Goal: Task Accomplishment & Management: Manage account settings

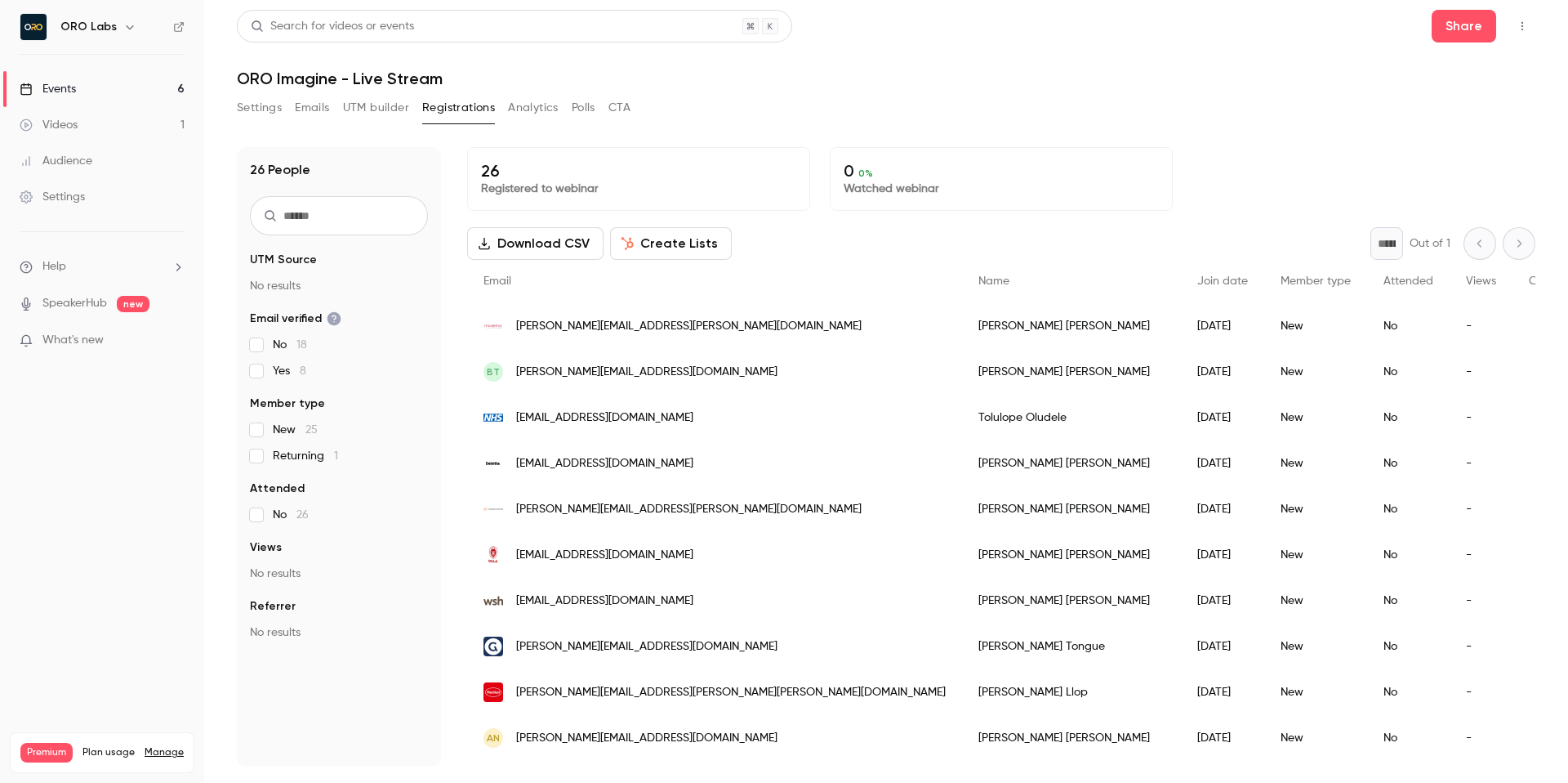
click at [110, 78] on link "Events 6" at bounding box center [102, 89] width 204 height 36
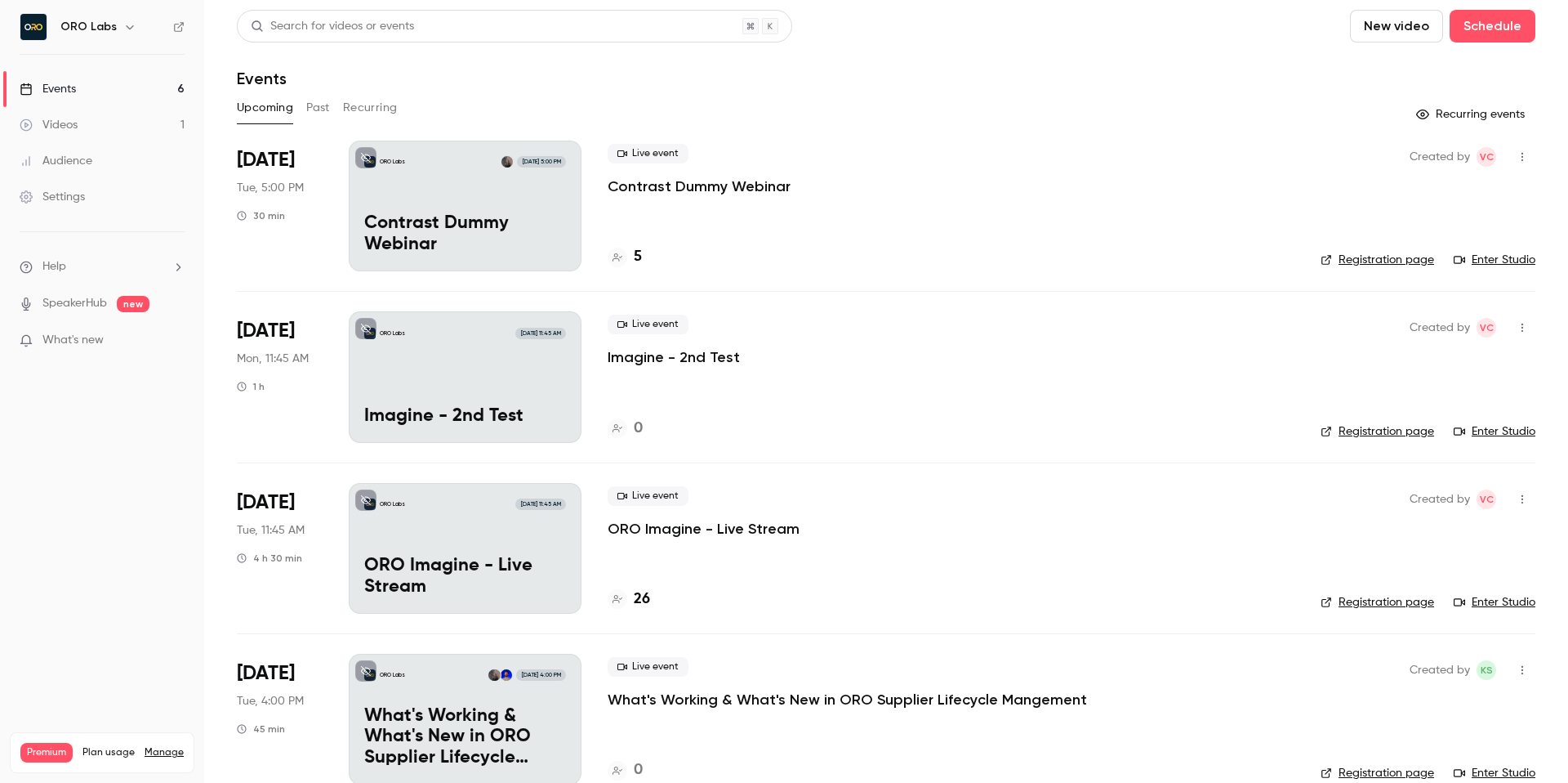
click at [563, 204] on div "ORO Labs [DATE] 5:00 PM Contrast Dummy Webinar" at bounding box center [465, 206] width 232 height 131
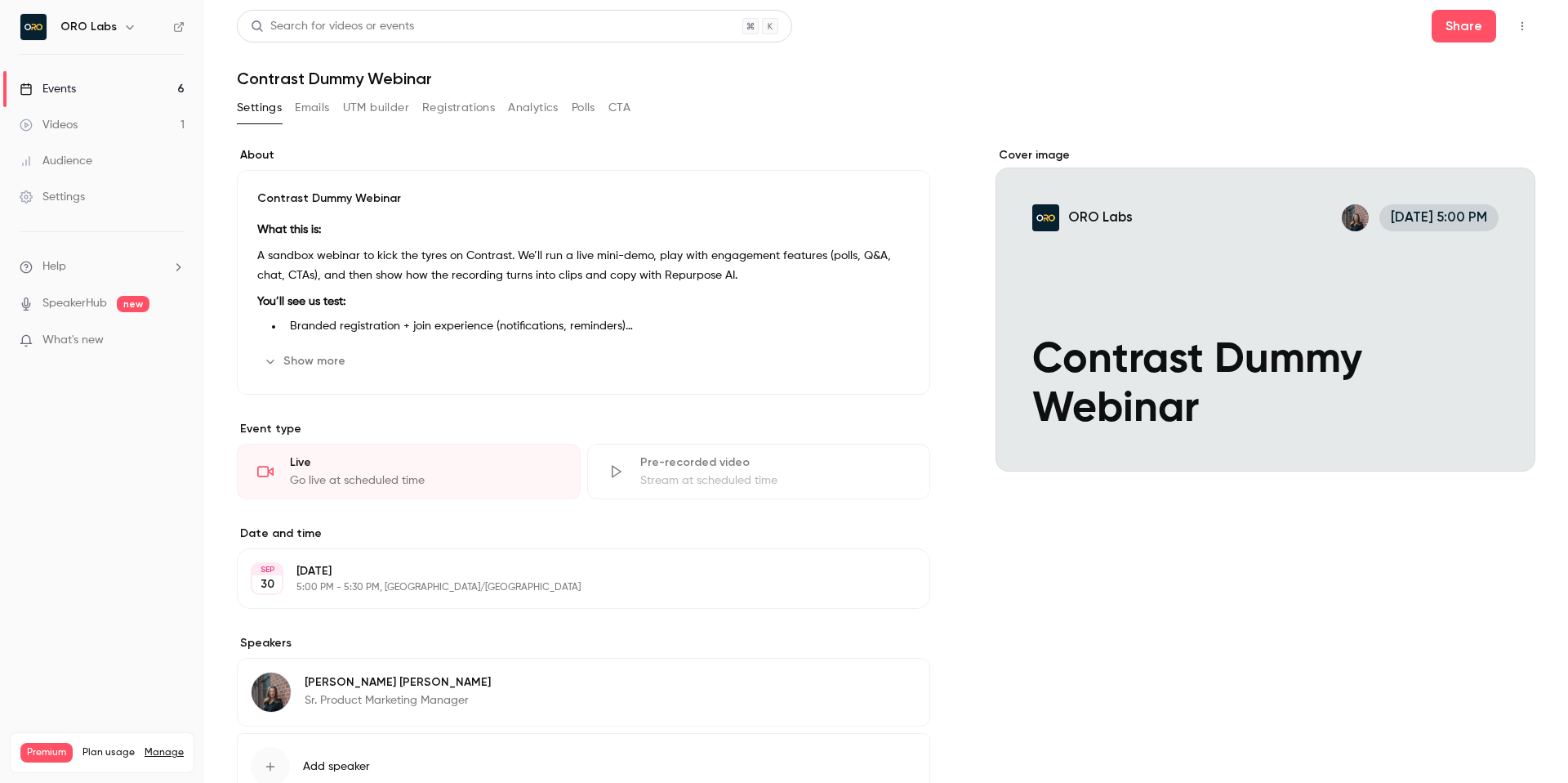
click at [784, 124] on div "Settings Emails UTM builder Registrations Analytics Polls CTA" at bounding box center [886, 111] width 1298 height 33
click at [469, 102] on button "Registrations" at bounding box center [459, 107] width 73 height 26
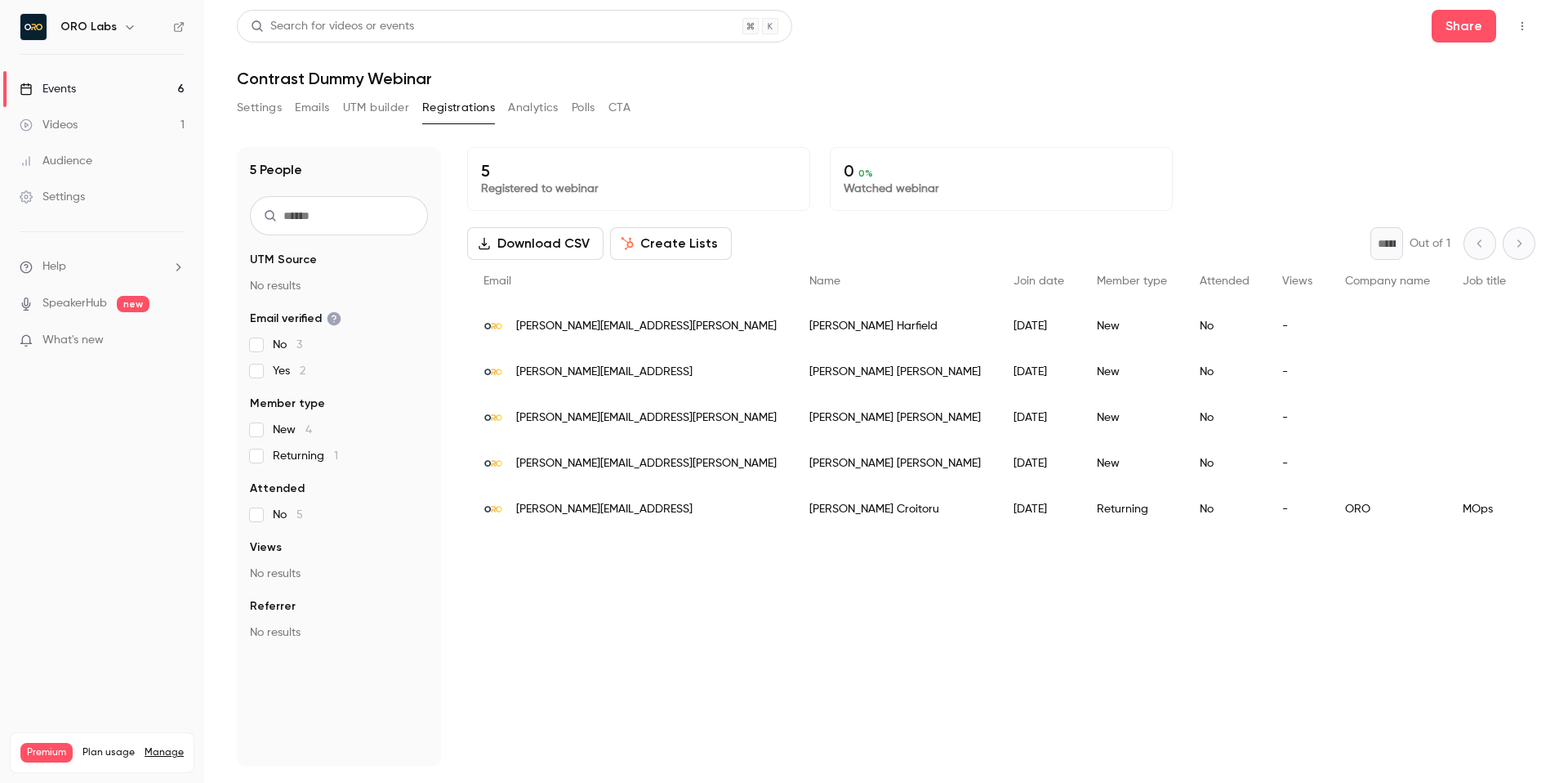
click at [1532, 15] on button "button" at bounding box center [1522, 25] width 26 height 26
click at [1410, 104] on div "Enter Studio" at bounding box center [1459, 110] width 124 height 16
click at [939, 96] on div "Settings Emails UTM builder Registrations Analytics Polls CTA" at bounding box center [886, 111] width 1298 height 33
click at [655, 614] on div "5 Registered to webinar 0 0 % Watched webinar Download CSV Create Lists * Out o…" at bounding box center [1001, 457] width 1069 height 619
click at [855, 99] on div "Settings Emails UTM builder Registrations Analytics Polls CTA" at bounding box center [886, 111] width 1298 height 33
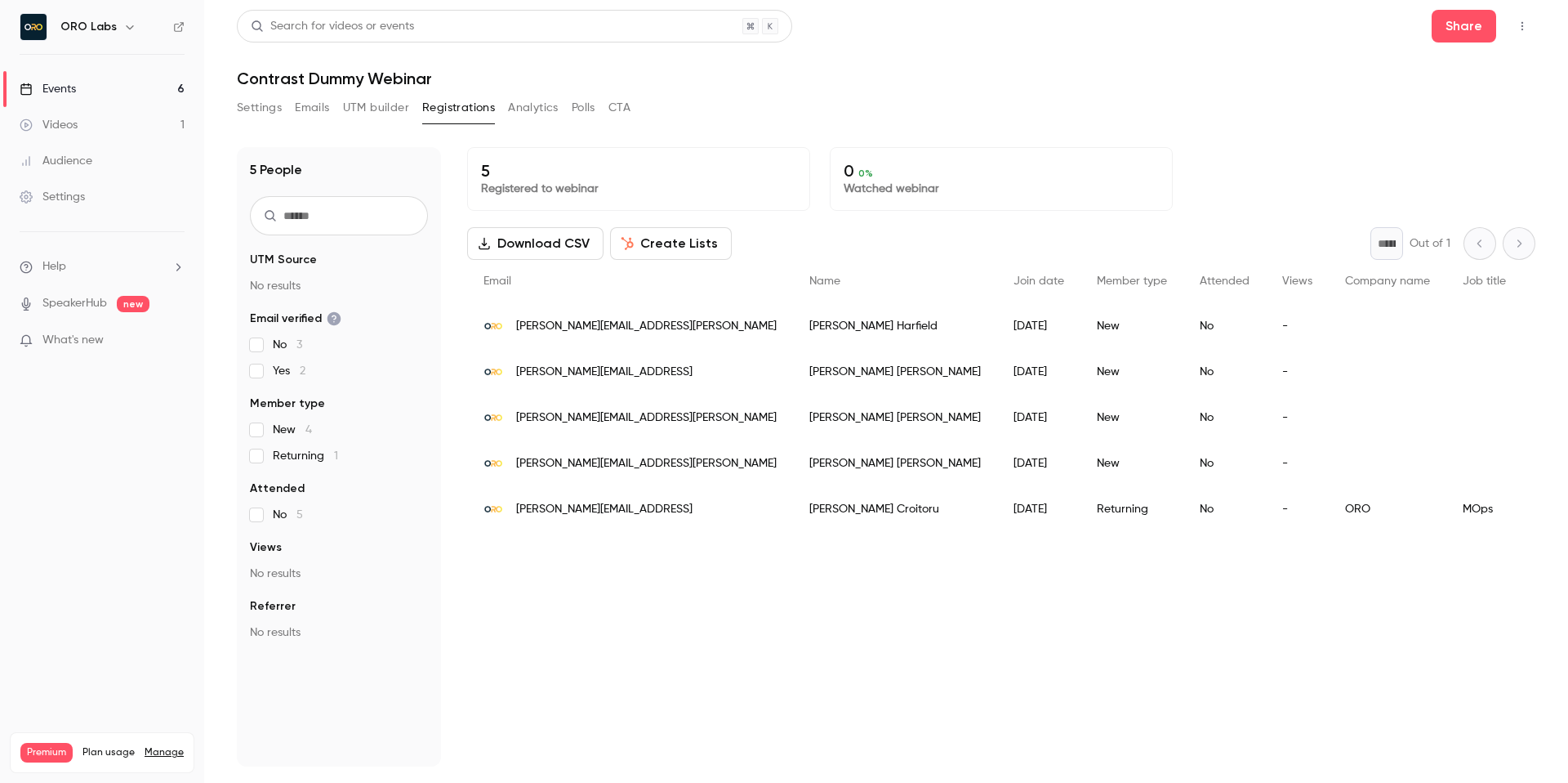
click at [994, 45] on header "Search for videos or events Share Contrast Dummy Webinar" at bounding box center [886, 49] width 1298 height 78
click at [1132, 108] on div "Settings Emails UTM builder Registrations Analytics Polls CTA" at bounding box center [886, 111] width 1298 height 33
click at [121, 85] on link "Events 6" at bounding box center [102, 89] width 204 height 36
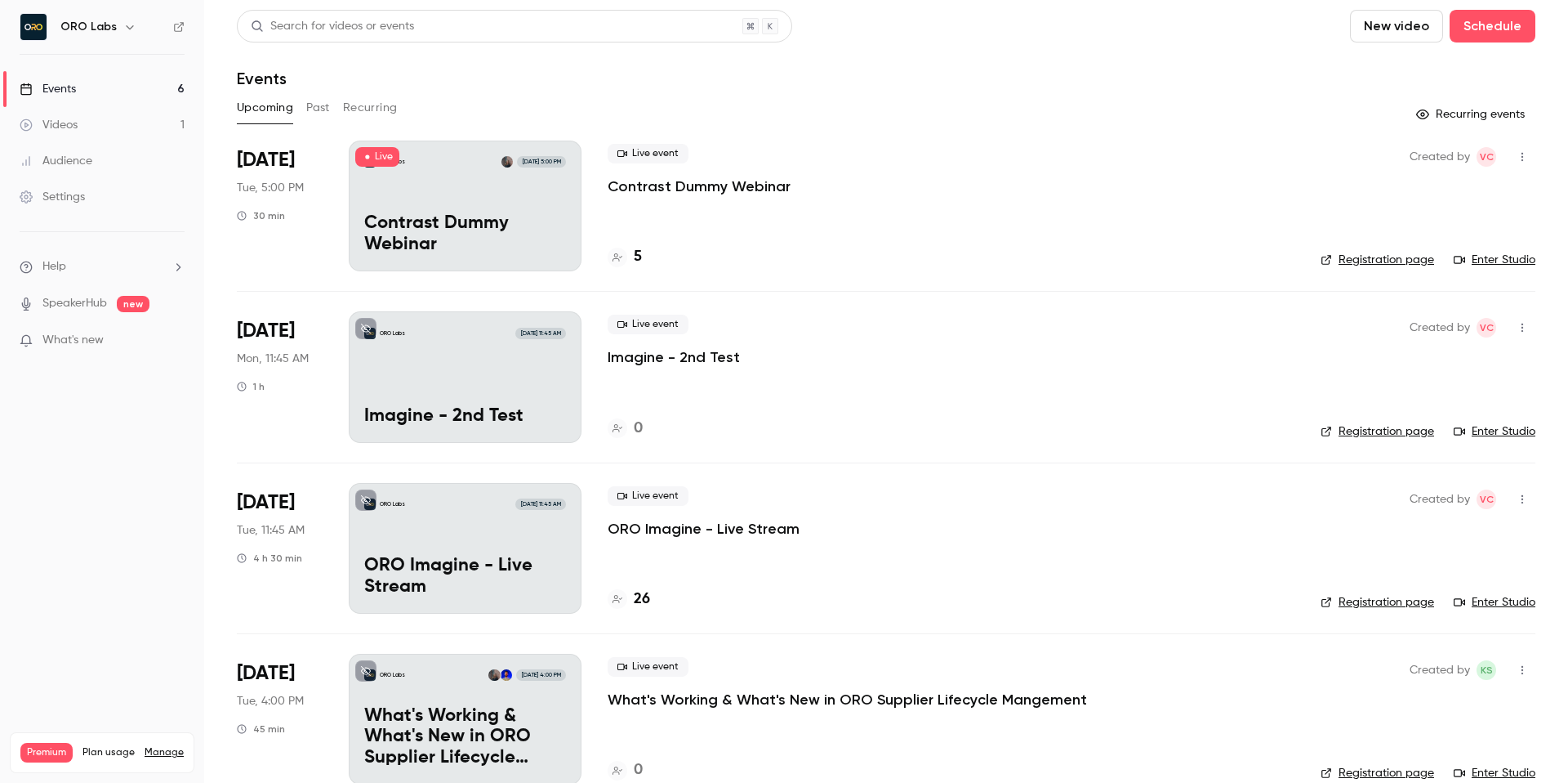
click at [722, 186] on p "Contrast Dummy Webinar" at bounding box center [698, 186] width 182 height 20
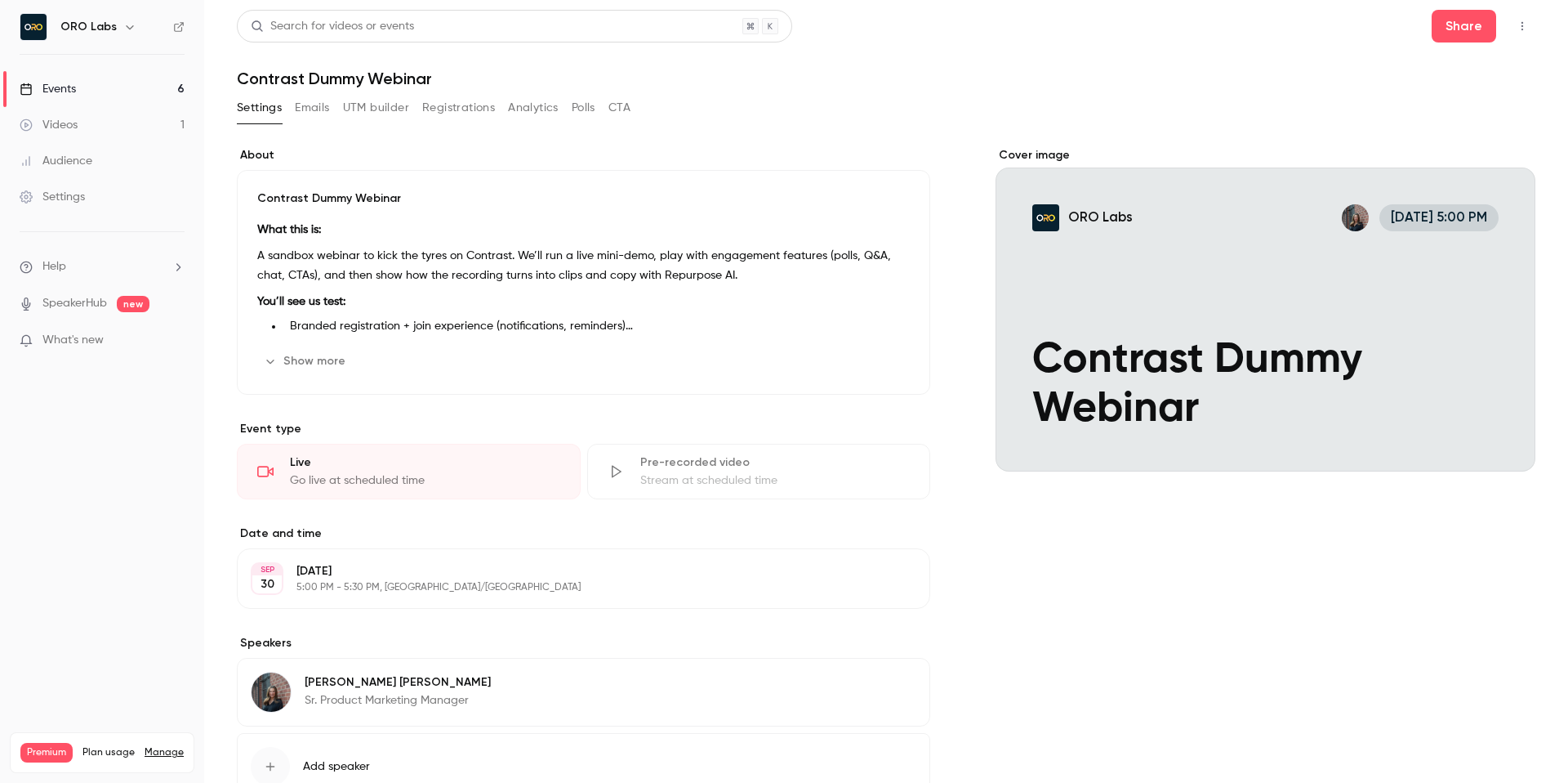
click at [1521, 20] on icon "button" at bounding box center [1522, 25] width 13 height 12
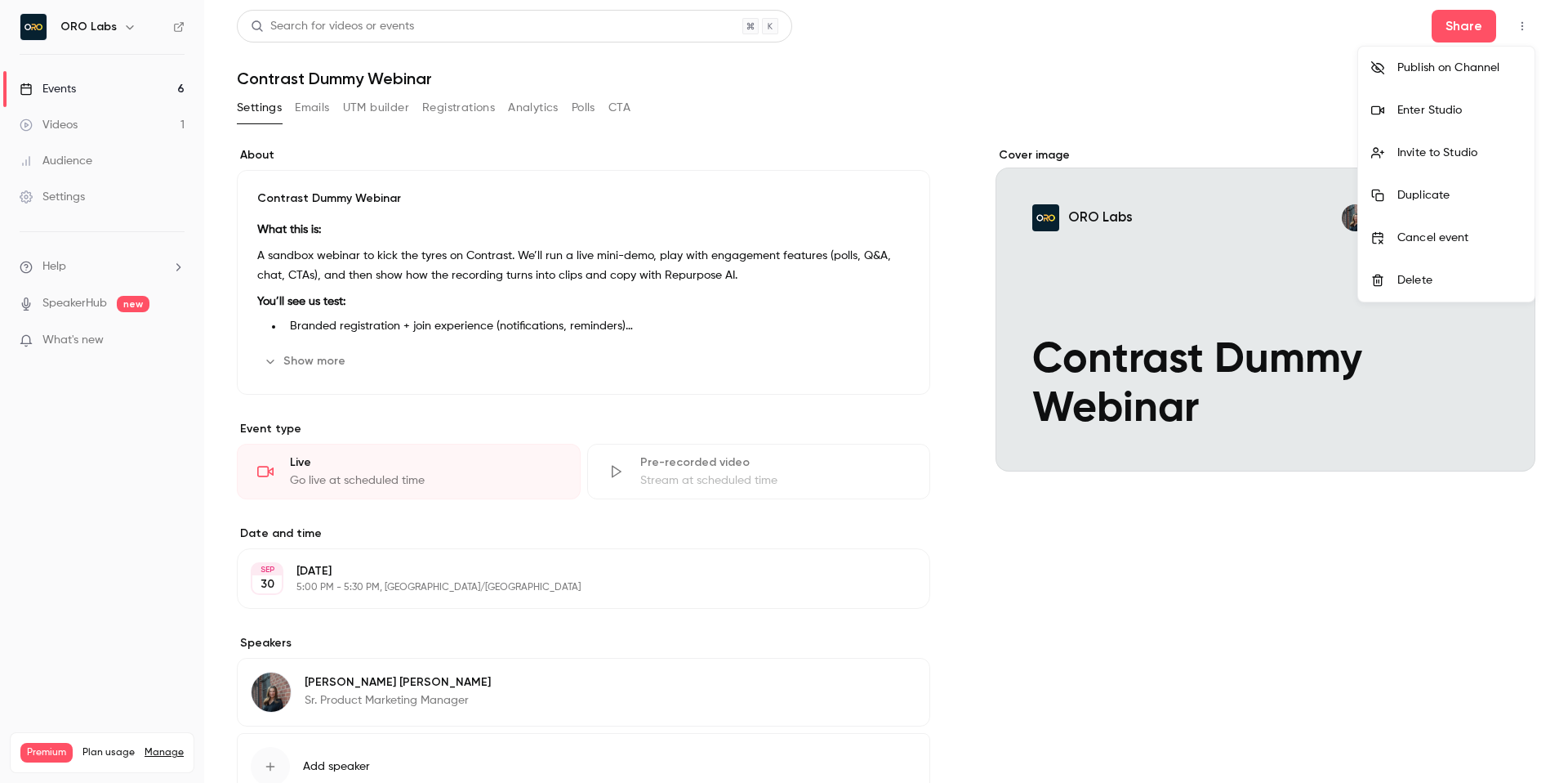
click at [1442, 111] on div "Enter Studio" at bounding box center [1459, 110] width 124 height 16
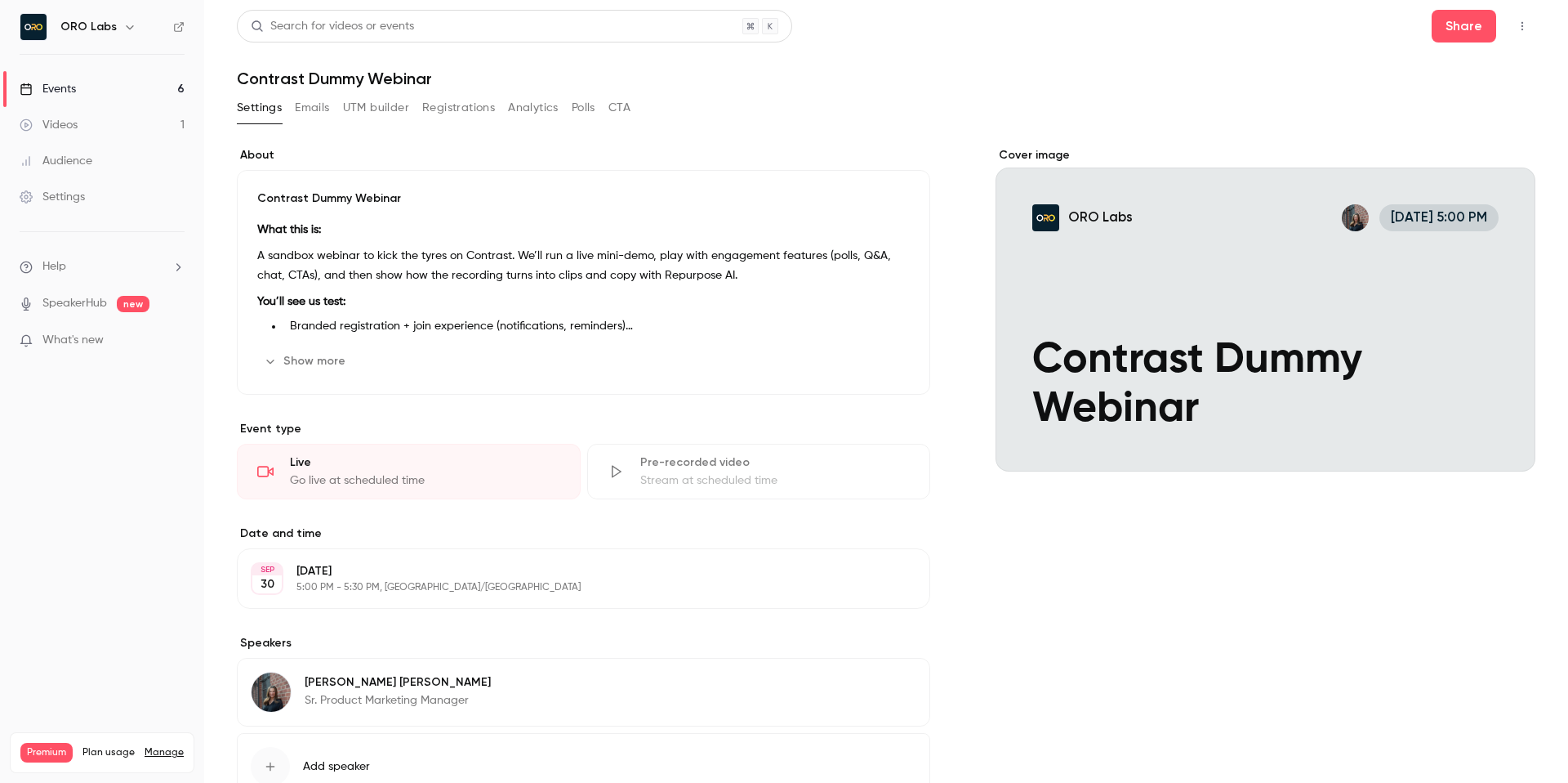
click at [1528, 24] on icon "button" at bounding box center [1522, 25] width 13 height 12
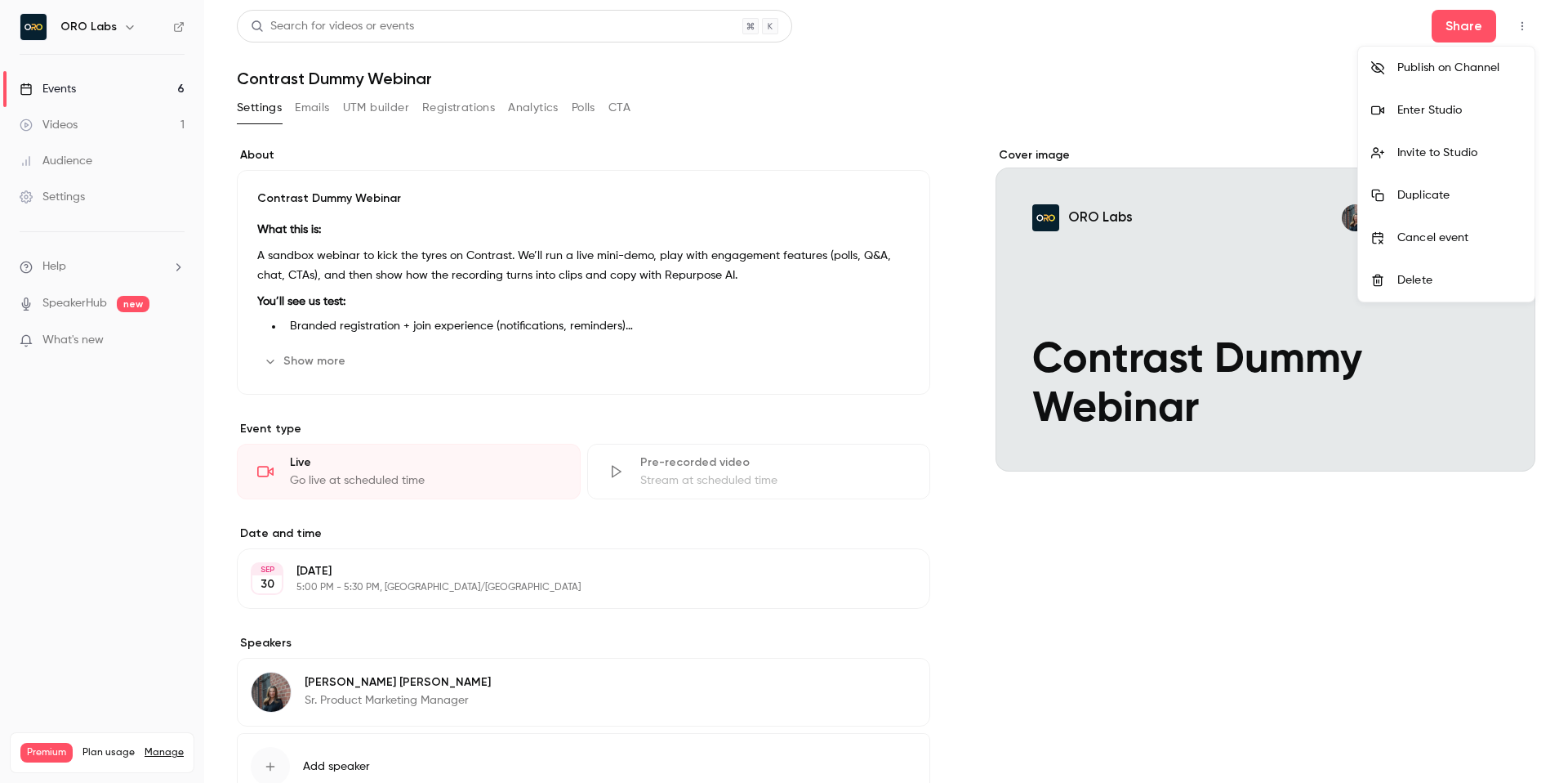
click at [918, 104] on div at bounding box center [784, 392] width 1568 height 783
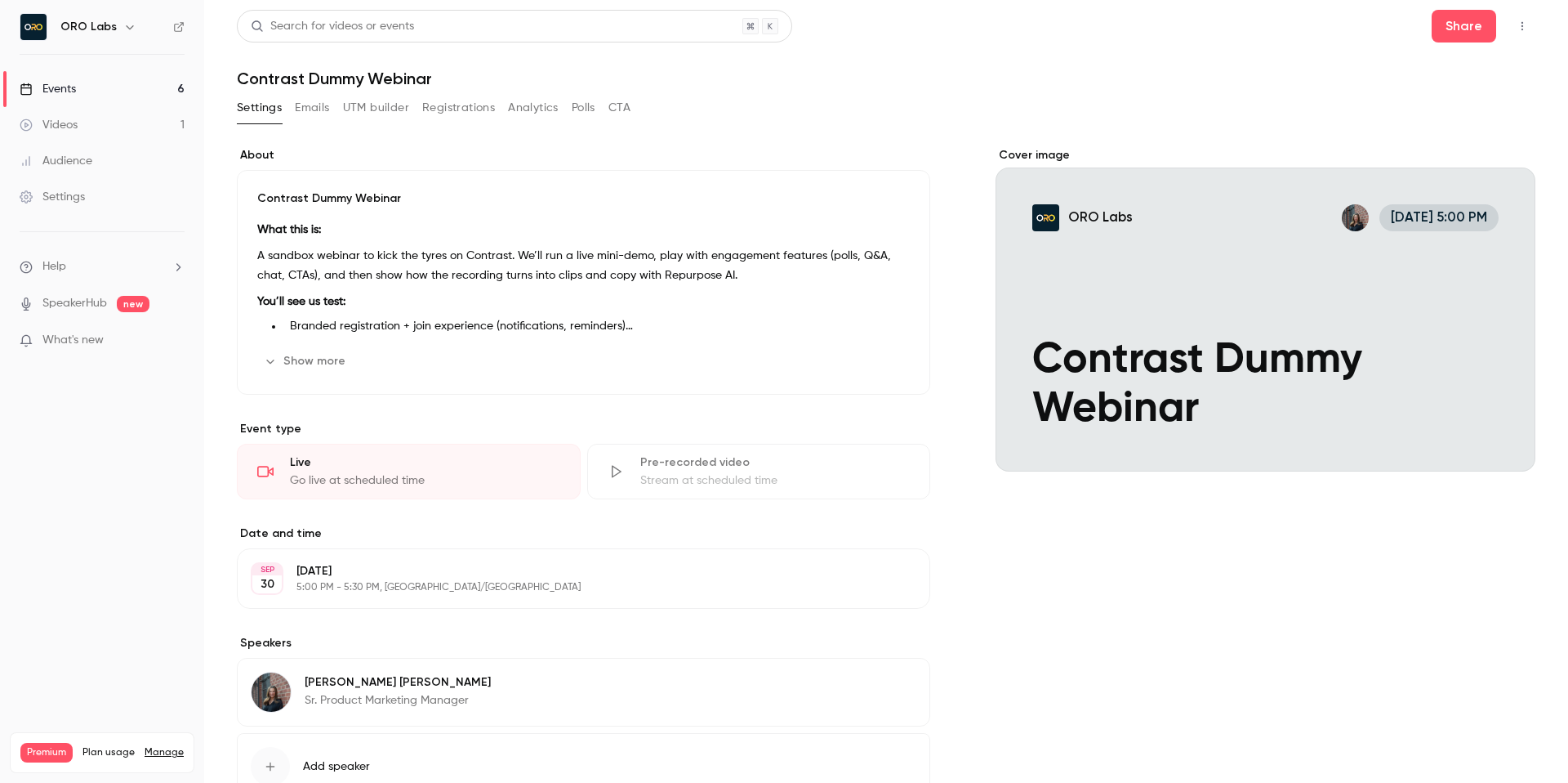
click at [1262, 74] on h1 "Contrast Dummy Webinar" at bounding box center [886, 79] width 1298 height 20
click at [596, 111] on button "Polls" at bounding box center [584, 107] width 24 height 26
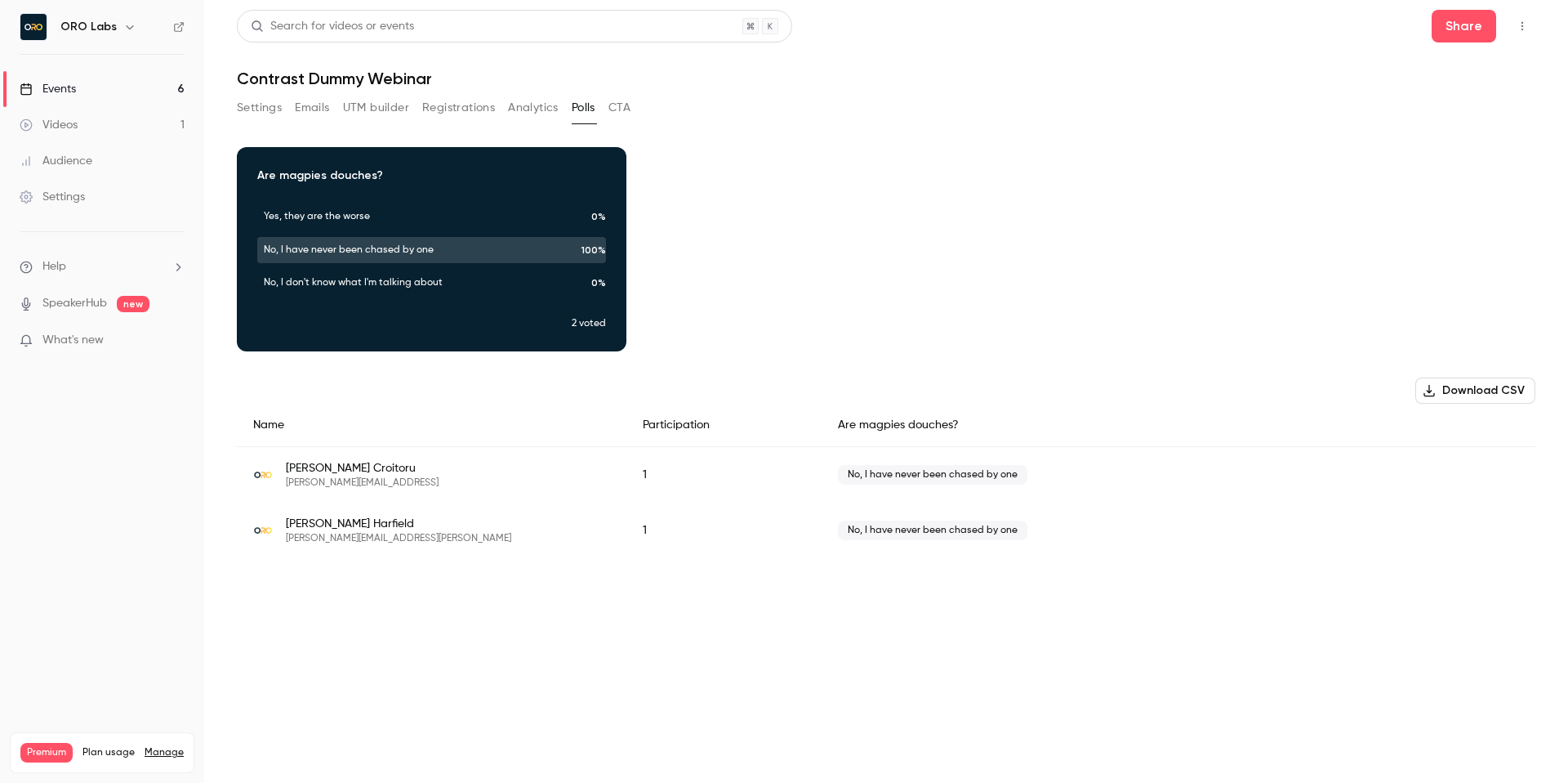
click at [780, 306] on div "Download image Are magpies douches? Yes, they are the worse 0% No, I have never…" at bounding box center [886, 249] width 1298 height 204
click at [630, 101] on button "CTA" at bounding box center [619, 107] width 22 height 26
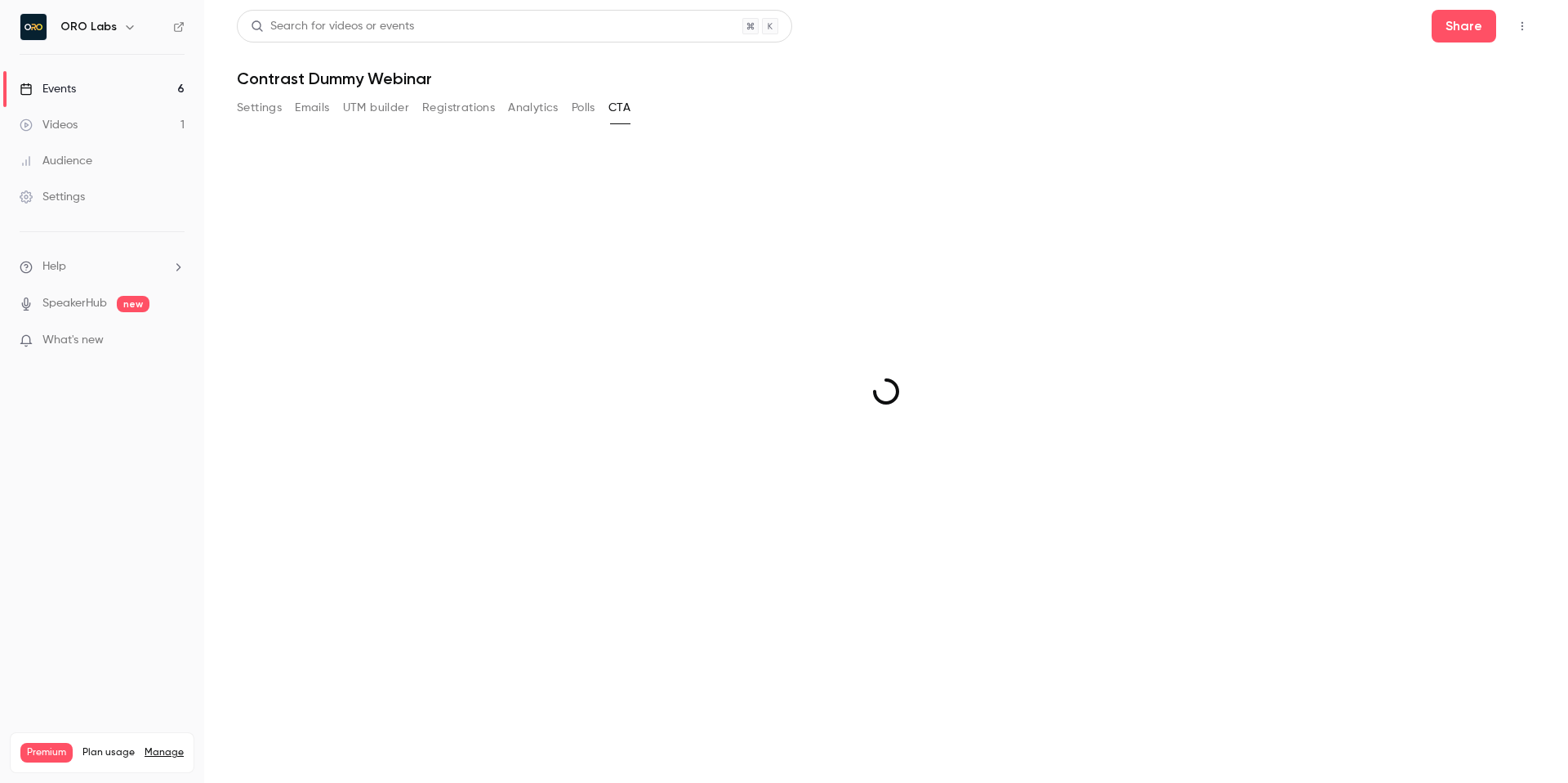
click at [630, 101] on button "CTA" at bounding box center [619, 107] width 22 height 26
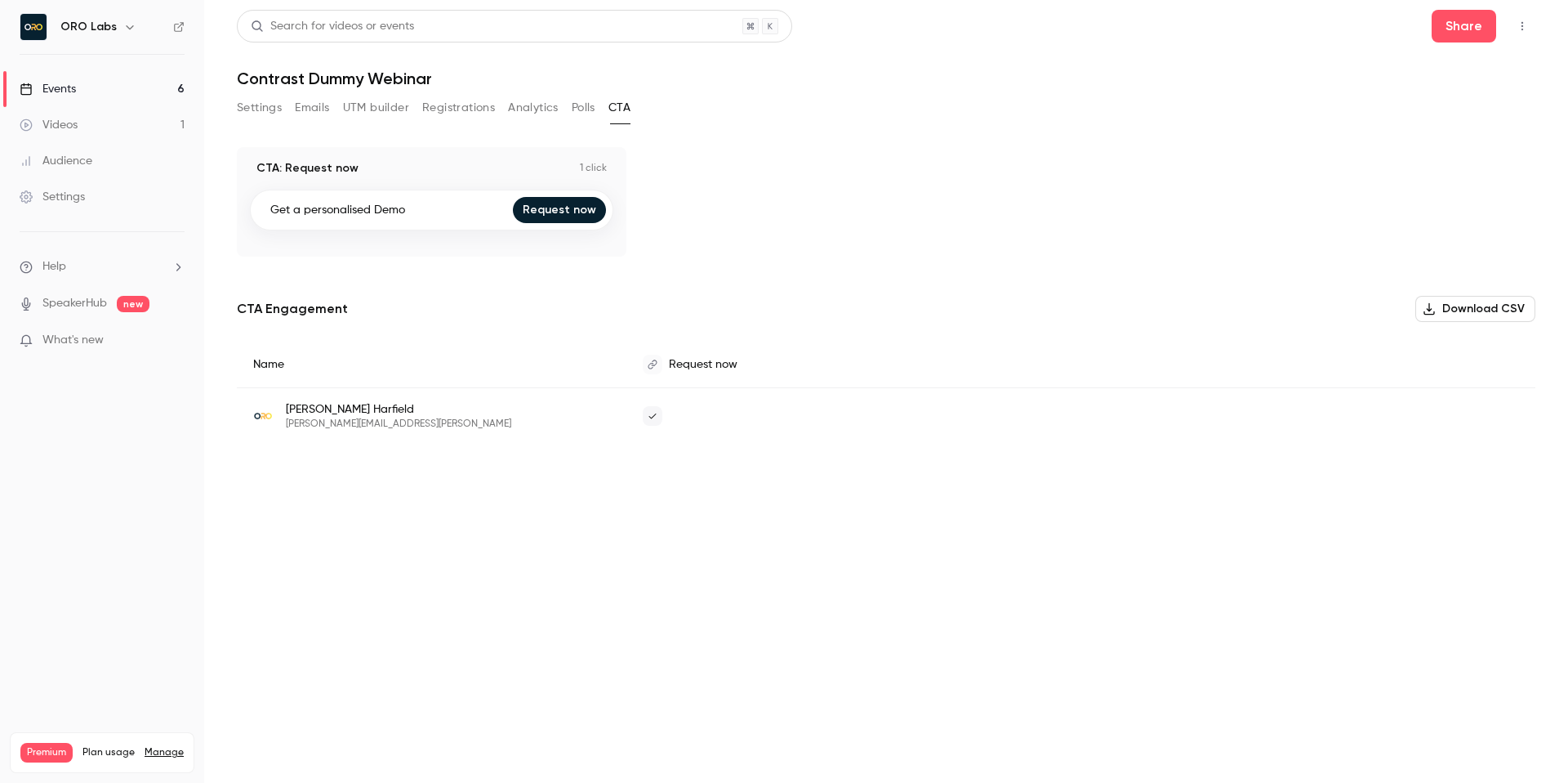
click at [1509, 24] on button "button" at bounding box center [1522, 25] width 26 height 26
click at [1142, 178] on div at bounding box center [784, 392] width 1568 height 783
click at [392, 110] on button "UTM builder" at bounding box center [376, 107] width 66 height 26
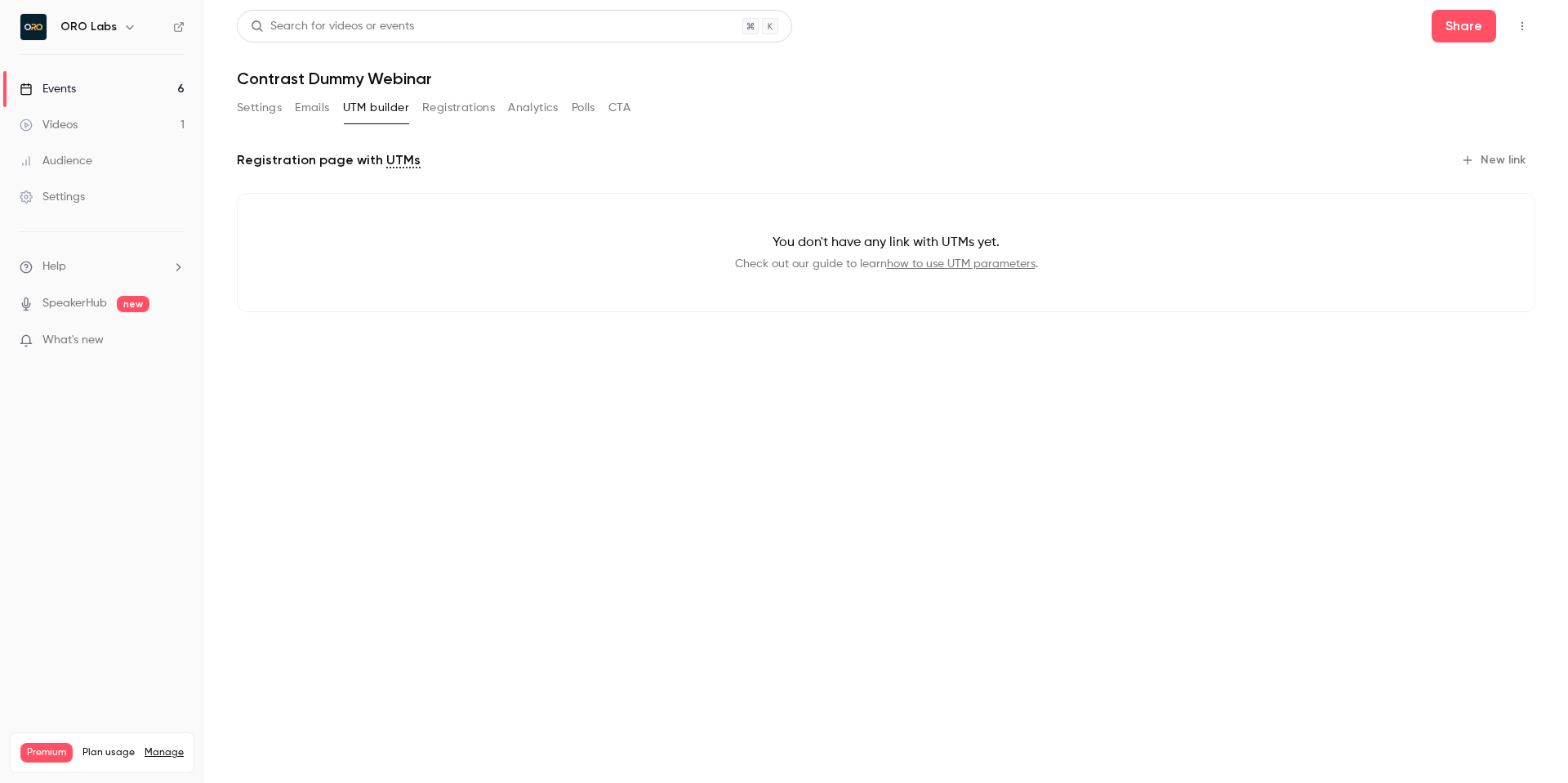
click at [455, 97] on button "Registrations" at bounding box center [459, 107] width 73 height 26
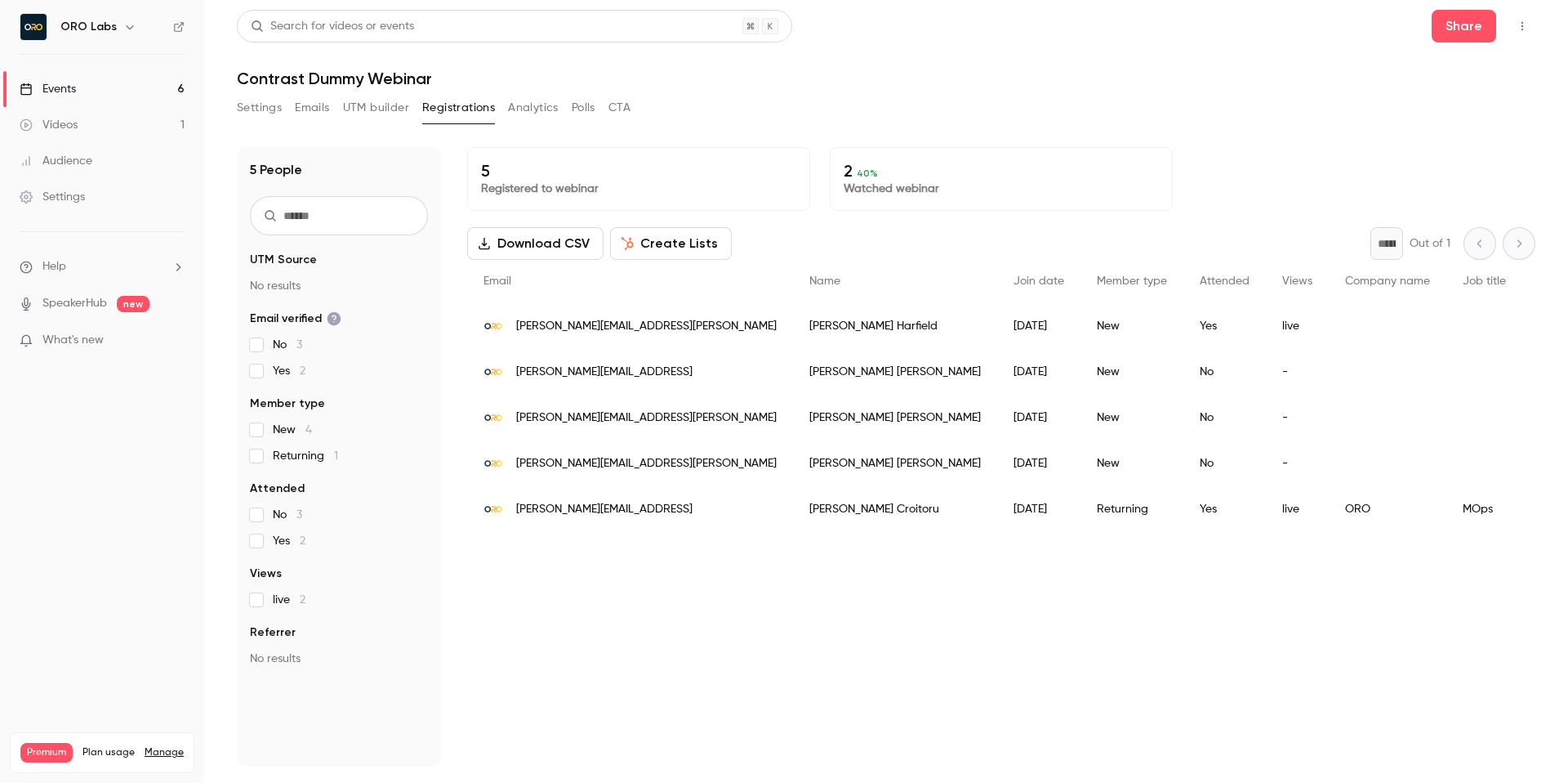
click at [410, 101] on div "Settings Emails UTM builder Registrations Analytics Polls CTA" at bounding box center [434, 107] width 394 height 26
click at [382, 106] on button "UTM builder" at bounding box center [376, 107] width 66 height 26
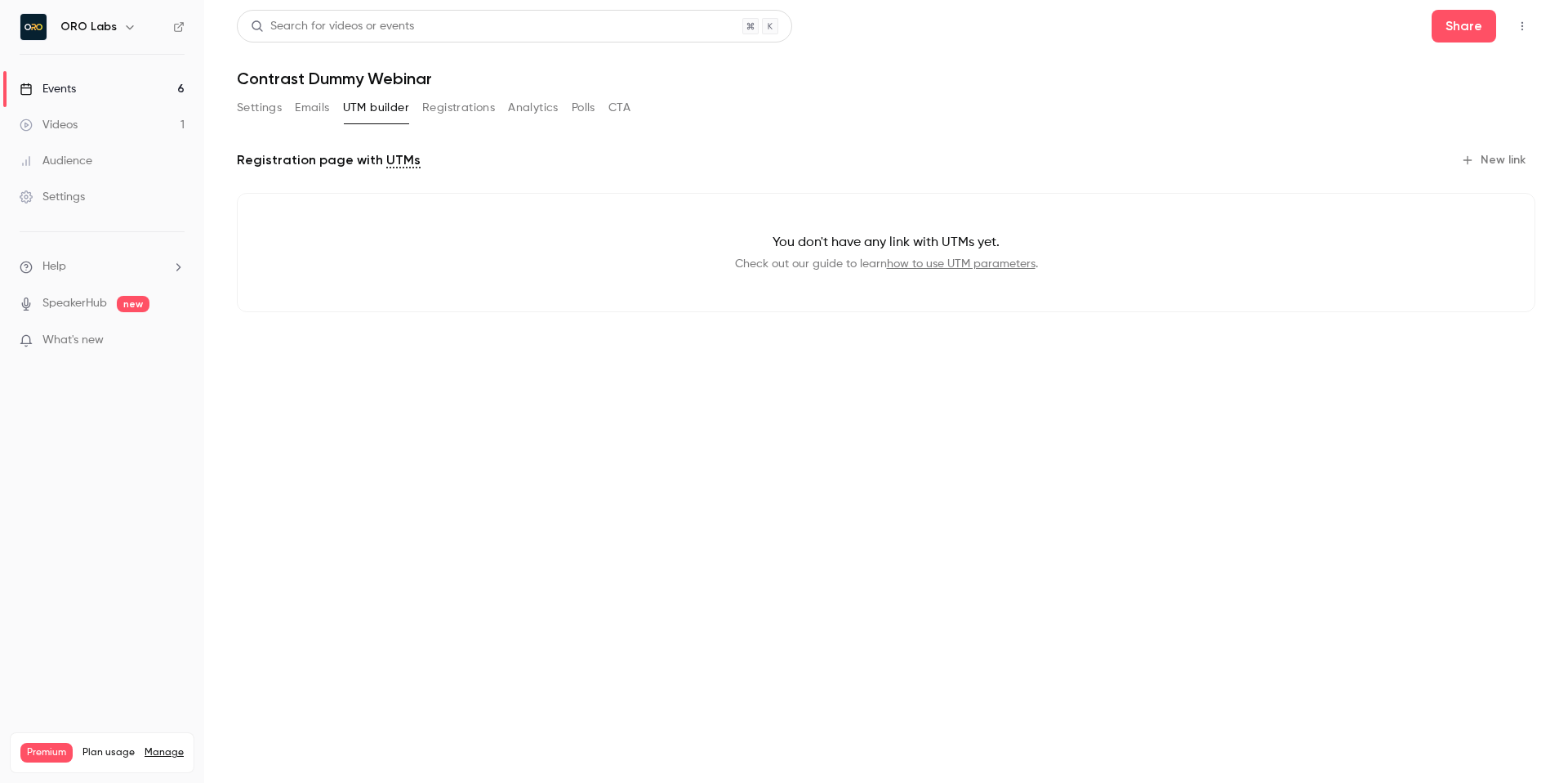
click at [330, 110] on div "Settings Emails UTM builder Registrations Analytics Polls CTA" at bounding box center [434, 107] width 394 height 26
click at [306, 106] on button "Emails" at bounding box center [312, 107] width 35 height 26
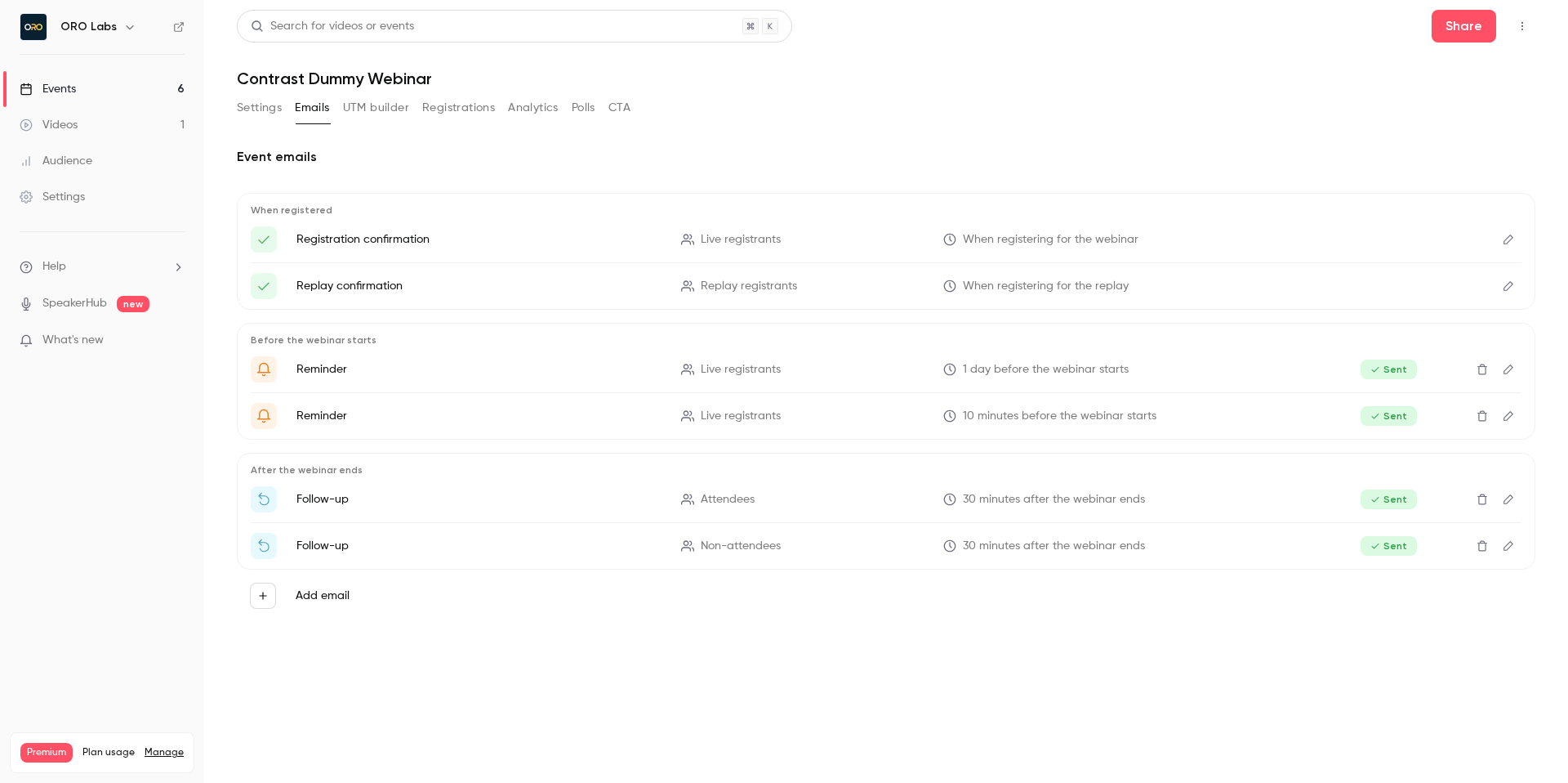
click at [238, 106] on button "Settings" at bounding box center [259, 107] width 44 height 26
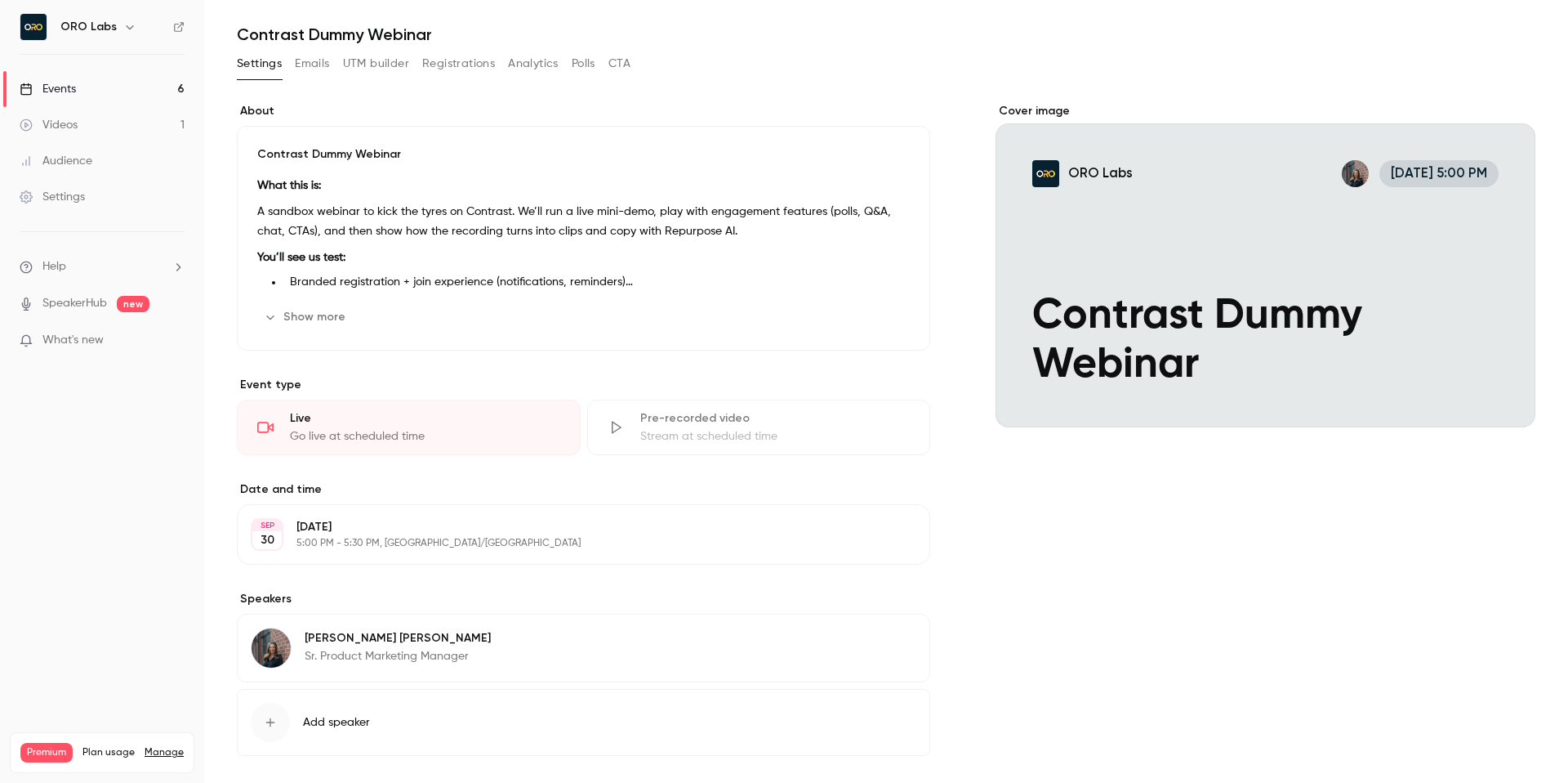
scroll to position [118, 0]
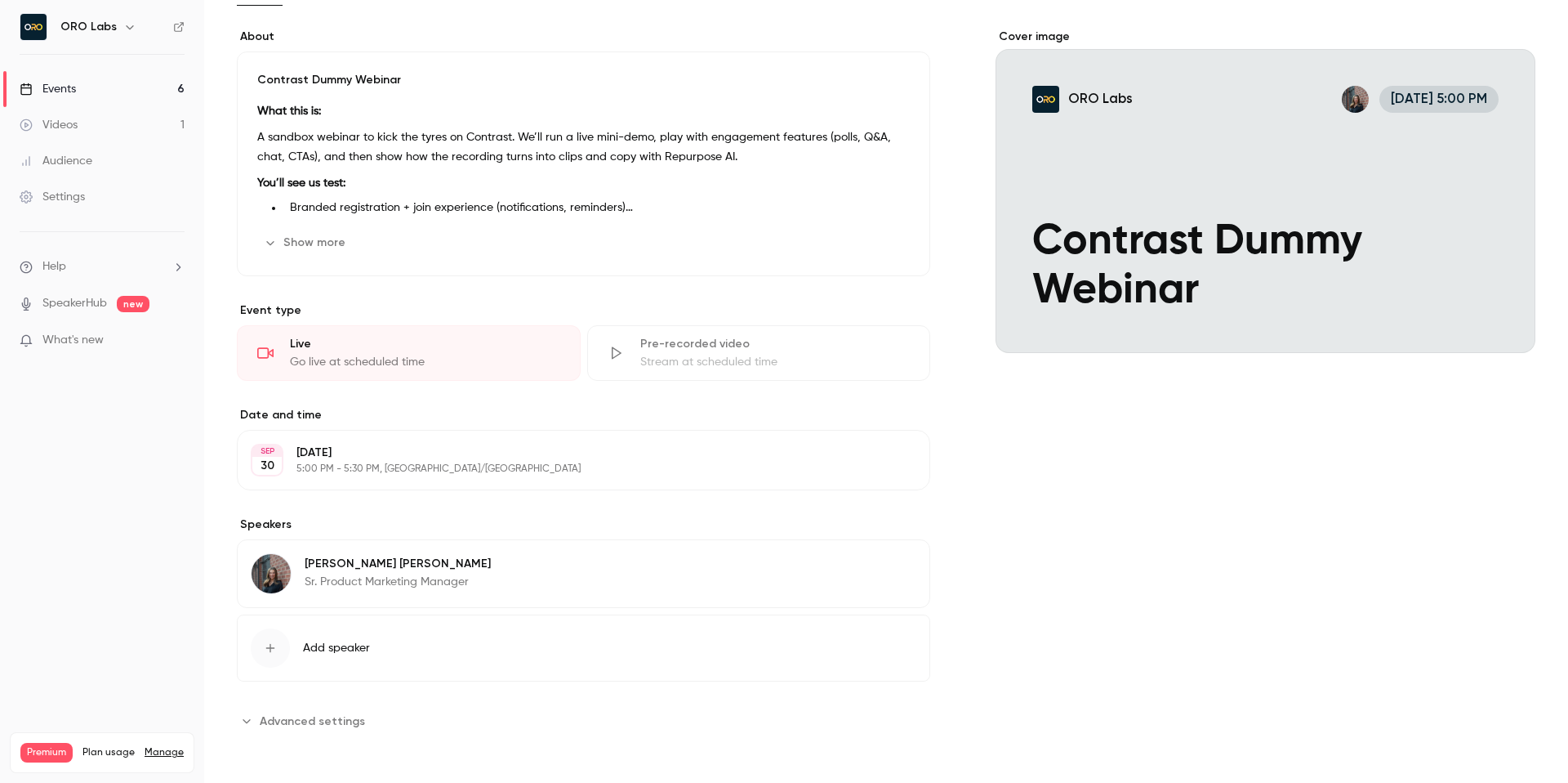
click at [268, 710] on button "Advanced settings" at bounding box center [306, 720] width 138 height 26
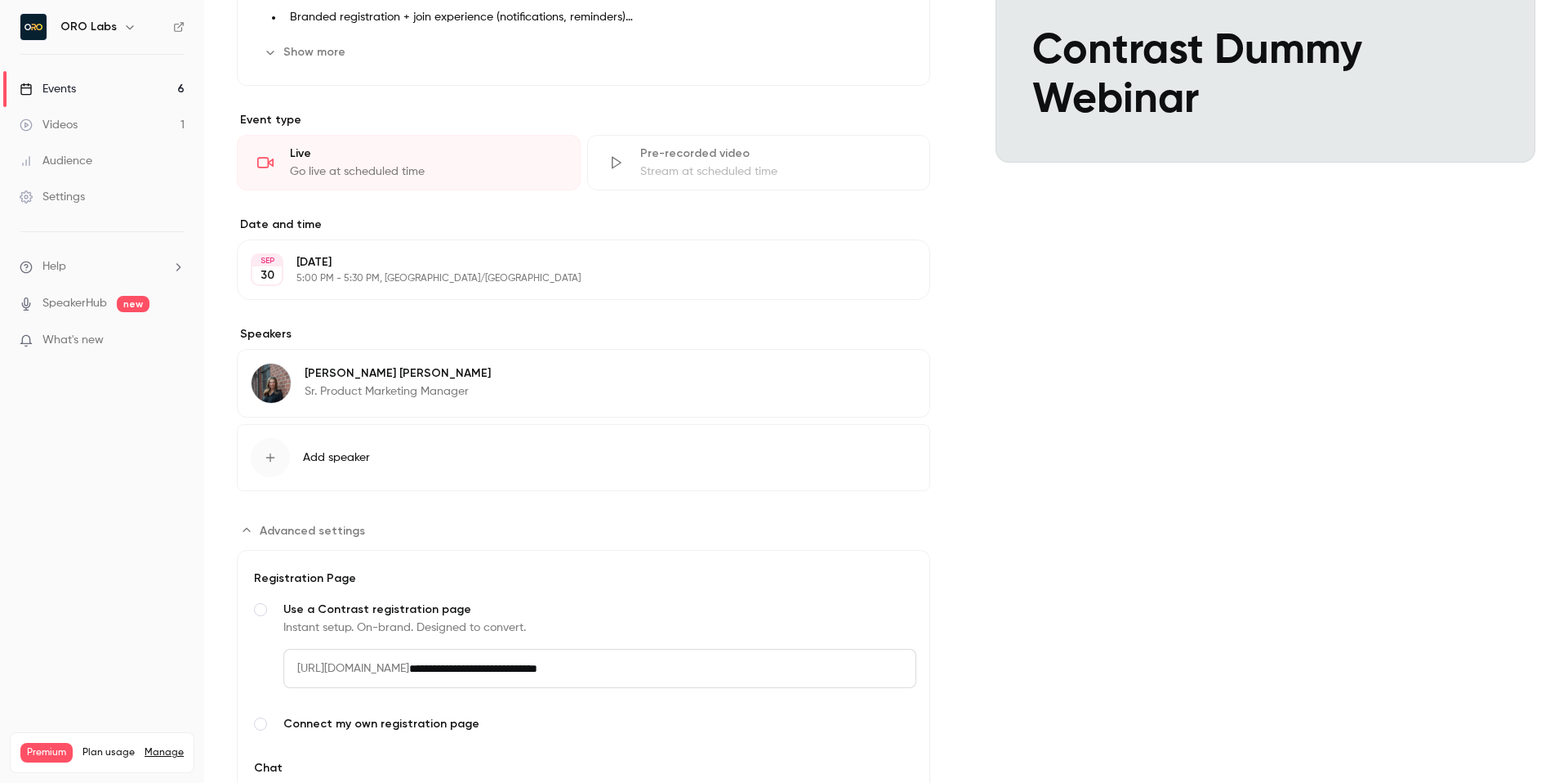
scroll to position [434, 0]
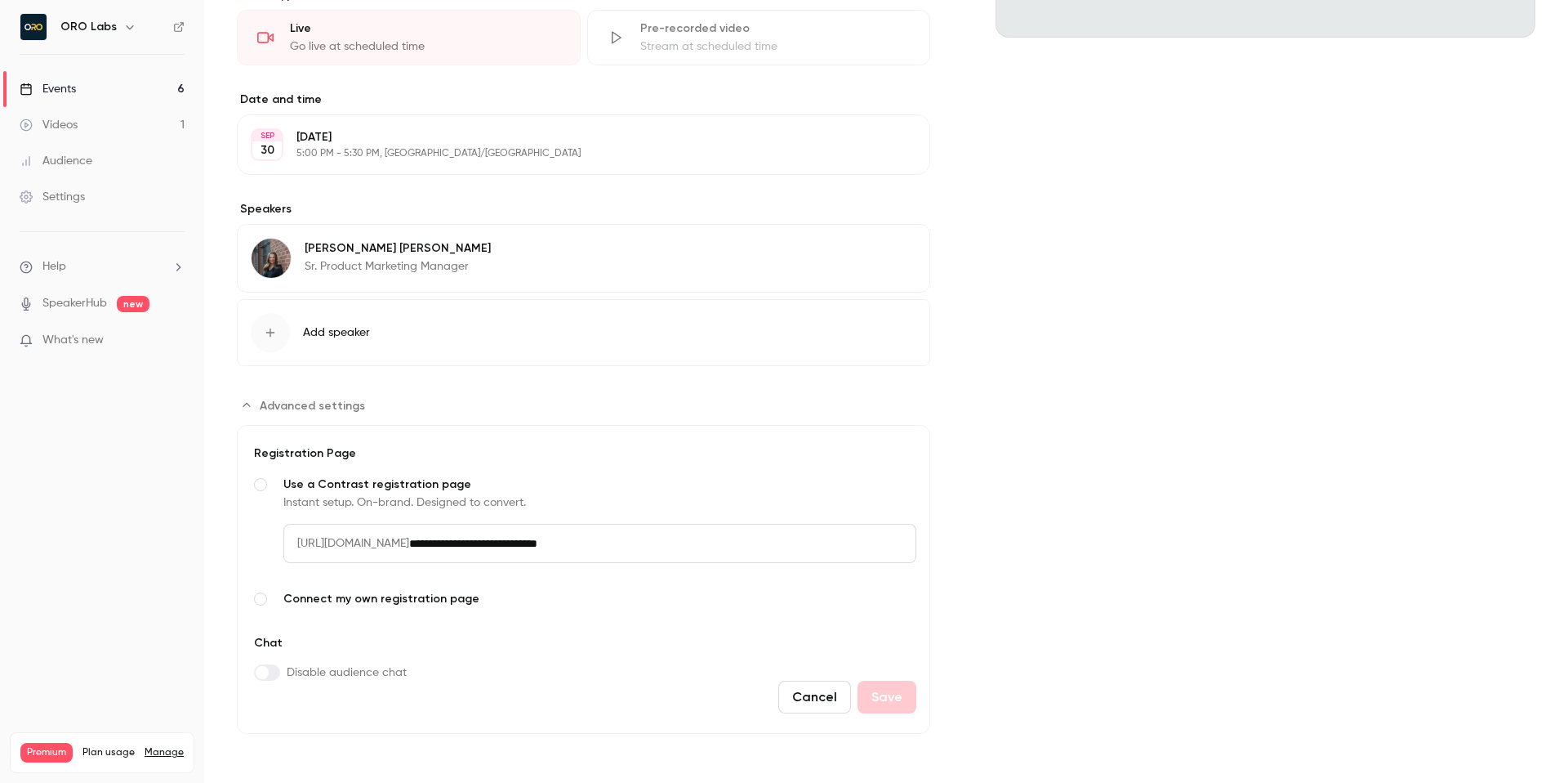
click at [318, 411] on span "Advanced settings" at bounding box center [312, 405] width 105 height 17
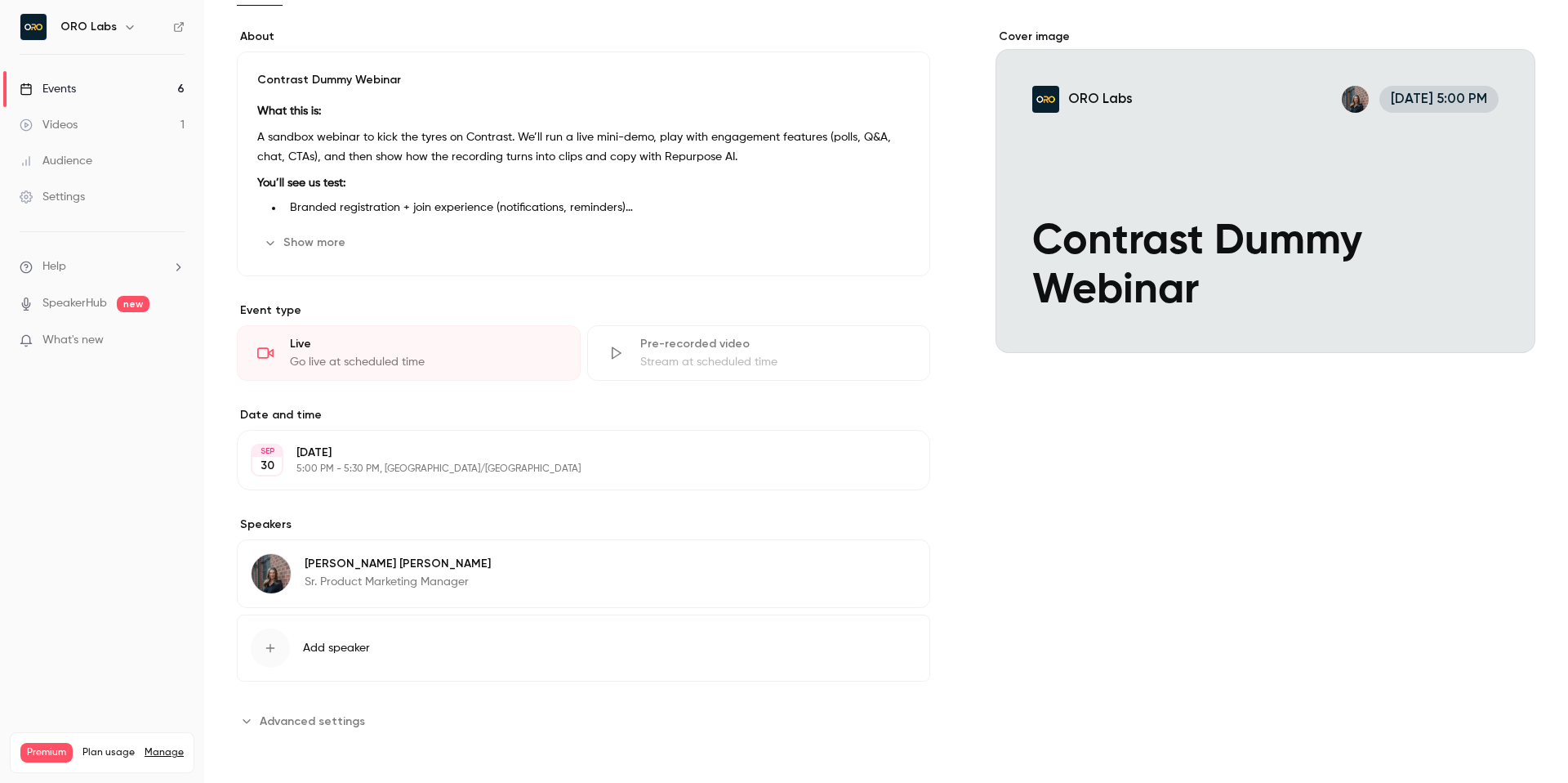
scroll to position [0, 0]
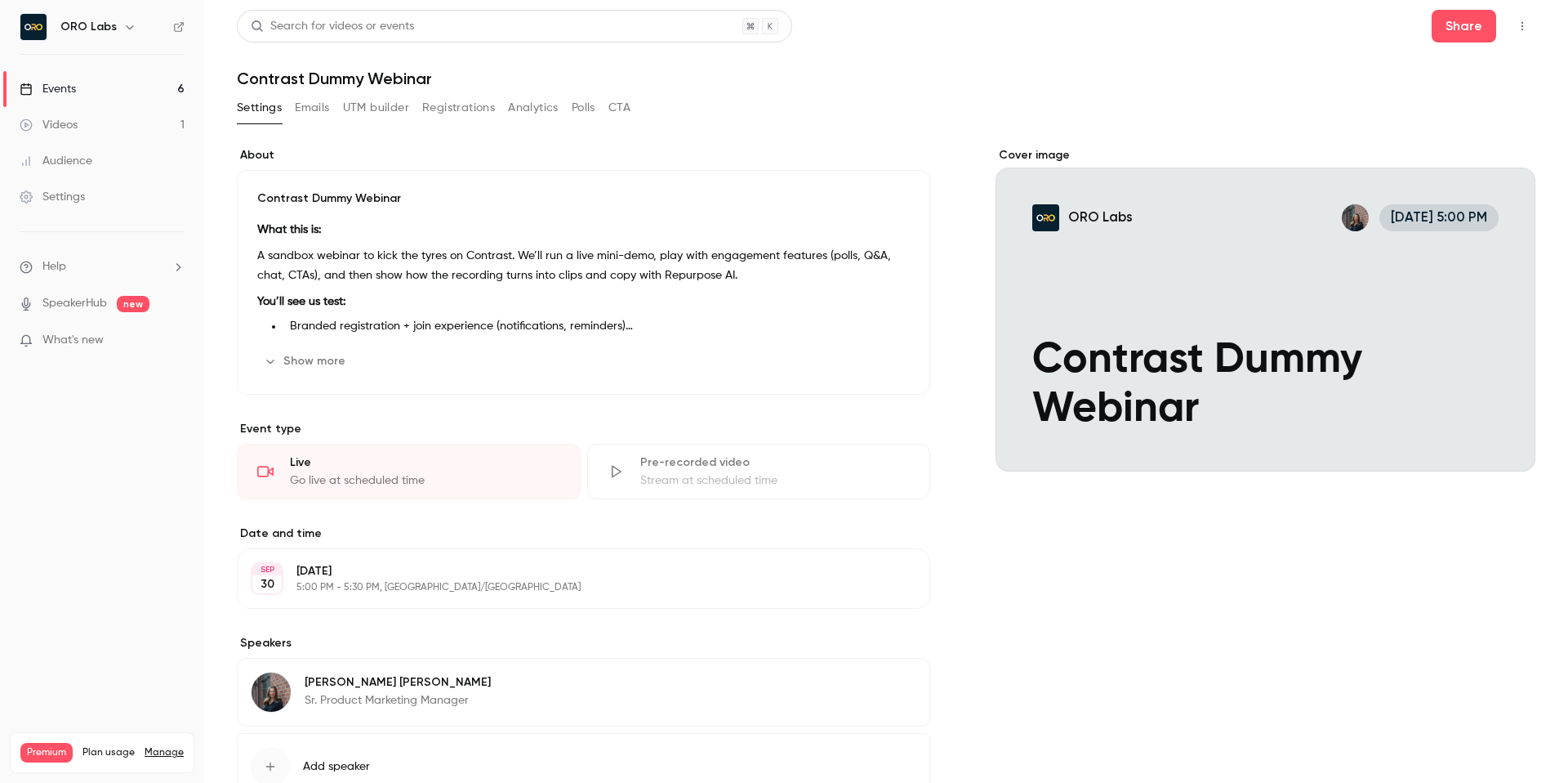
click at [316, 104] on button "Emails" at bounding box center [312, 107] width 35 height 26
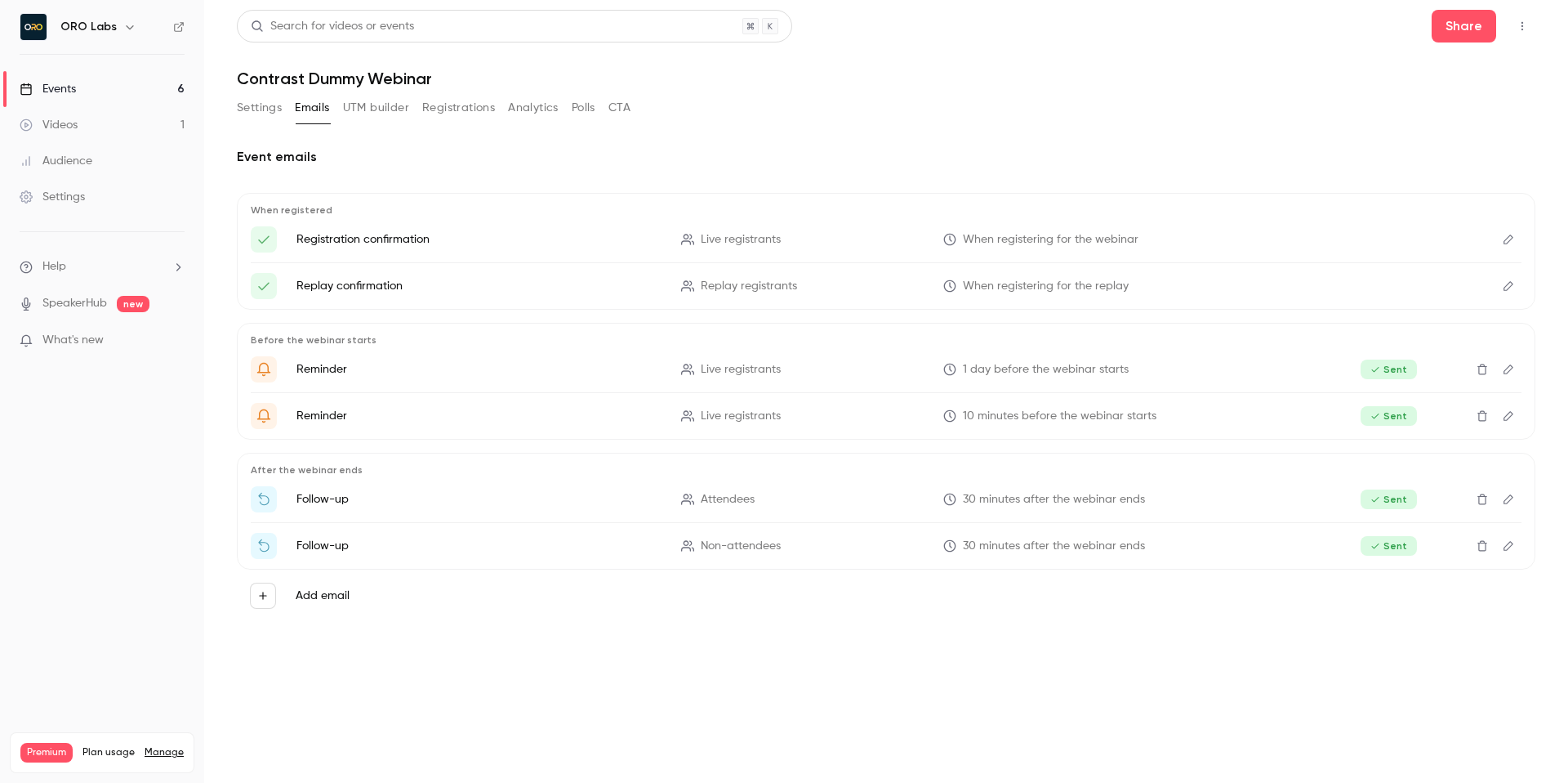
click at [375, 104] on button "UTM builder" at bounding box center [376, 107] width 66 height 26
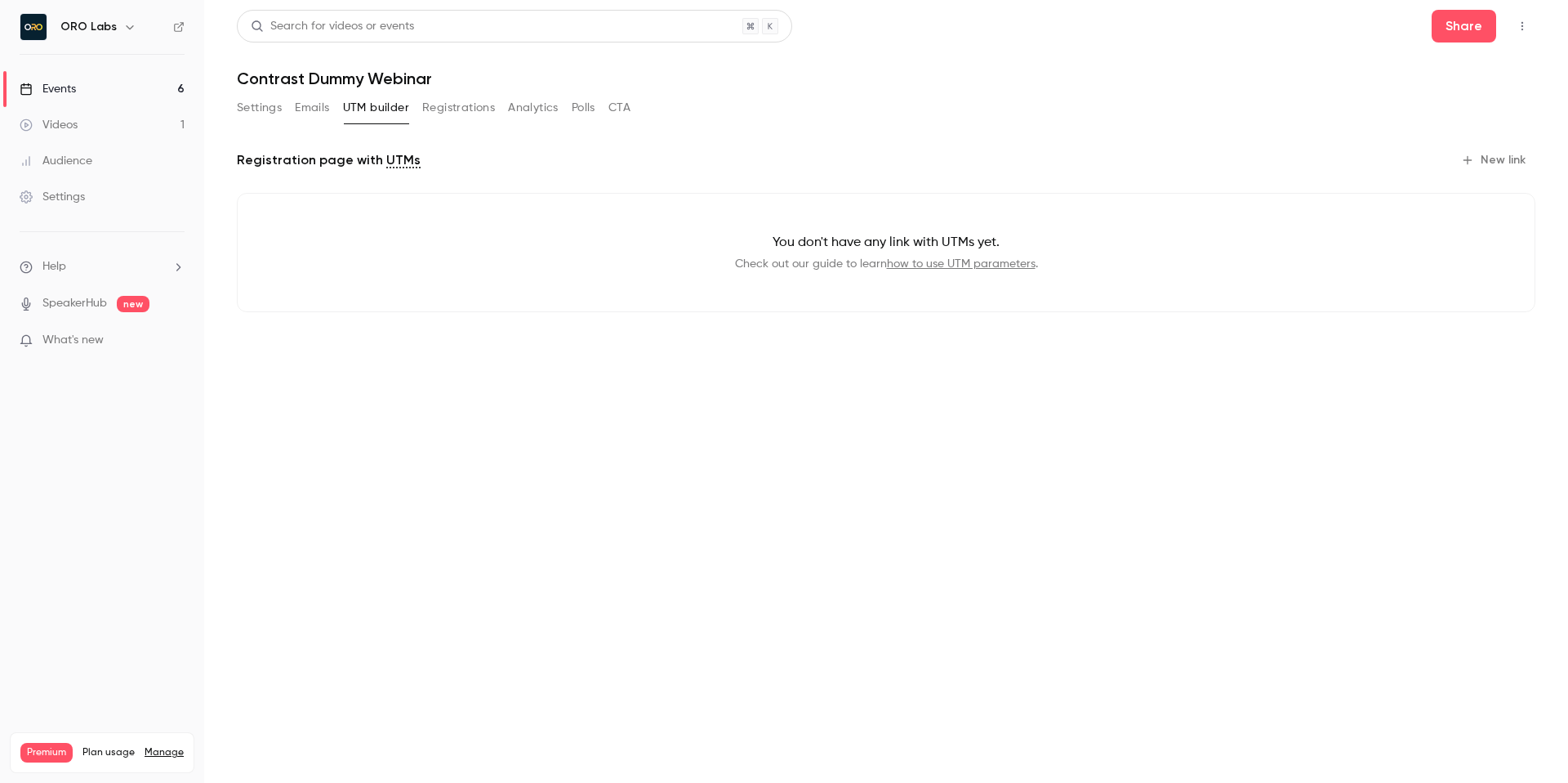
click at [451, 111] on button "Registrations" at bounding box center [459, 107] width 73 height 26
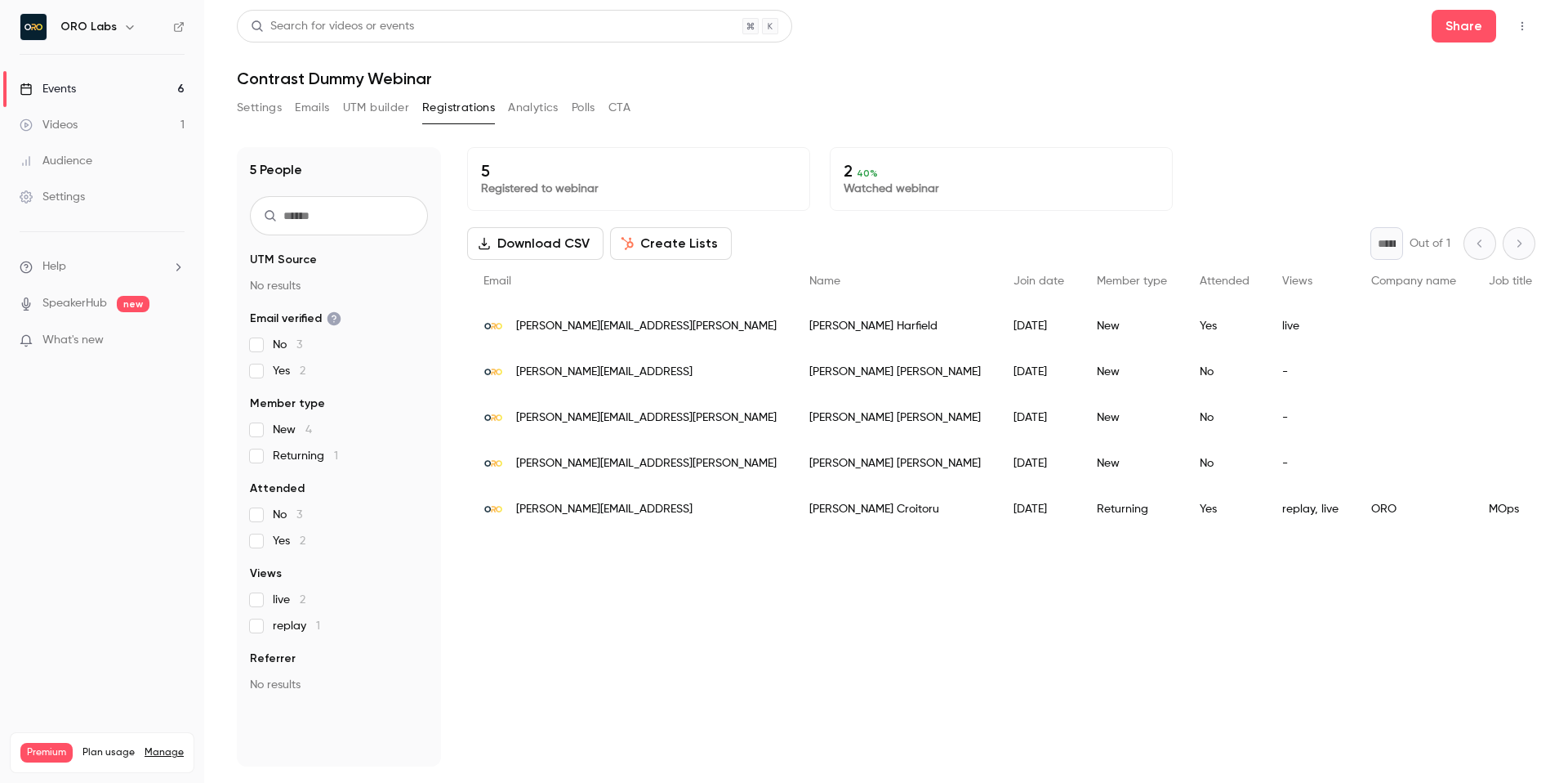
click at [545, 110] on button "Analytics" at bounding box center [533, 107] width 51 height 26
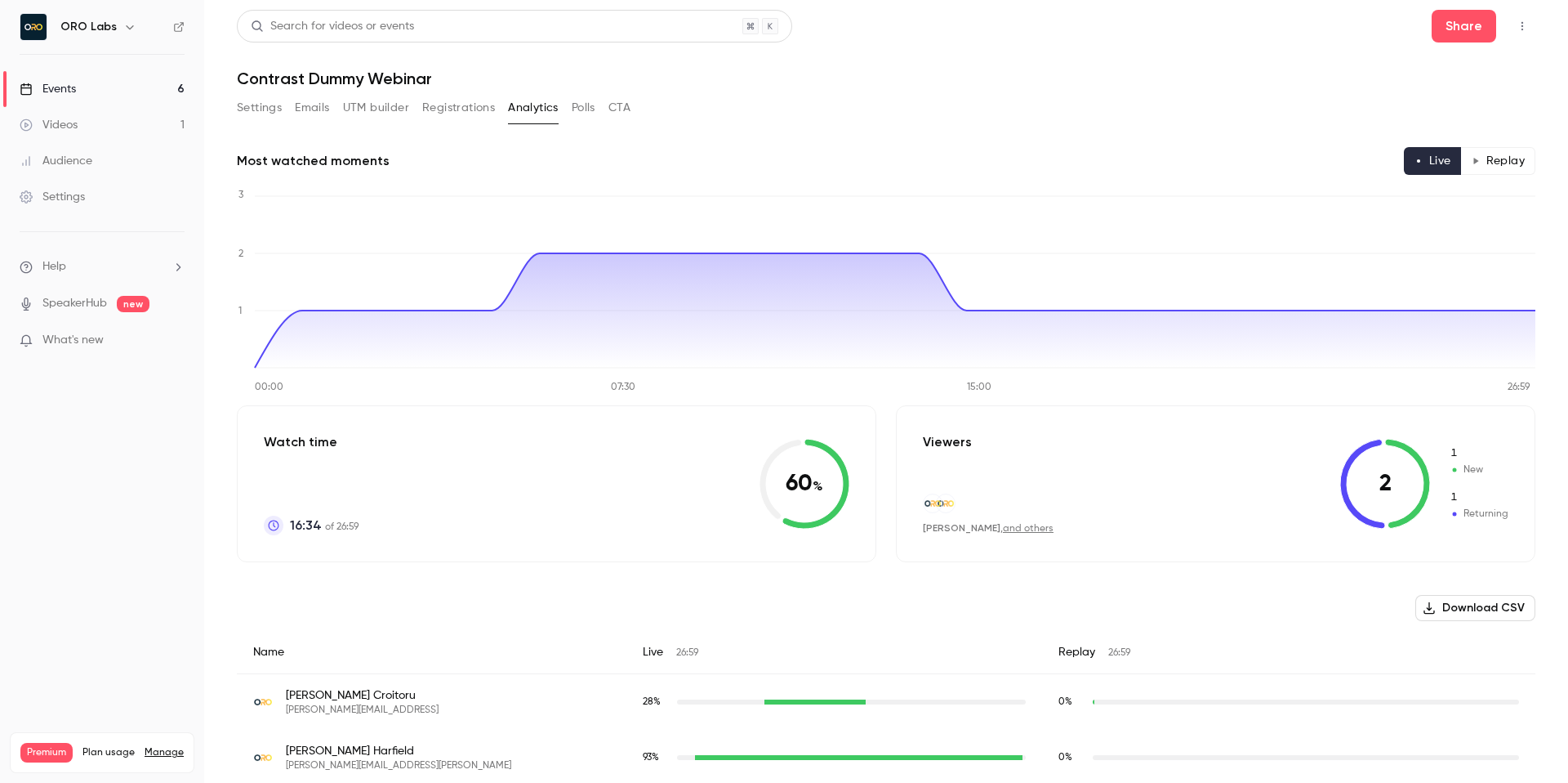
click at [94, 168] on link "Audience" at bounding box center [102, 161] width 204 height 36
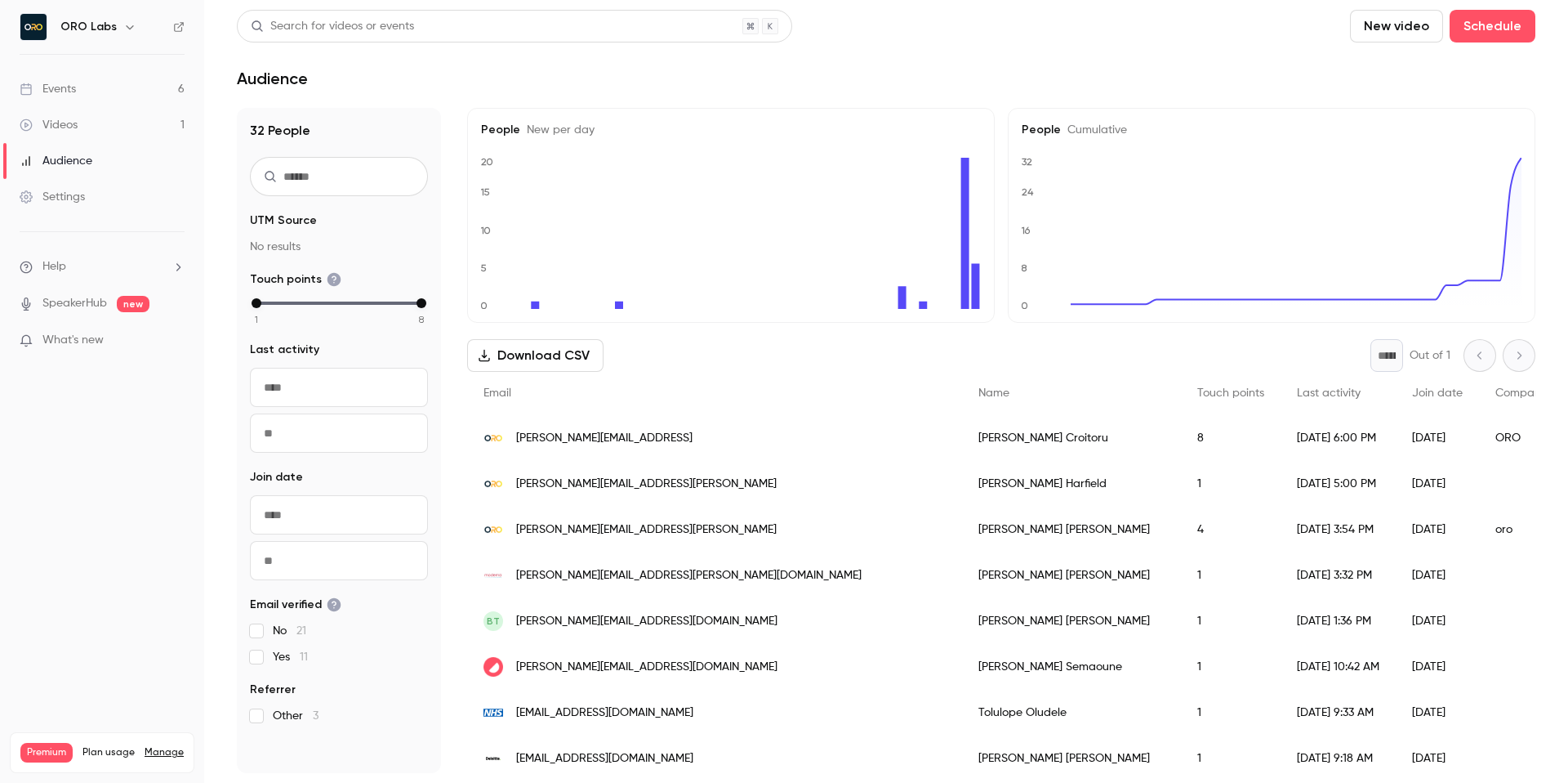
click at [68, 200] on div "Settings" at bounding box center [53, 197] width 65 height 16
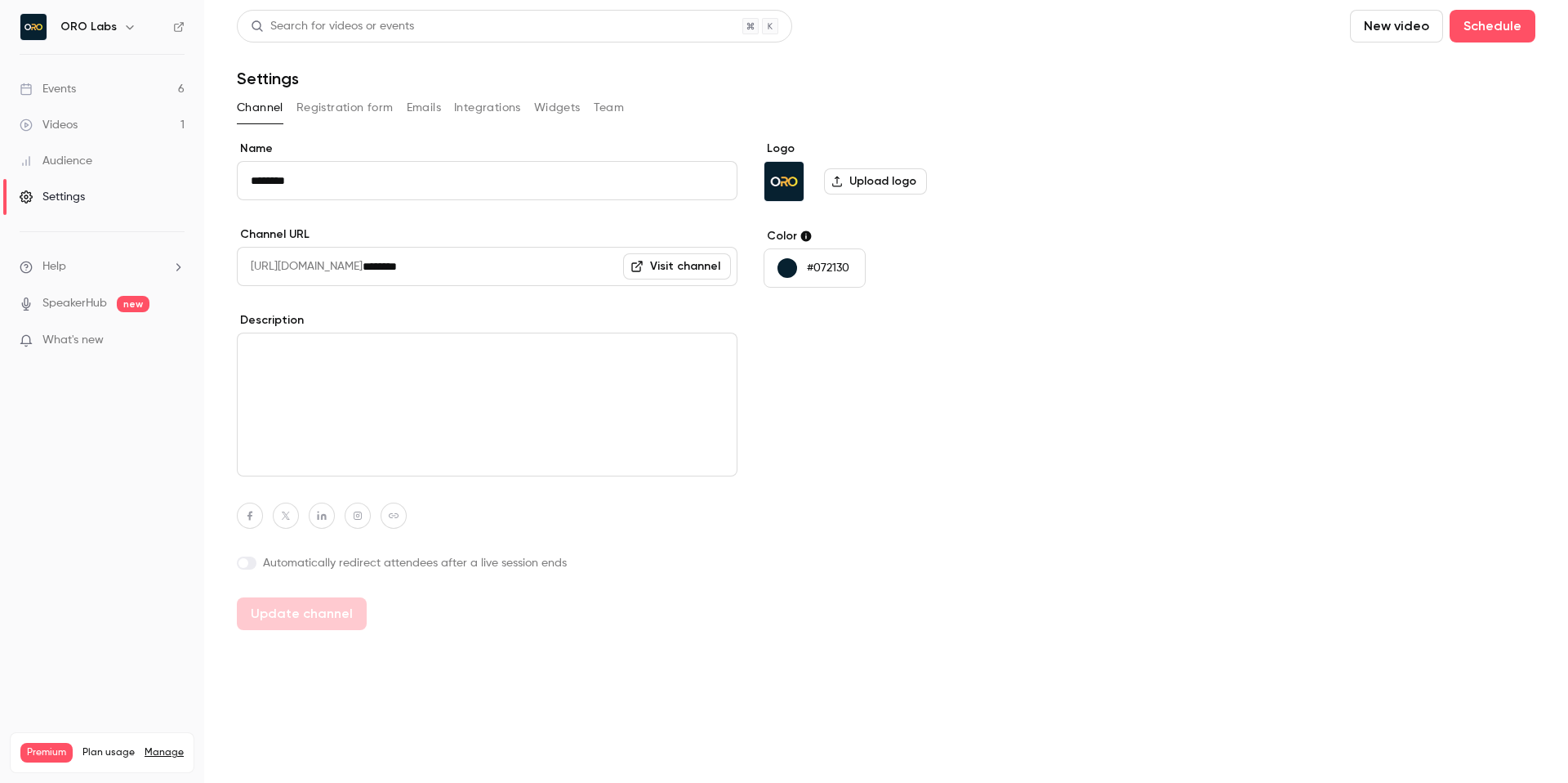
click at [509, 110] on button "Integrations" at bounding box center [488, 107] width 67 height 26
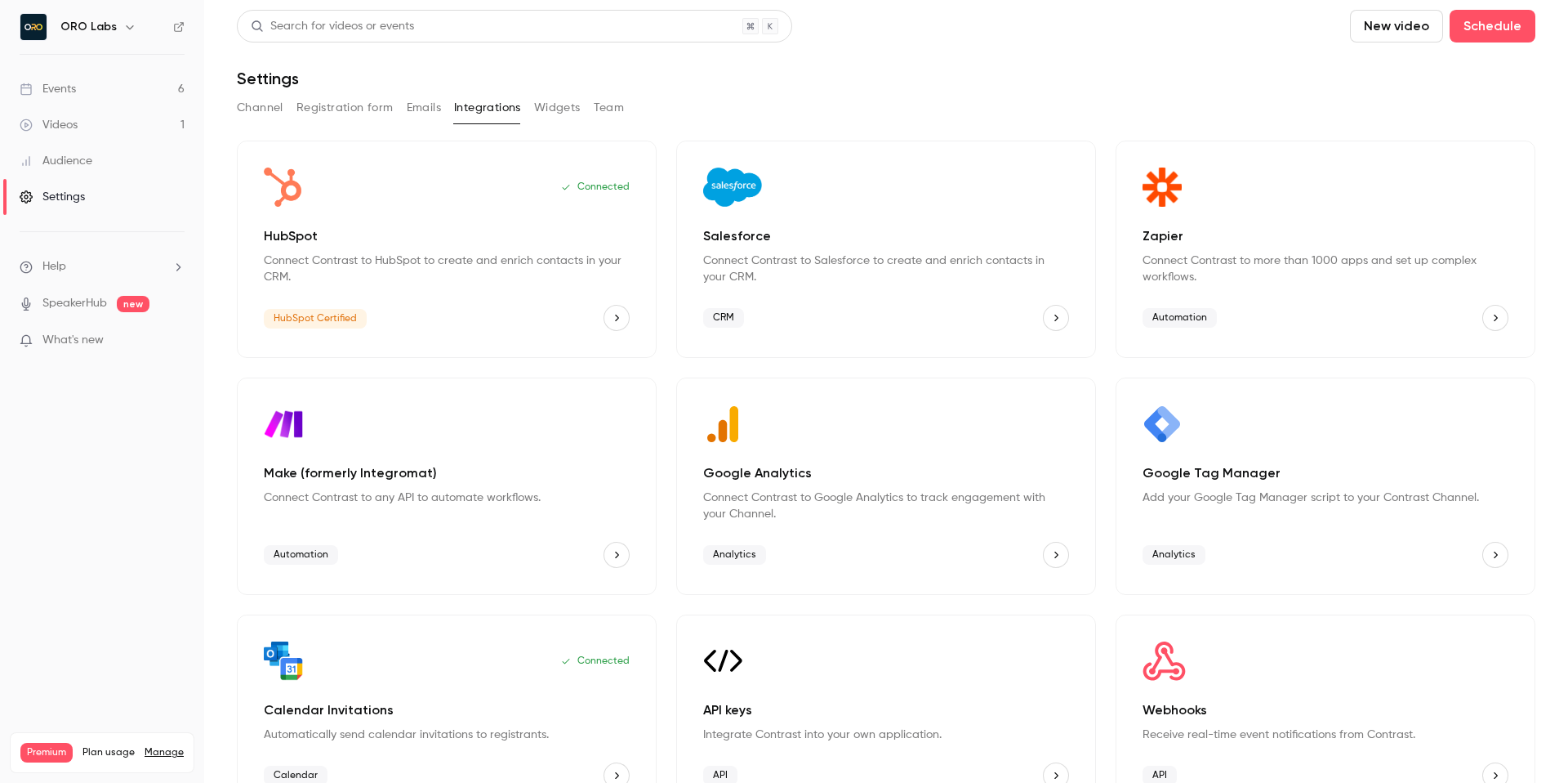
click at [554, 105] on button "Widgets" at bounding box center [557, 107] width 46 height 26
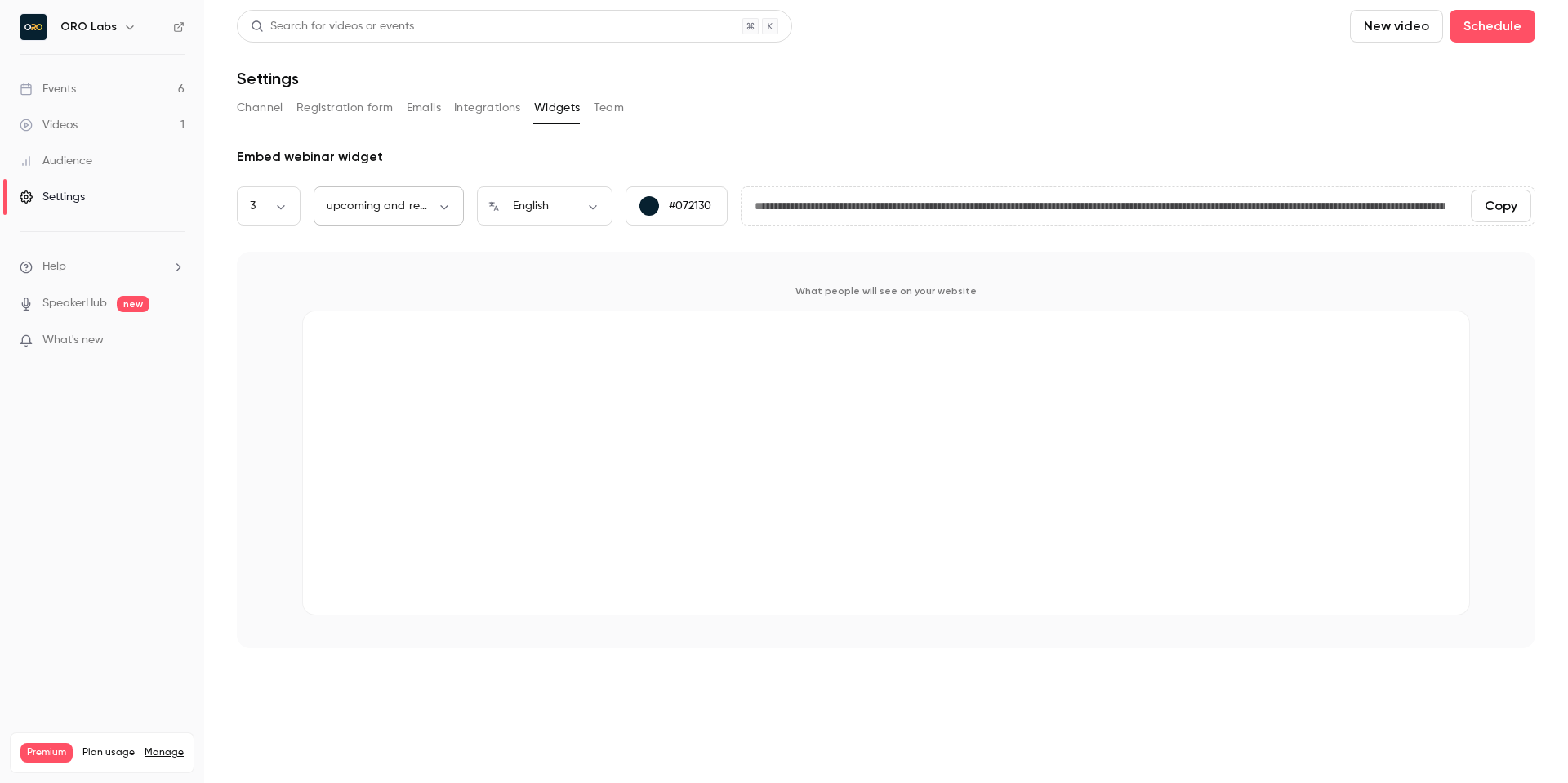
click at [430, 202] on body "**********" at bounding box center [784, 392] width 1568 height 783
click at [430, 202] on div at bounding box center [784, 392] width 1568 height 783
click at [273, 207] on body "**********" at bounding box center [784, 392] width 1568 height 783
click at [273, 207] on div at bounding box center [784, 392] width 1568 height 783
click at [273, 207] on body "**********" at bounding box center [784, 392] width 1568 height 783
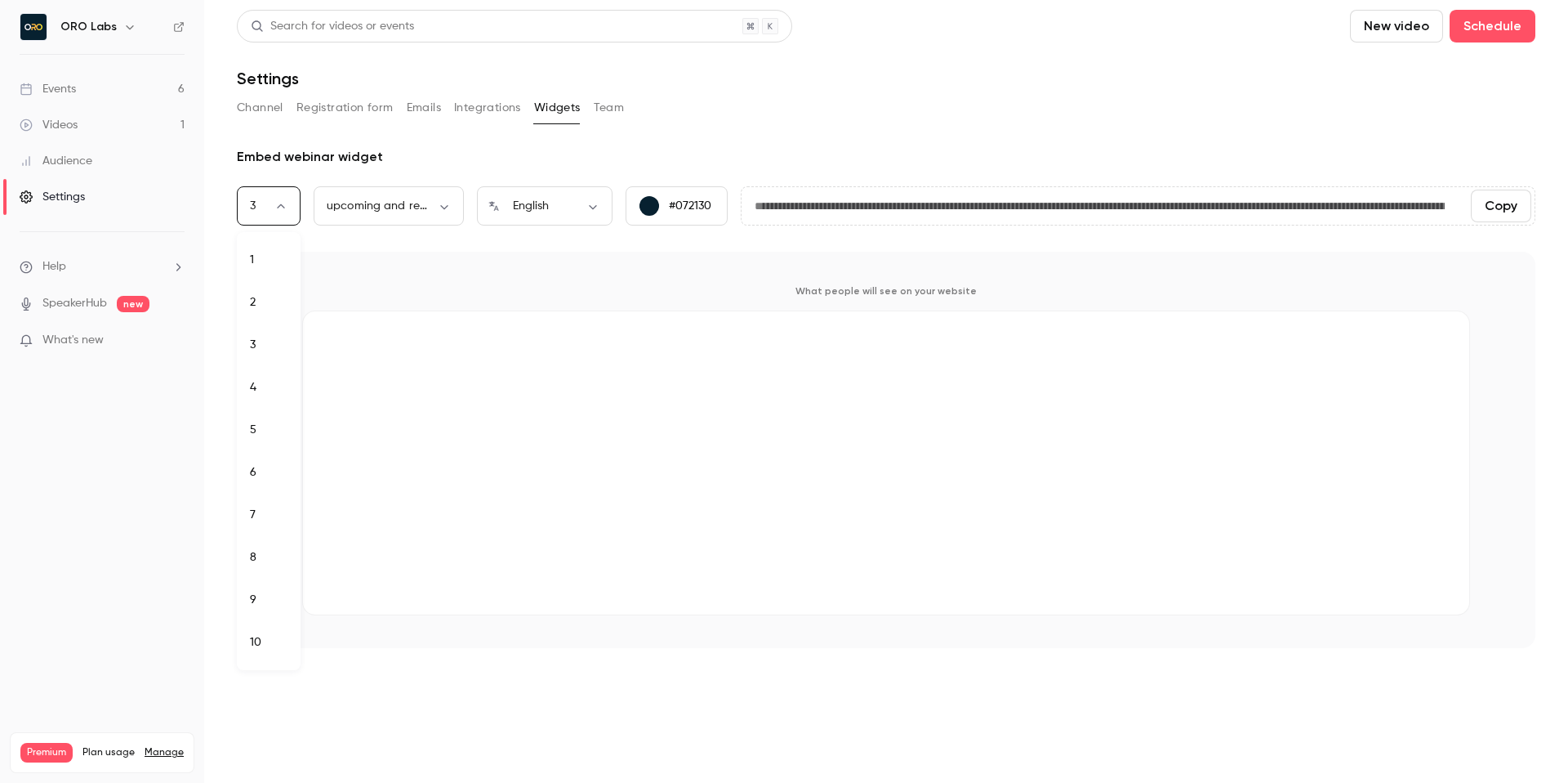
click at [259, 251] on li "1" at bounding box center [269, 260] width 64 height 43
type input "*"
type input "**********"
click at [277, 213] on body "**********" at bounding box center [784, 392] width 1568 height 783
click at [261, 292] on li "2" at bounding box center [269, 302] width 64 height 43
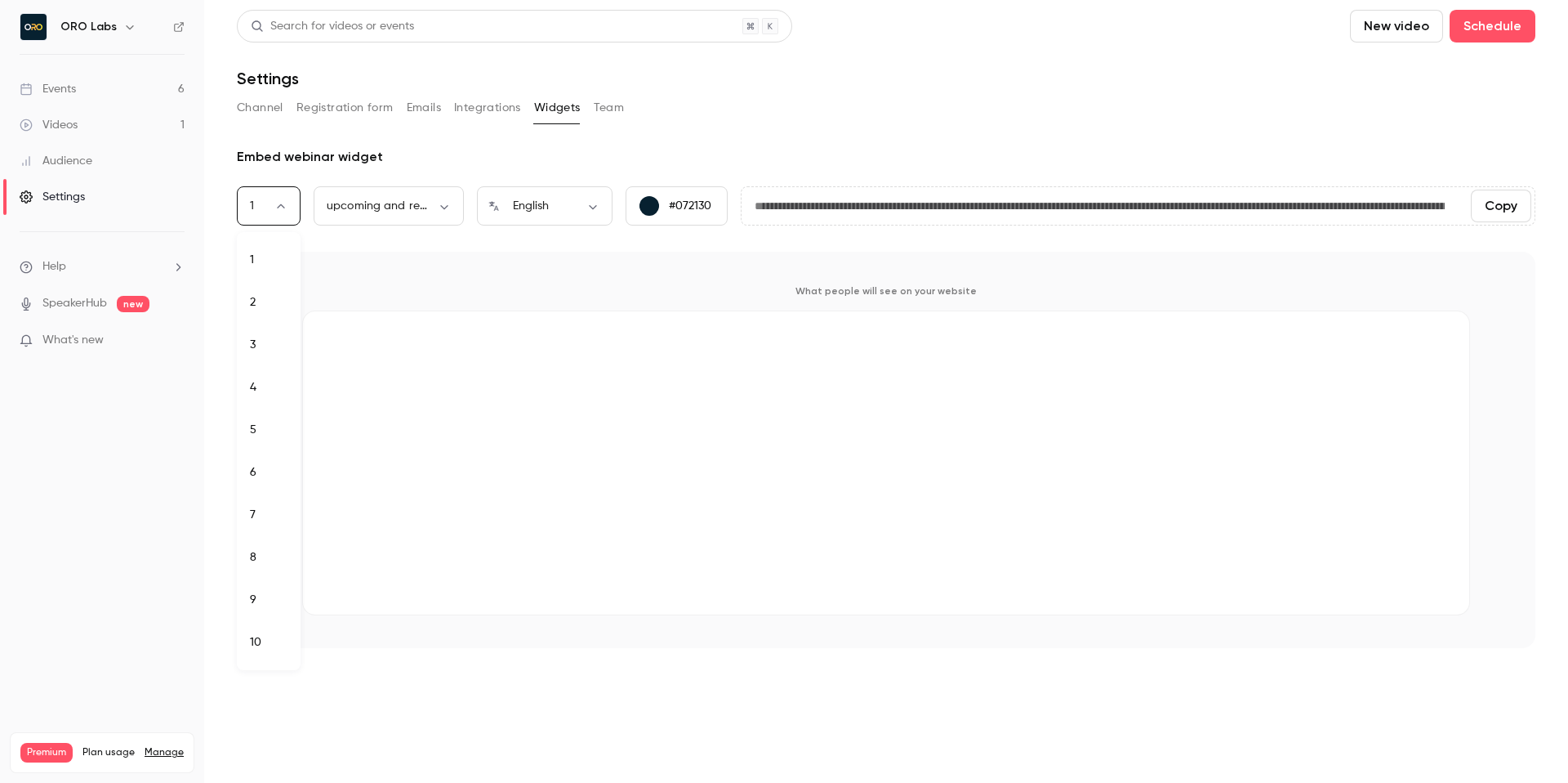
type input "*"
type input "**********"
click at [477, 98] on button "Integrations" at bounding box center [488, 107] width 67 height 26
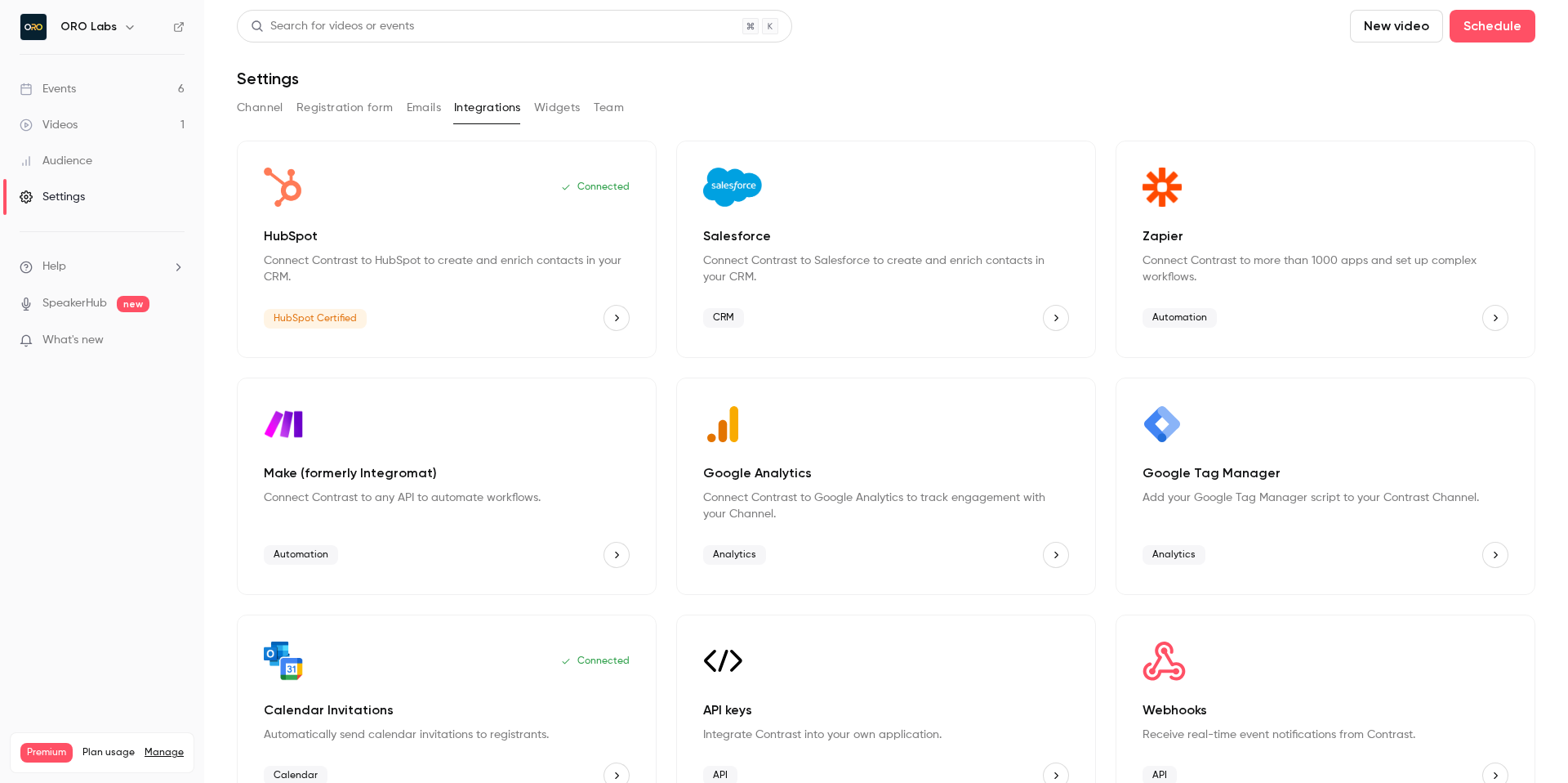
click at [436, 100] on button "Emails" at bounding box center [424, 107] width 35 height 26
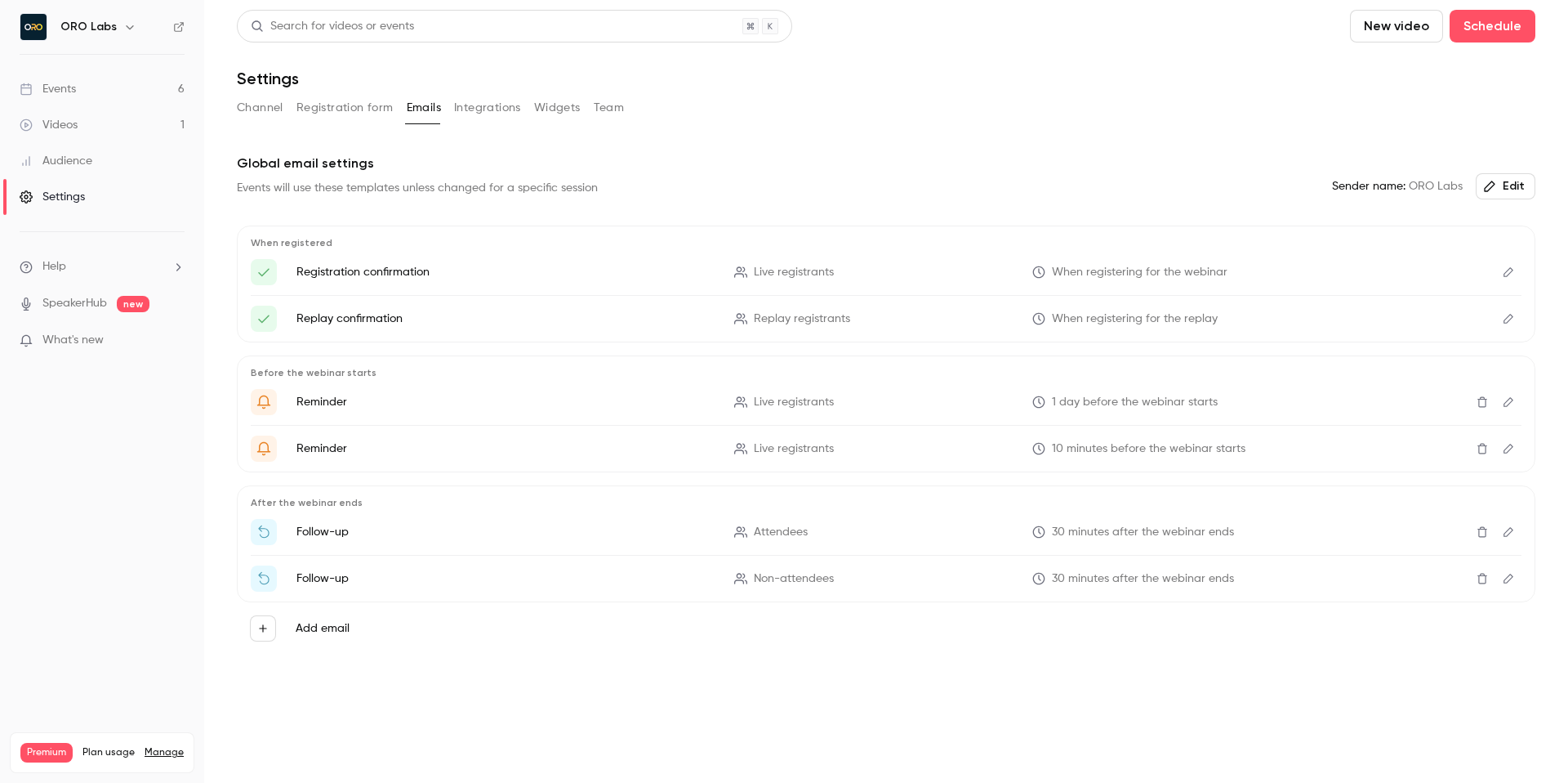
click at [352, 114] on button "Registration form" at bounding box center [345, 107] width 97 height 26
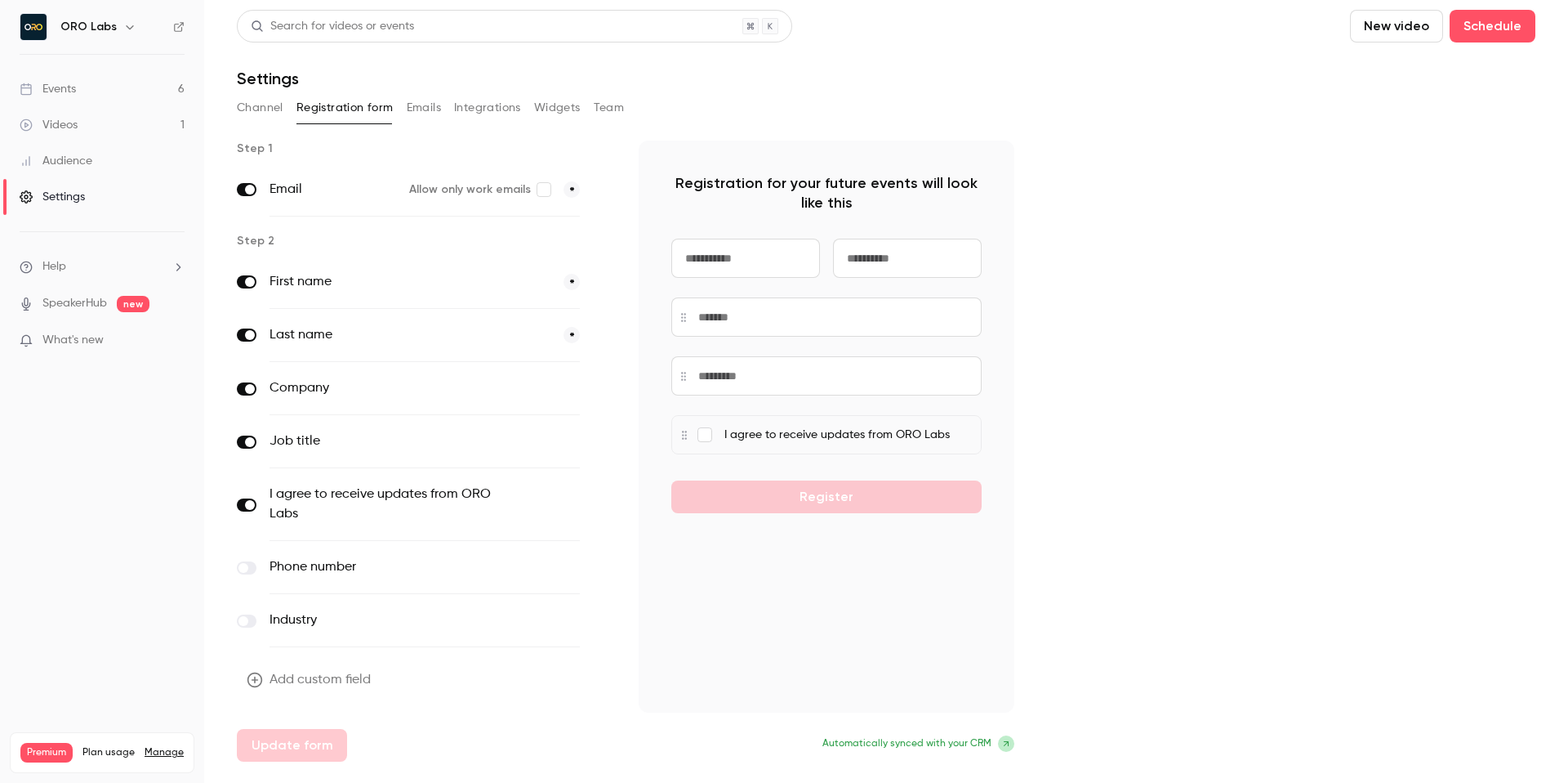
click at [277, 114] on button "Channel" at bounding box center [260, 107] width 46 height 26
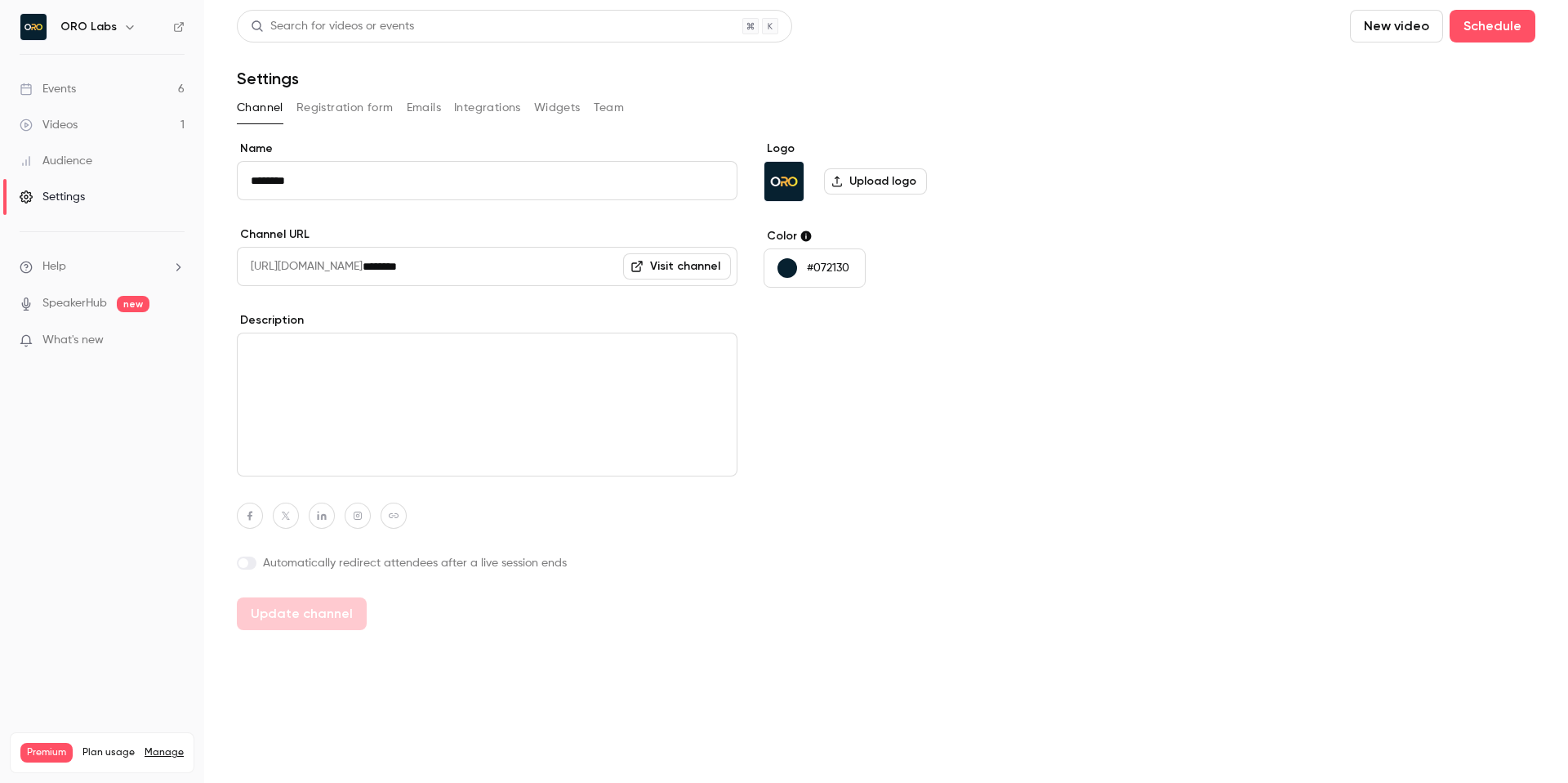
click at [818, 372] on div "Logo Upload logo Color #072130" at bounding box center [889, 385] width 251 height 490
click at [81, 117] on link "Videos 1" at bounding box center [102, 125] width 204 height 36
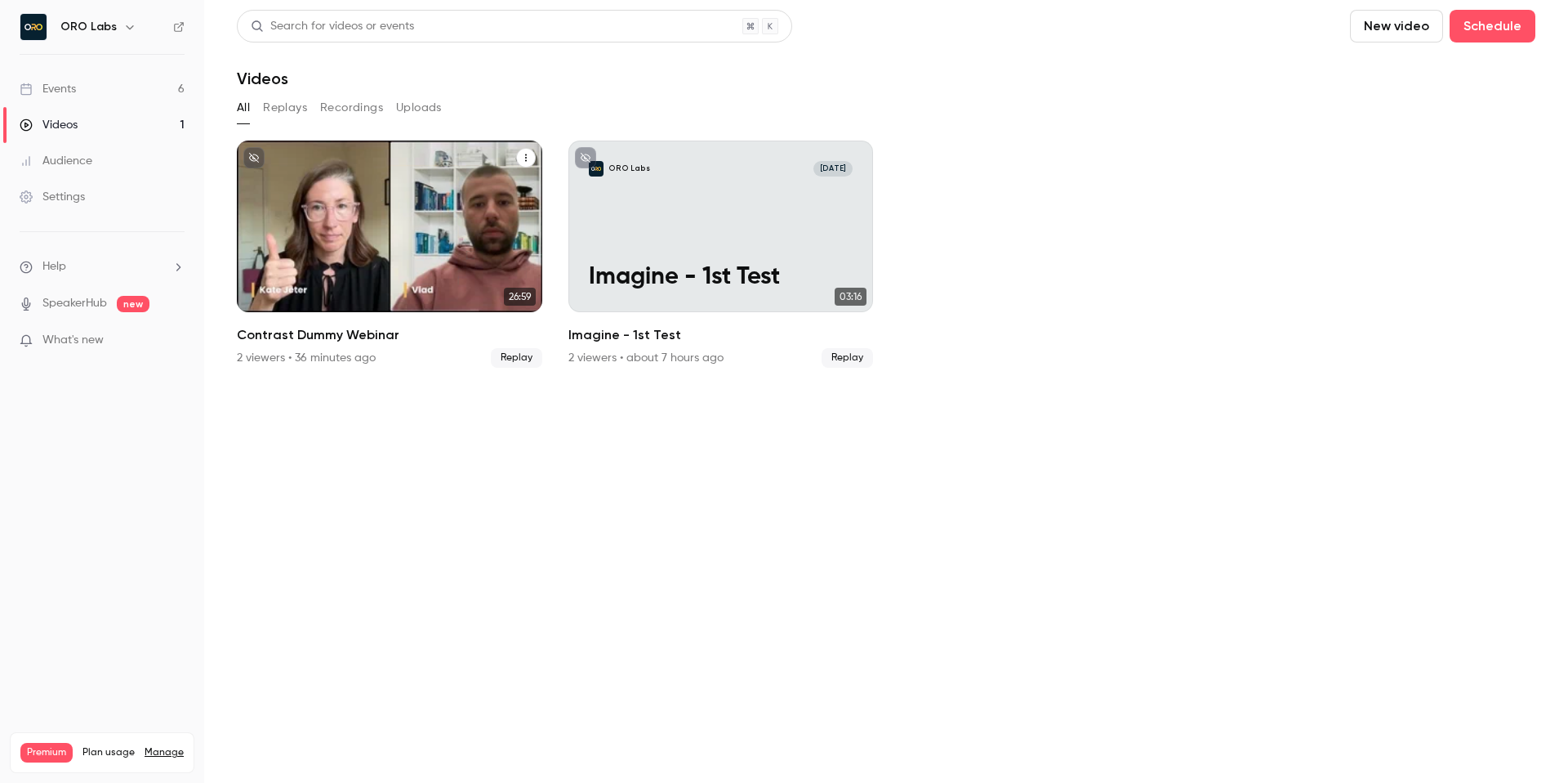
click at [529, 154] on icon "Contrast Dummy Webinar" at bounding box center [526, 157] width 10 height 10
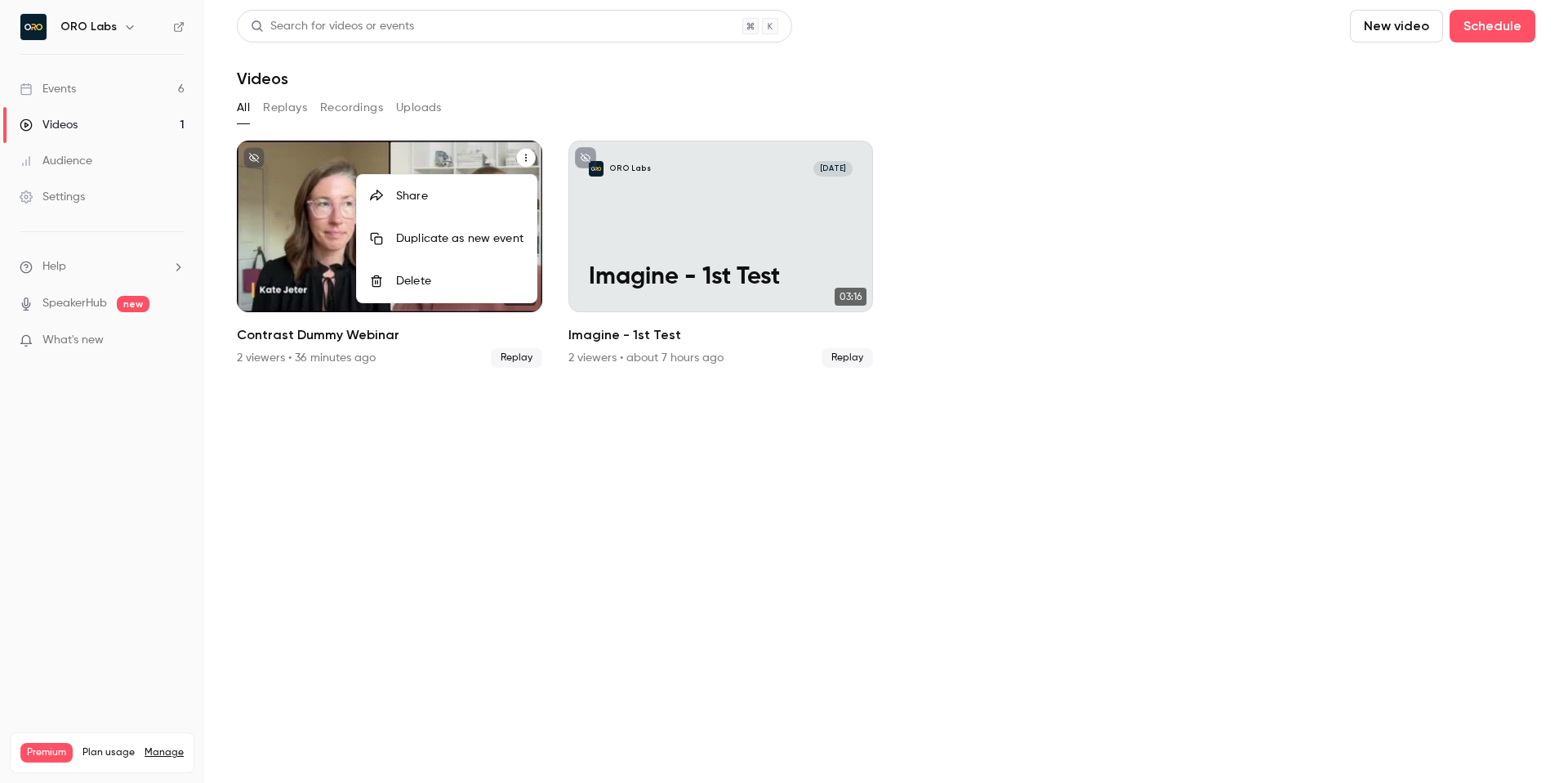
click at [387, 415] on div at bounding box center [784, 392] width 1568 height 783
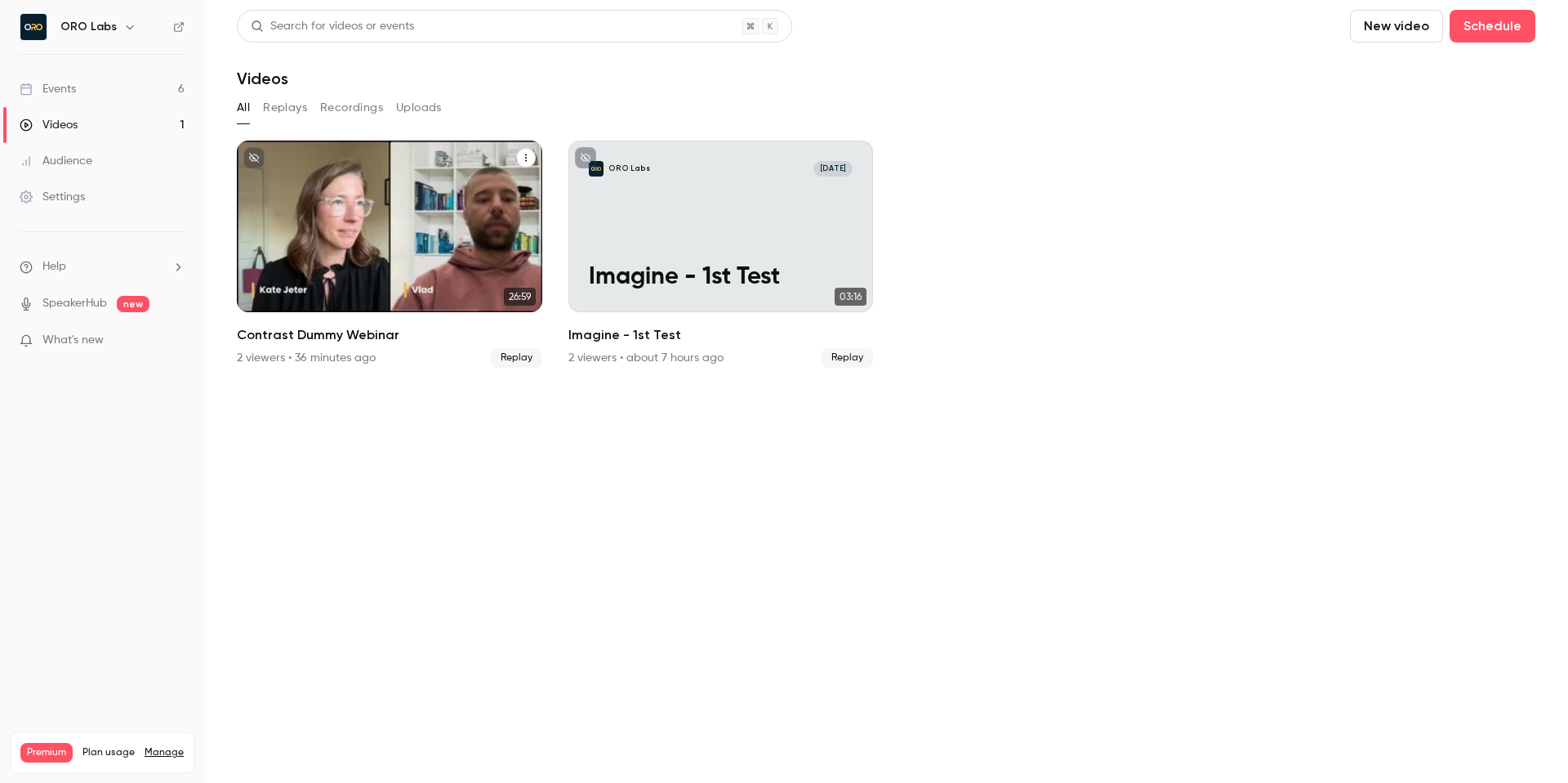
click at [361, 331] on h2 "Contrast Dummy Webinar" at bounding box center [390, 335] width 305 height 20
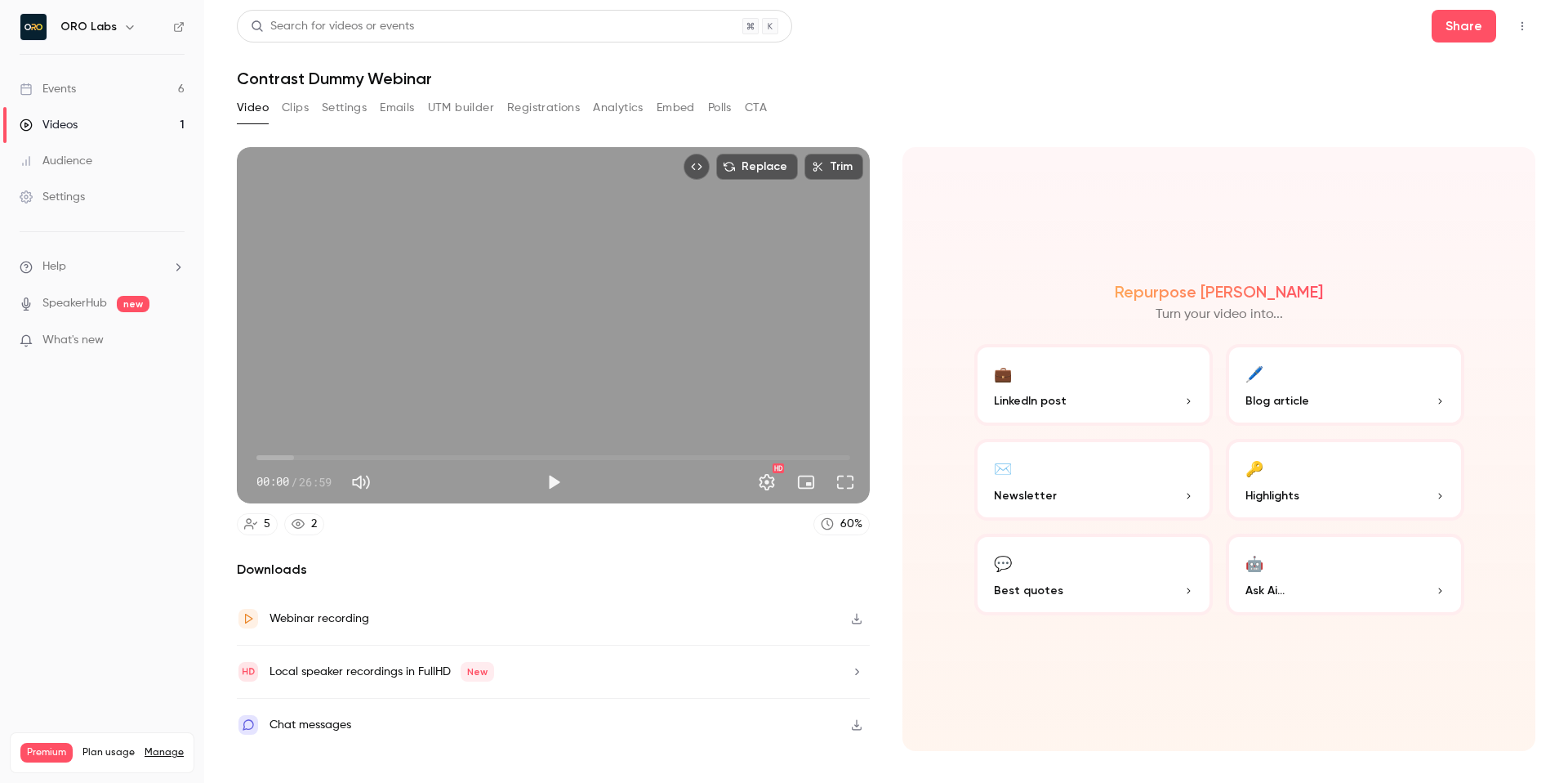
click at [300, 102] on button "Clips" at bounding box center [295, 107] width 27 height 26
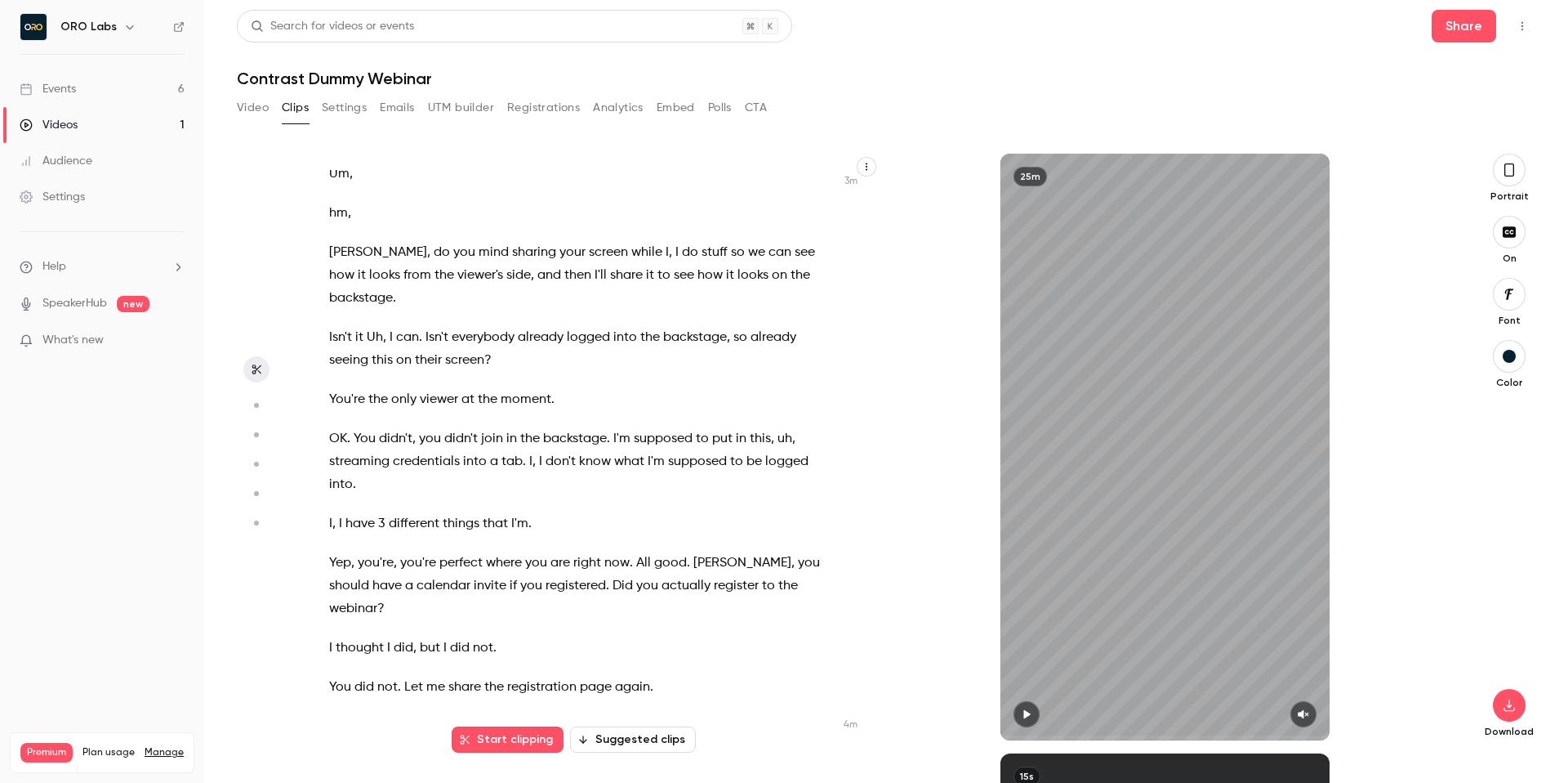
scroll to position [679, 0]
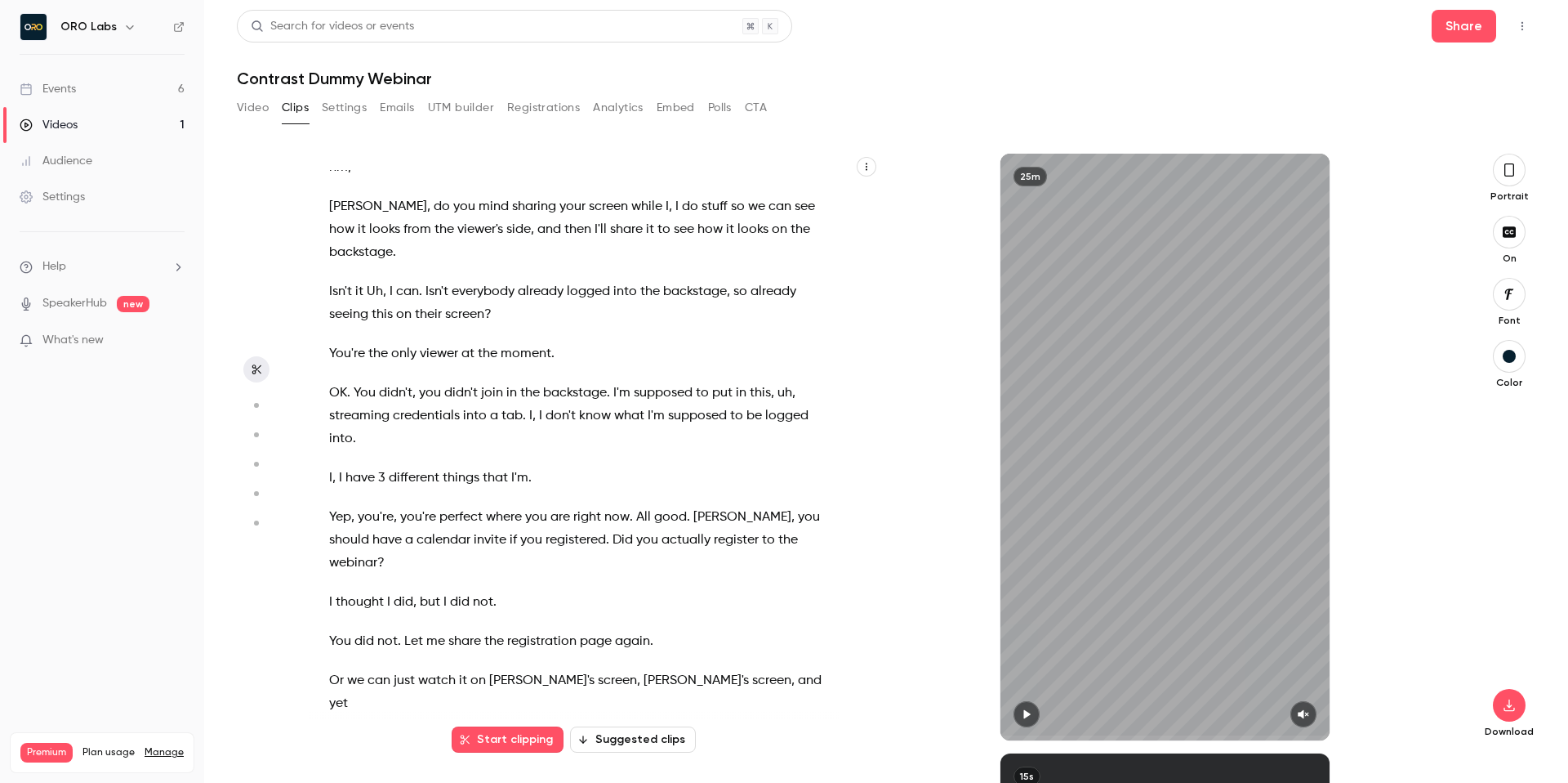
click at [626, 740] on button "Suggested clips" at bounding box center [633, 739] width 126 height 26
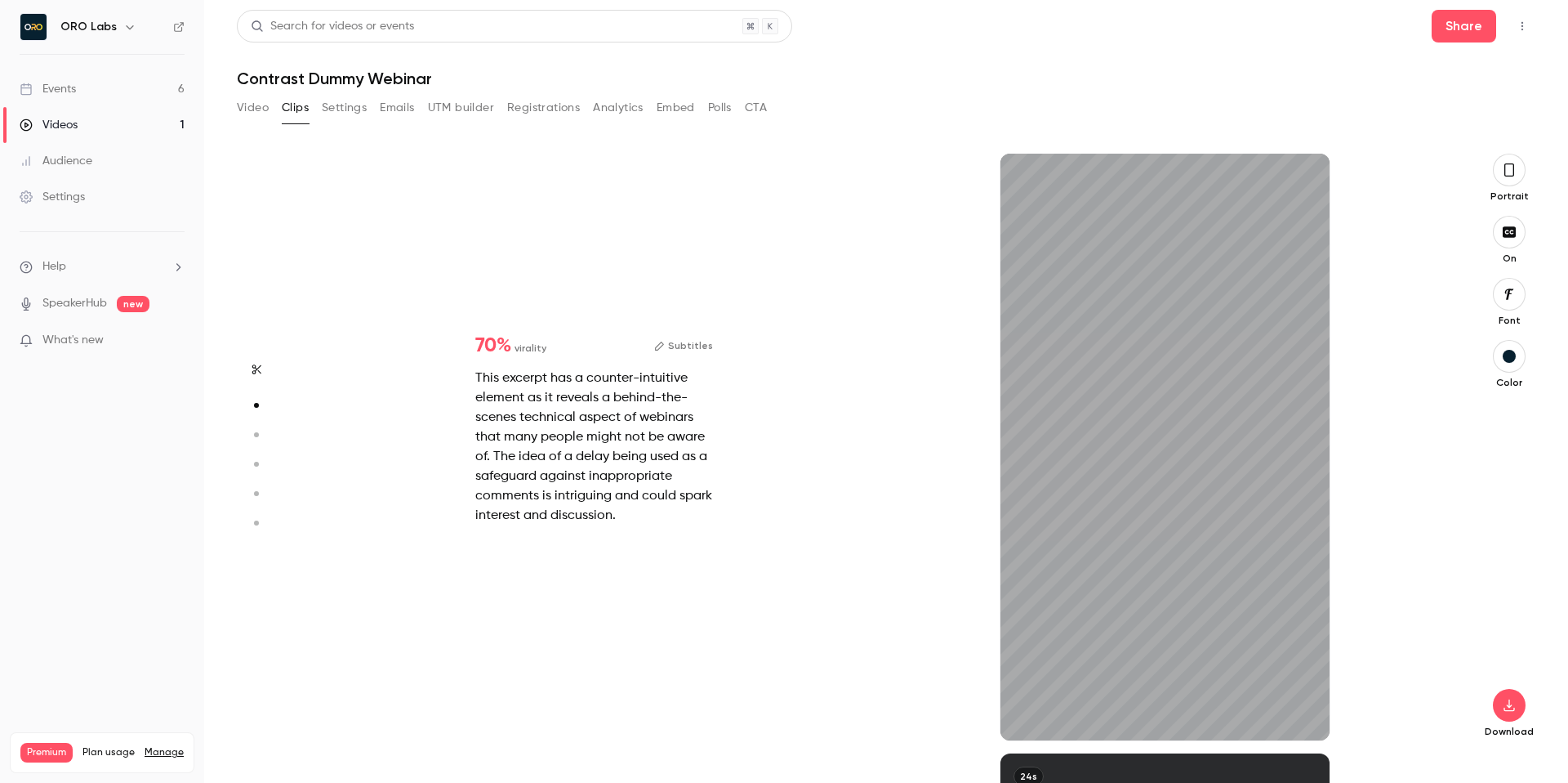
scroll to position [600, 0]
type input "*"
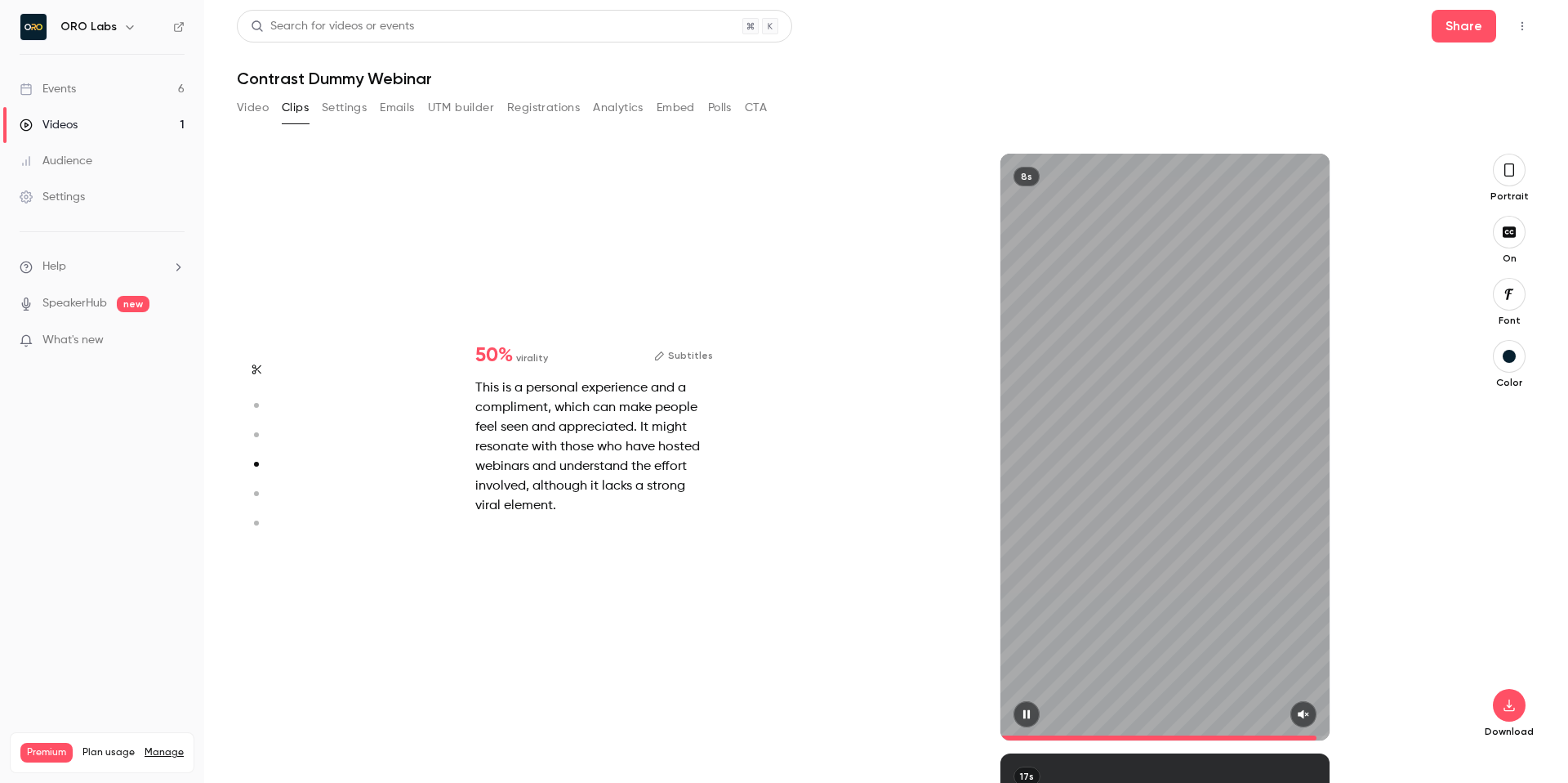
click at [1008, 736] on span at bounding box center [1159, 738] width 316 height 5
click at [1297, 725] on span at bounding box center [1165, 738] width 330 height 26
click at [1307, 710] on icon "button" at bounding box center [1303, 714] width 13 height 12
click at [1011, 736] on span at bounding box center [1165, 738] width 330 height 5
click at [1025, 719] on icon "button" at bounding box center [1026, 714] width 13 height 12
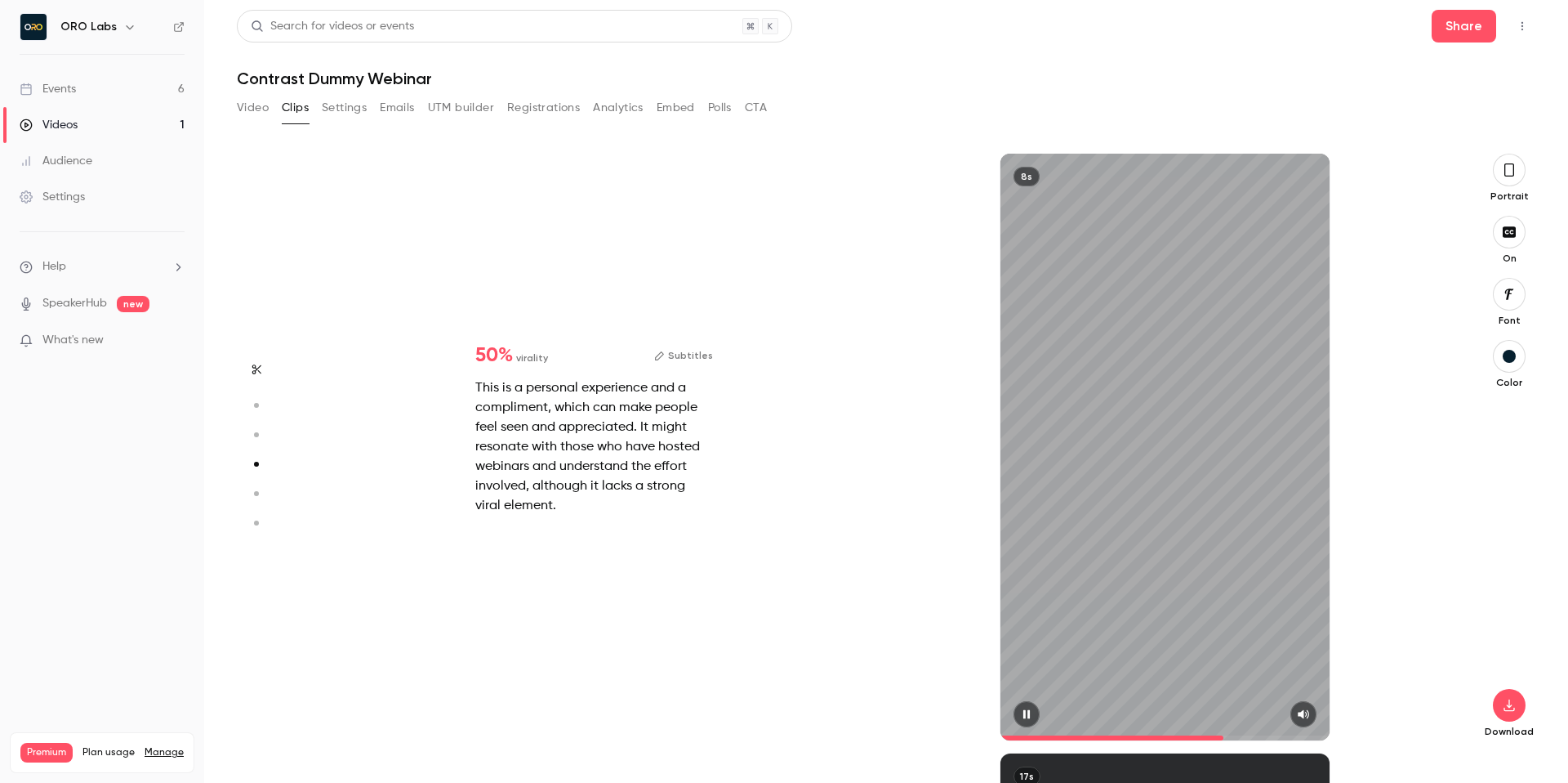
click at [1029, 709] on icon "button" at bounding box center [1026, 714] width 13 height 12
type input "*"
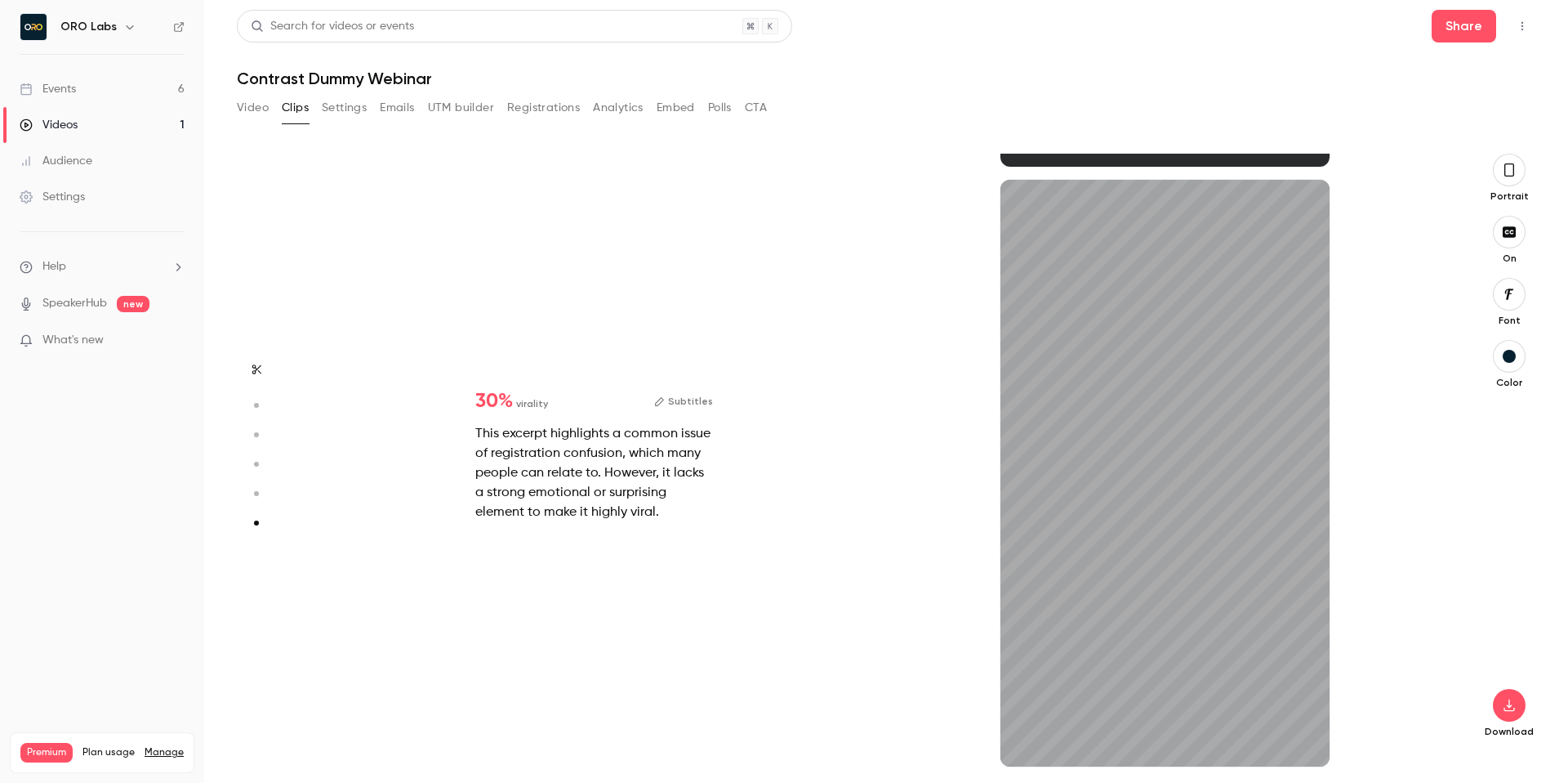
scroll to position [2972, 0]
type input "*"
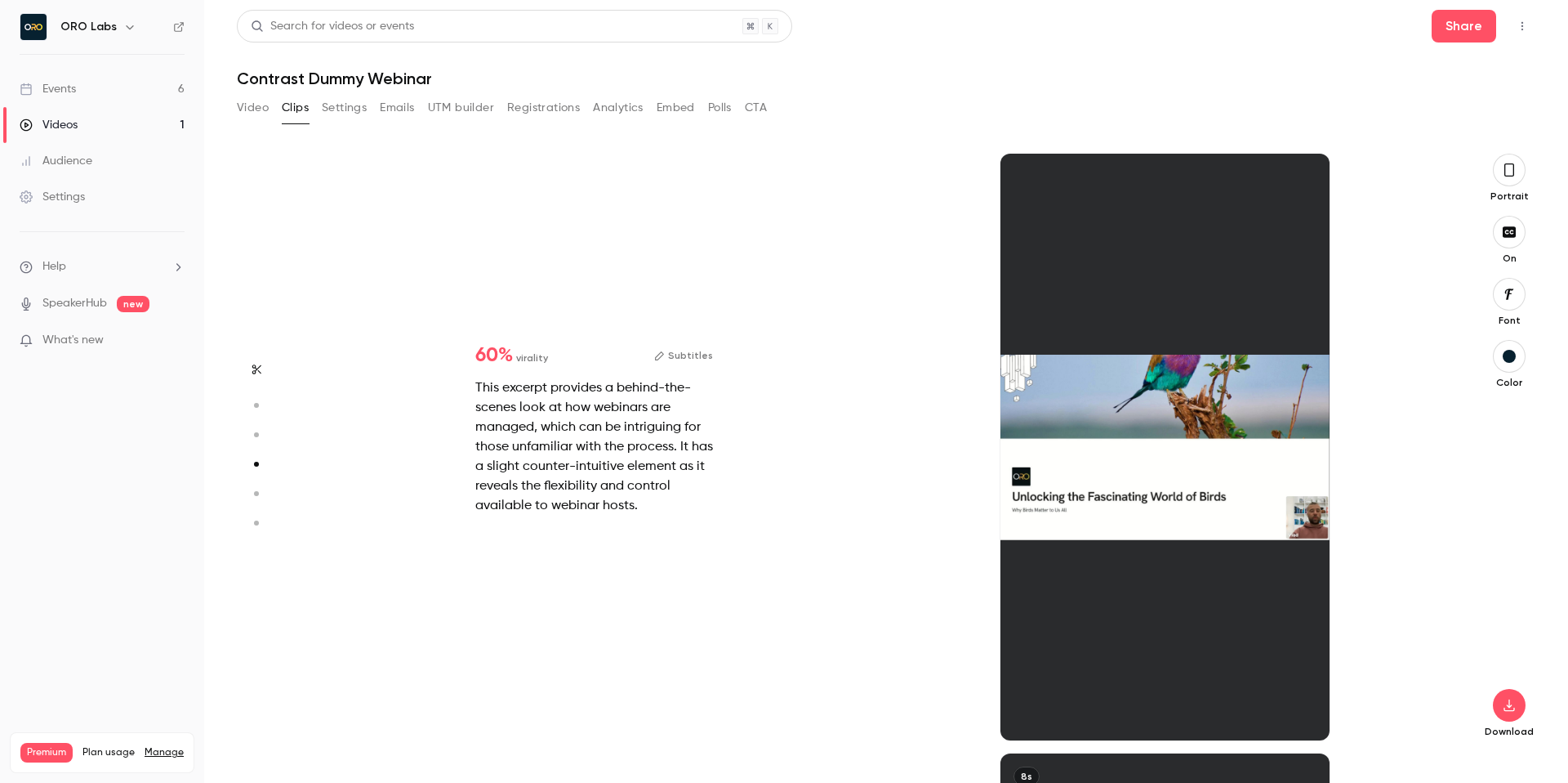
type input "*"
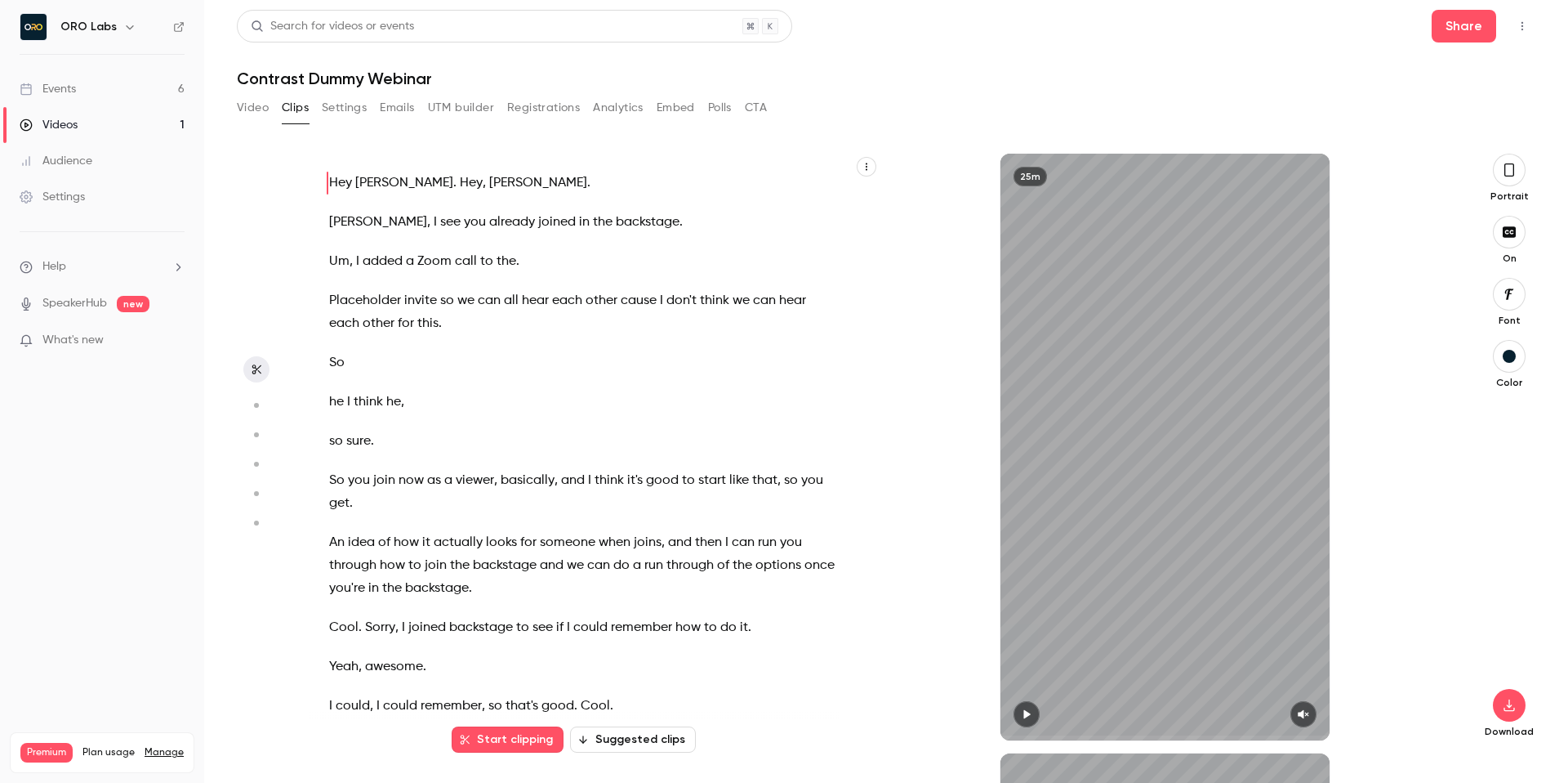
scroll to position [0, 0]
click at [626, 114] on button "Analytics" at bounding box center [618, 107] width 51 height 26
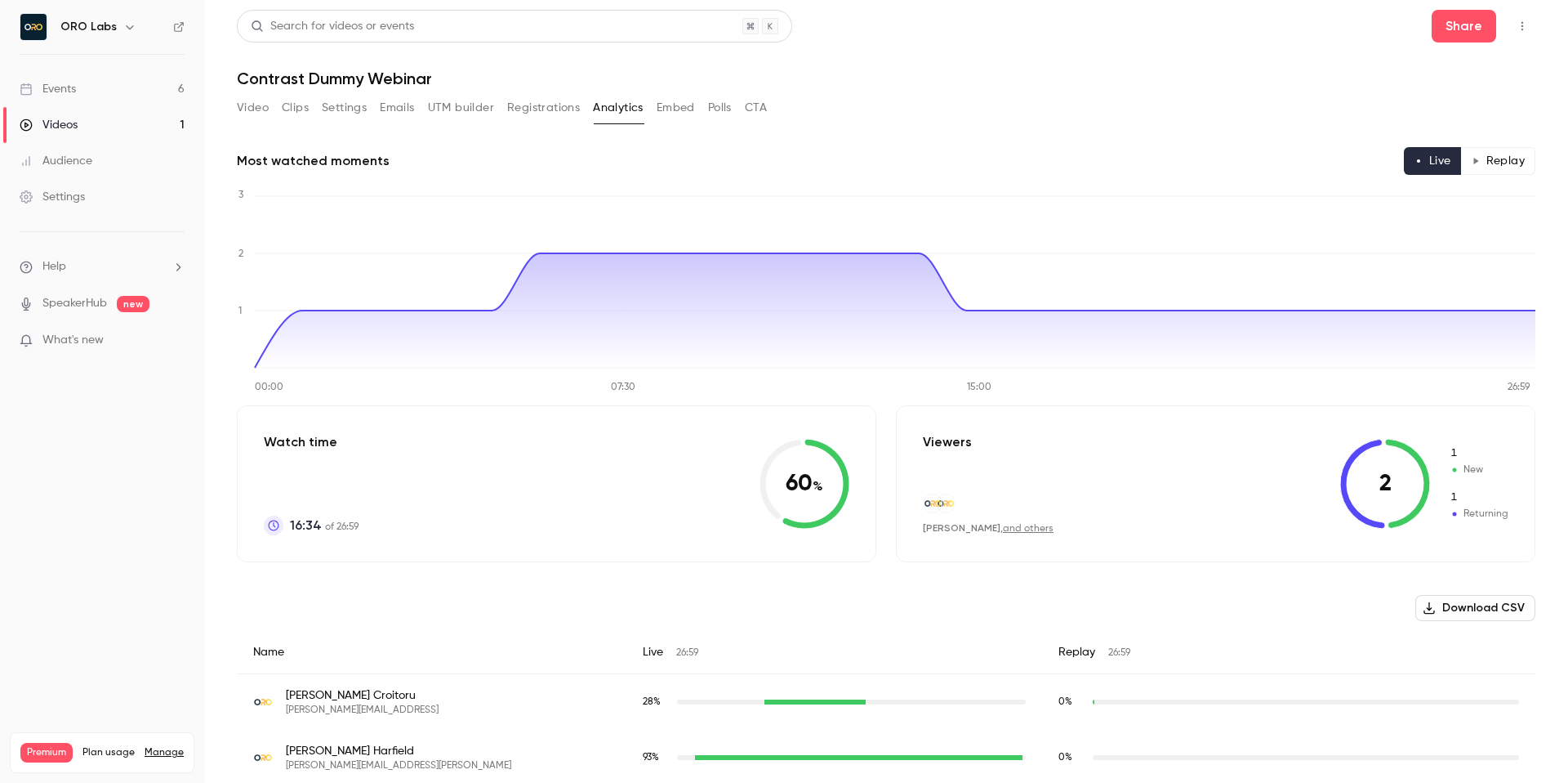
click at [540, 106] on button "Registrations" at bounding box center [544, 107] width 73 height 26
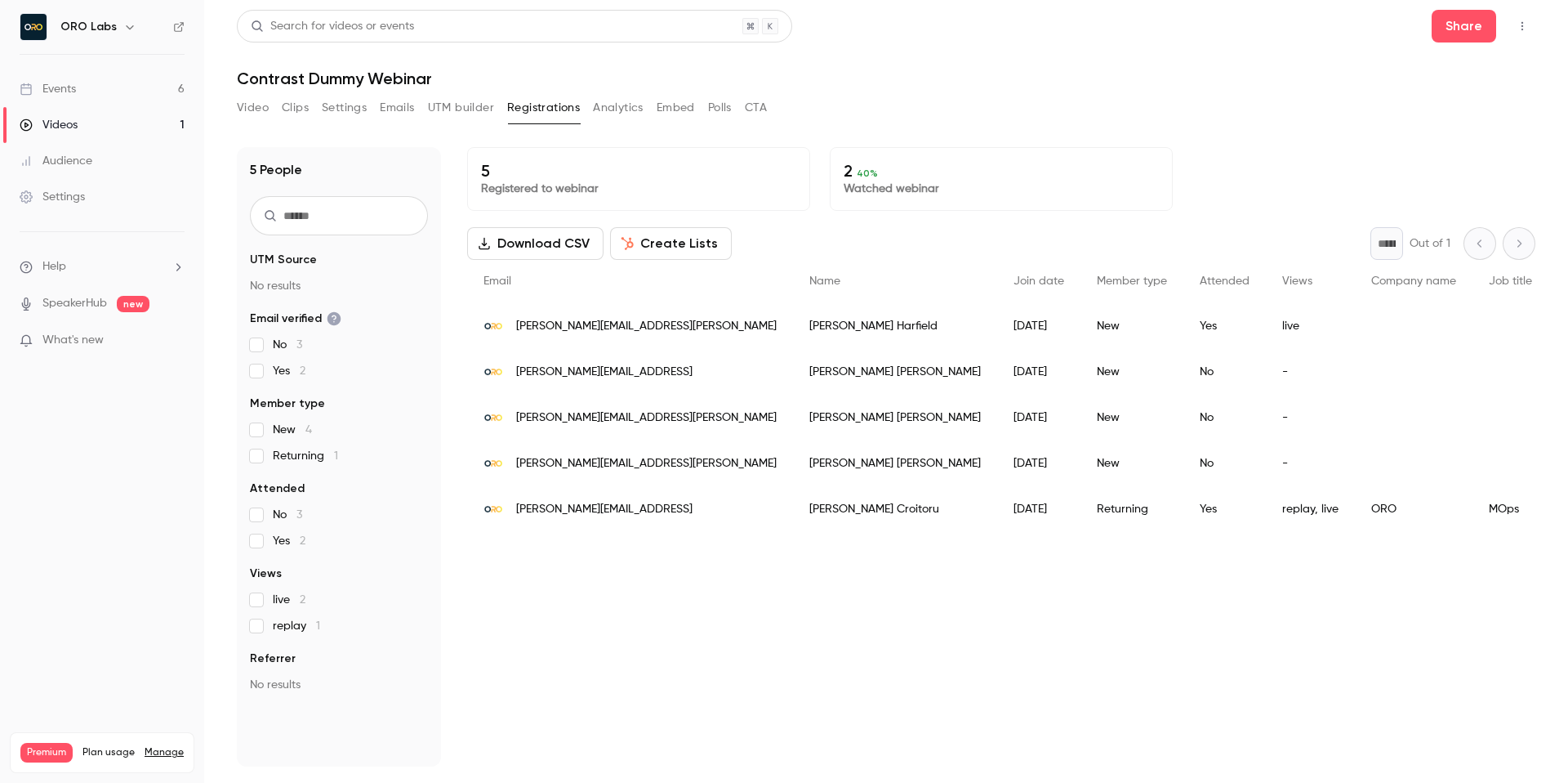
click at [460, 102] on button "UTM builder" at bounding box center [460, 107] width 66 height 26
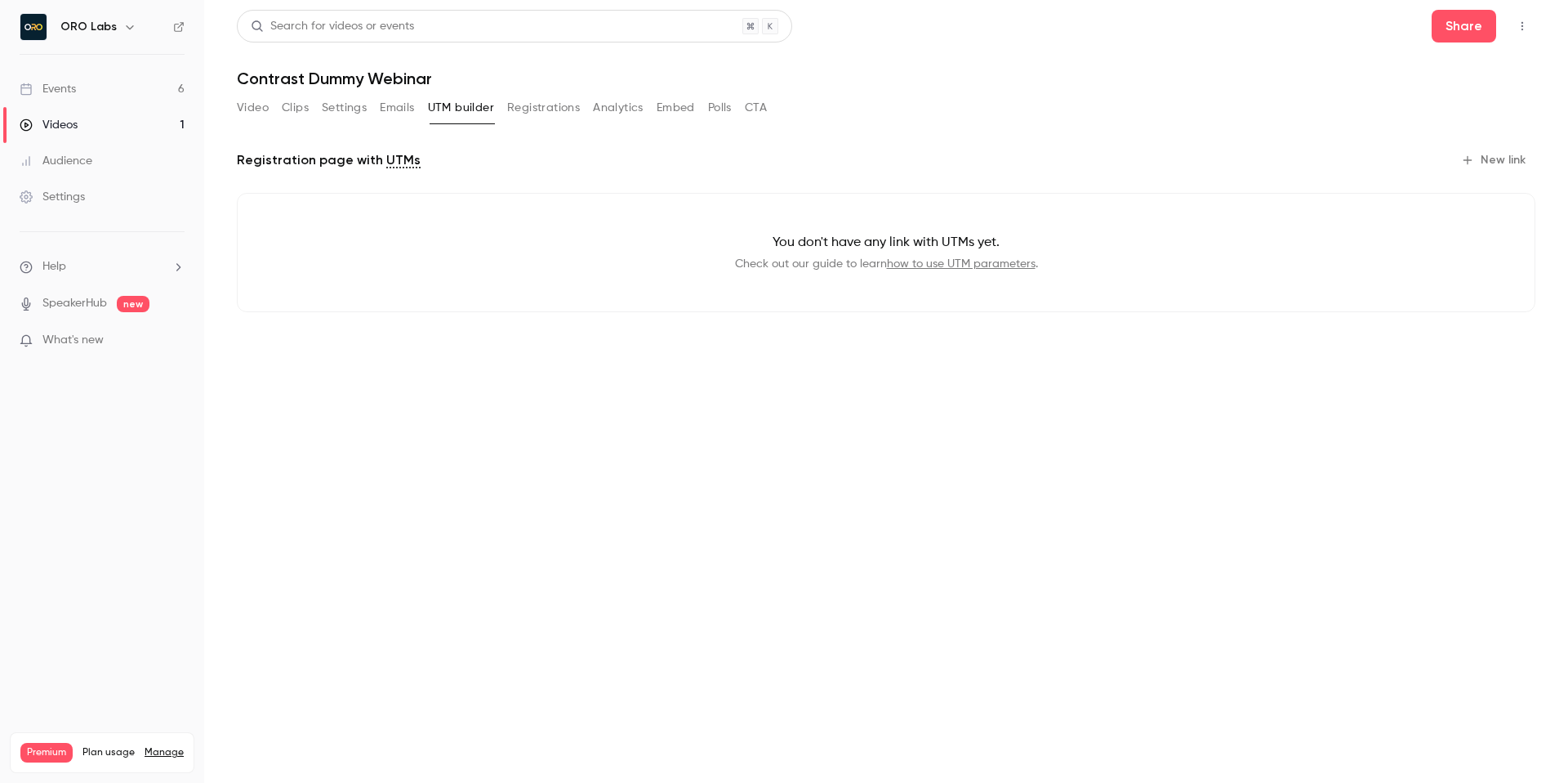
click at [382, 107] on button "Emails" at bounding box center [397, 107] width 35 height 26
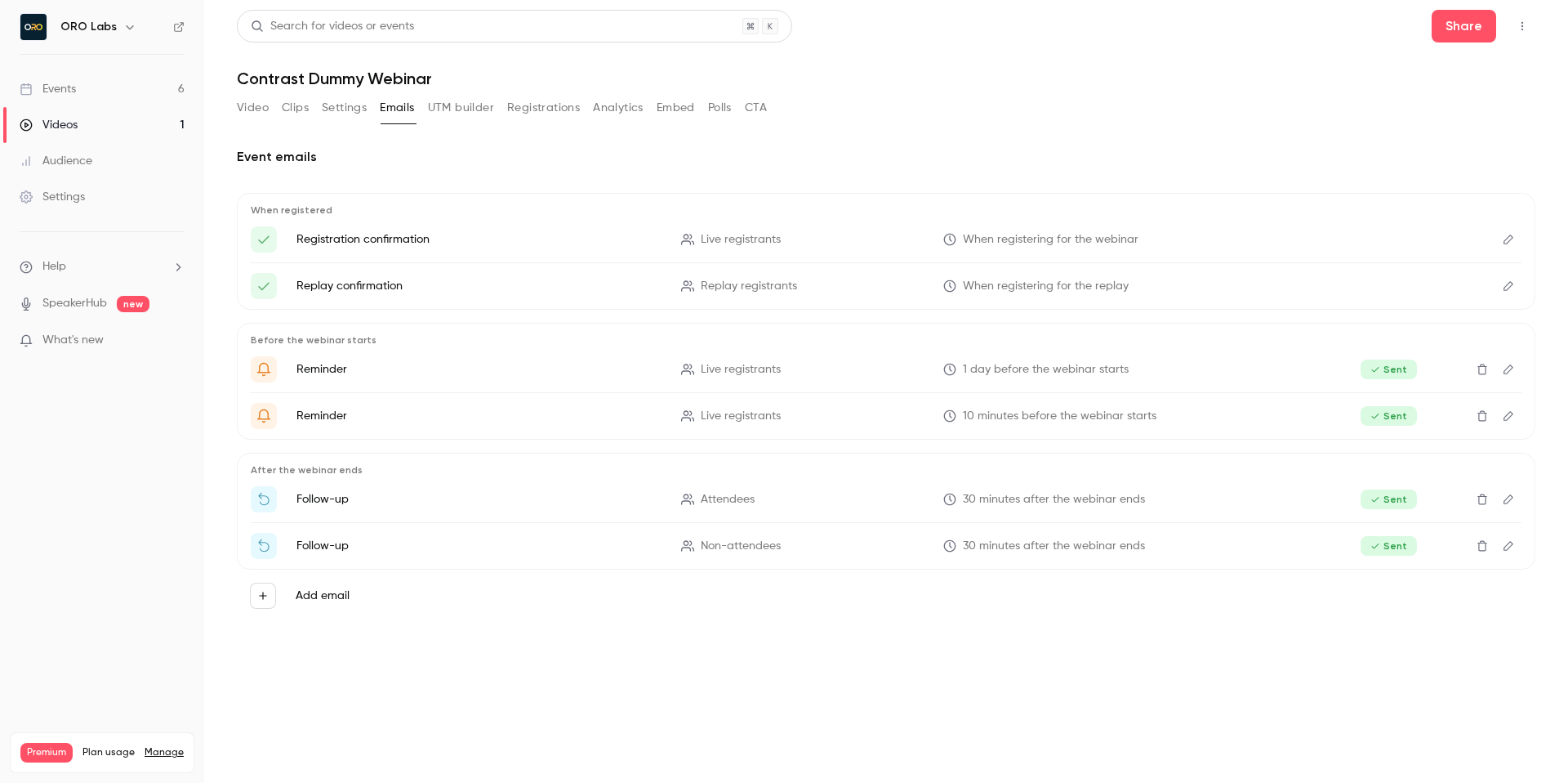
click at [352, 107] on button "Settings" at bounding box center [343, 107] width 44 height 26
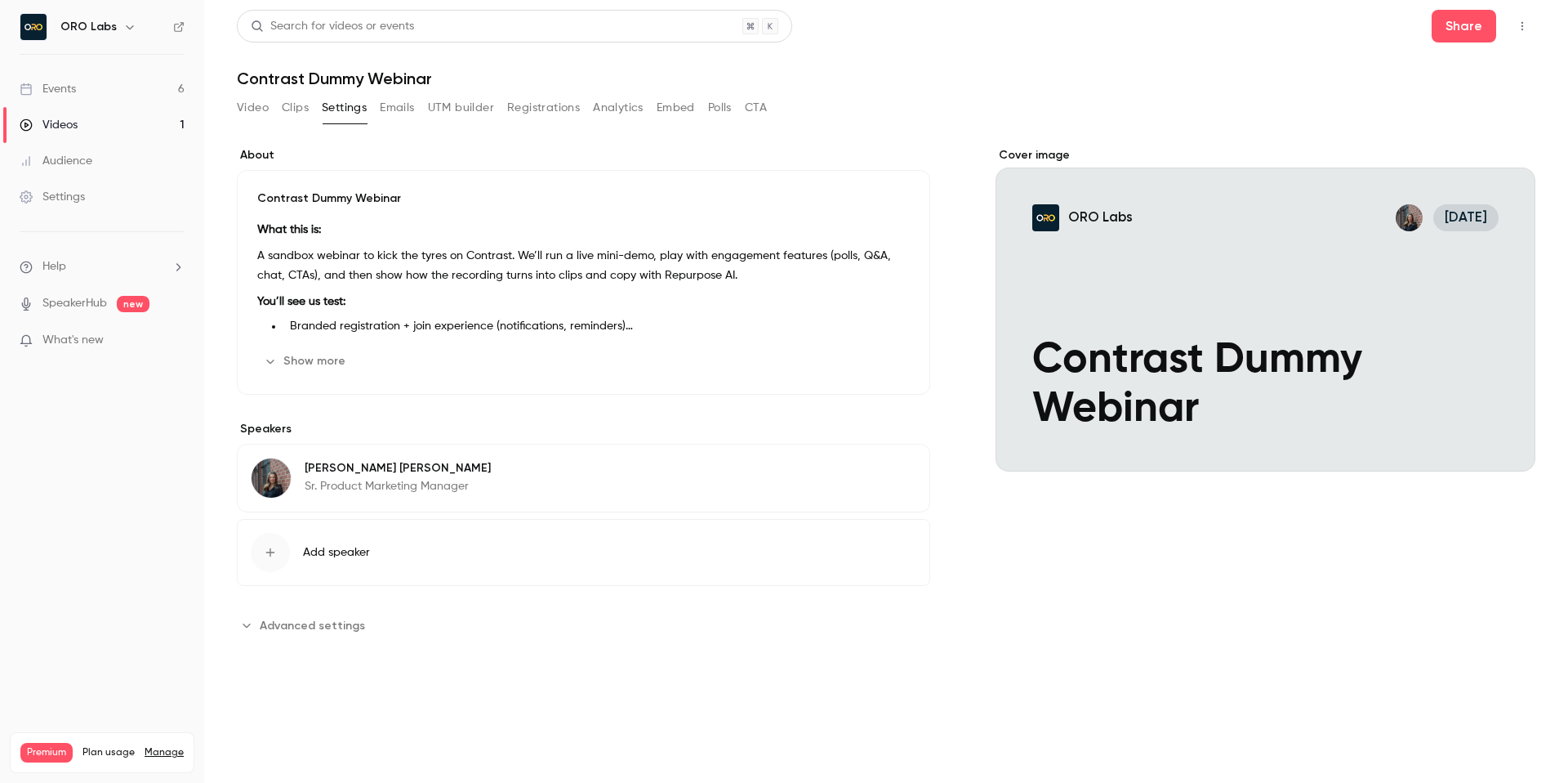
click at [306, 109] on button "Clips" at bounding box center [295, 107] width 27 height 26
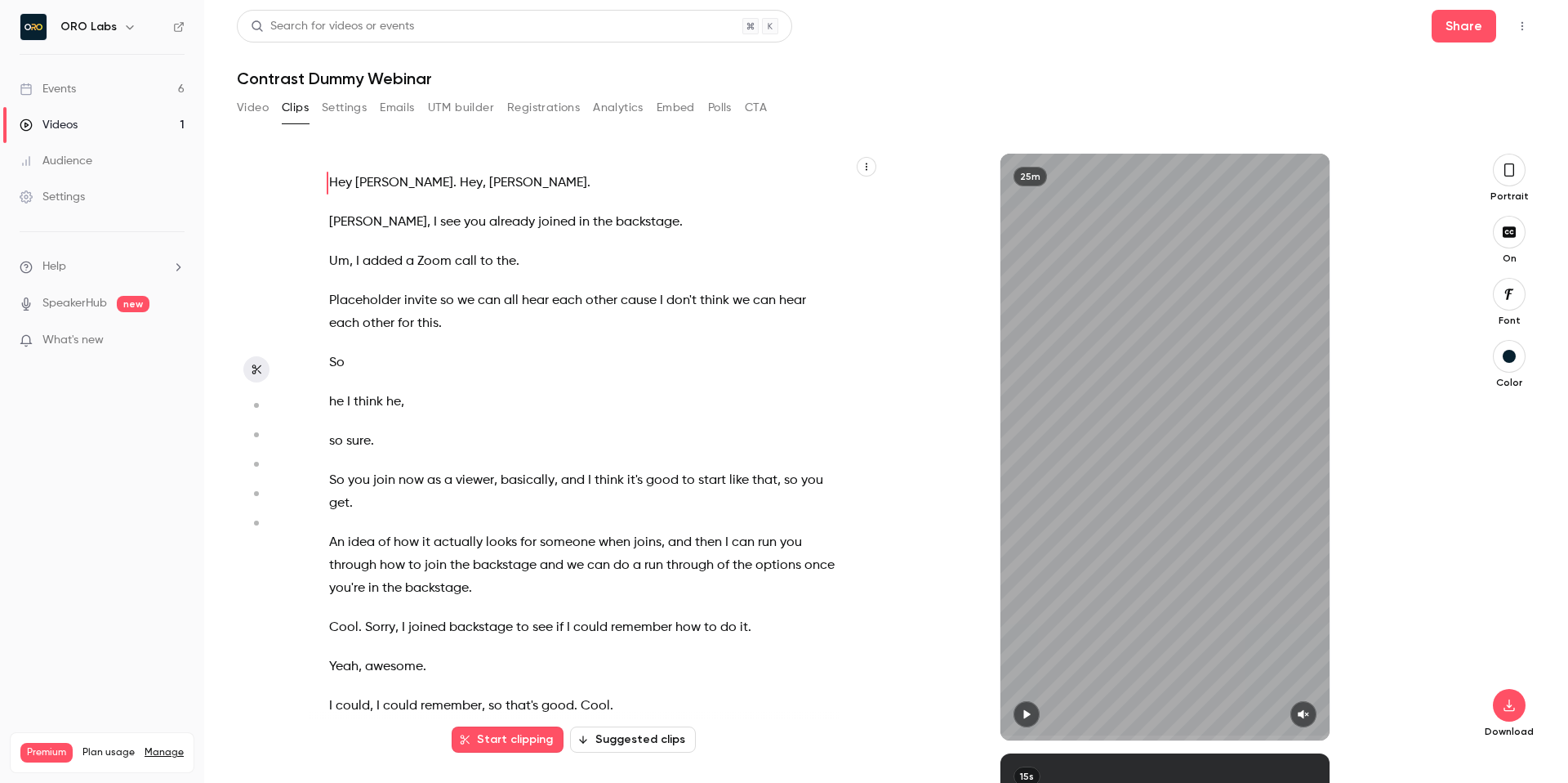
click at [253, 105] on button "Video" at bounding box center [252, 107] width 32 height 26
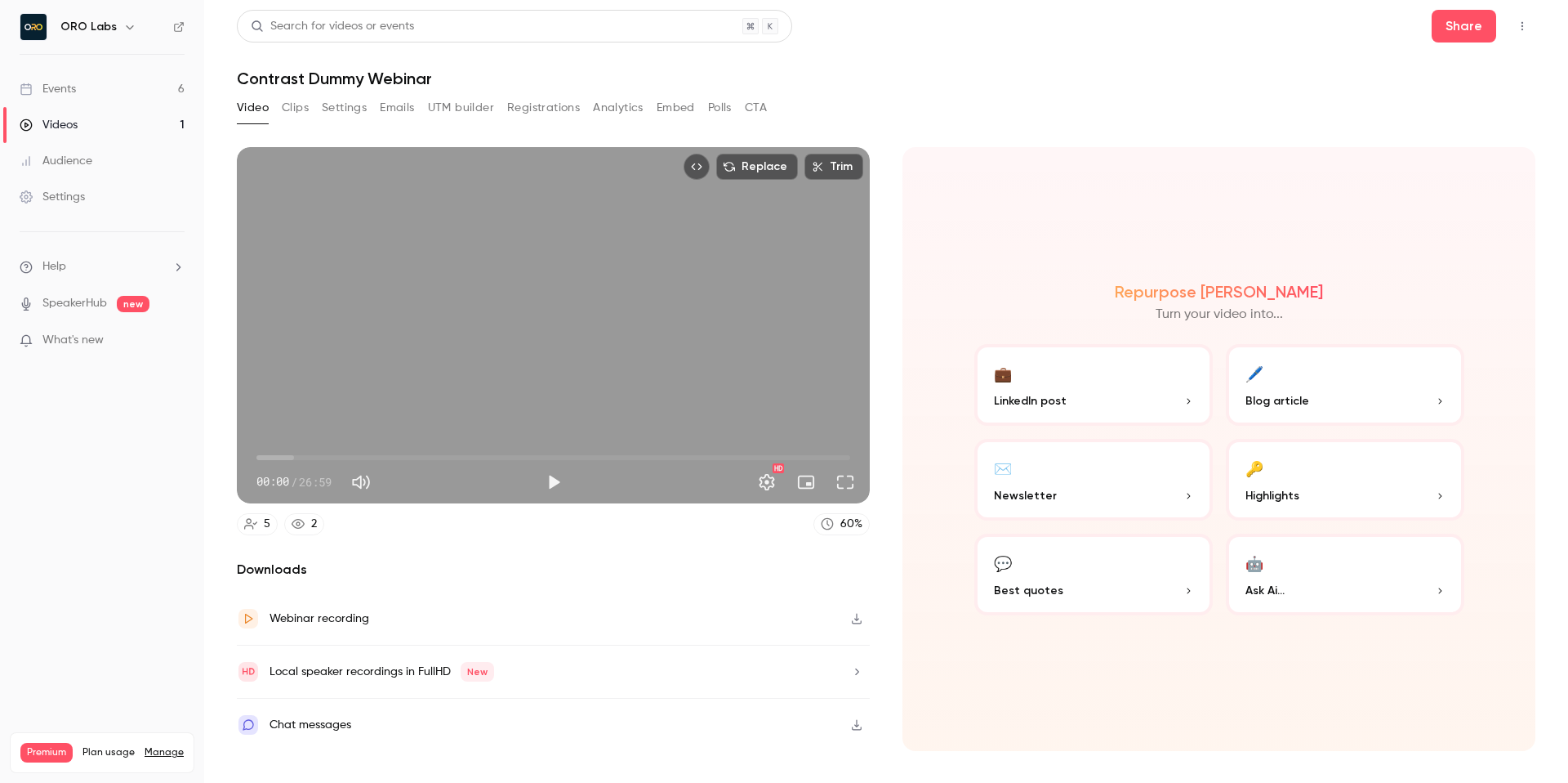
click at [1121, 392] on p "LinkedIn post" at bounding box center [1093, 401] width 199 height 17
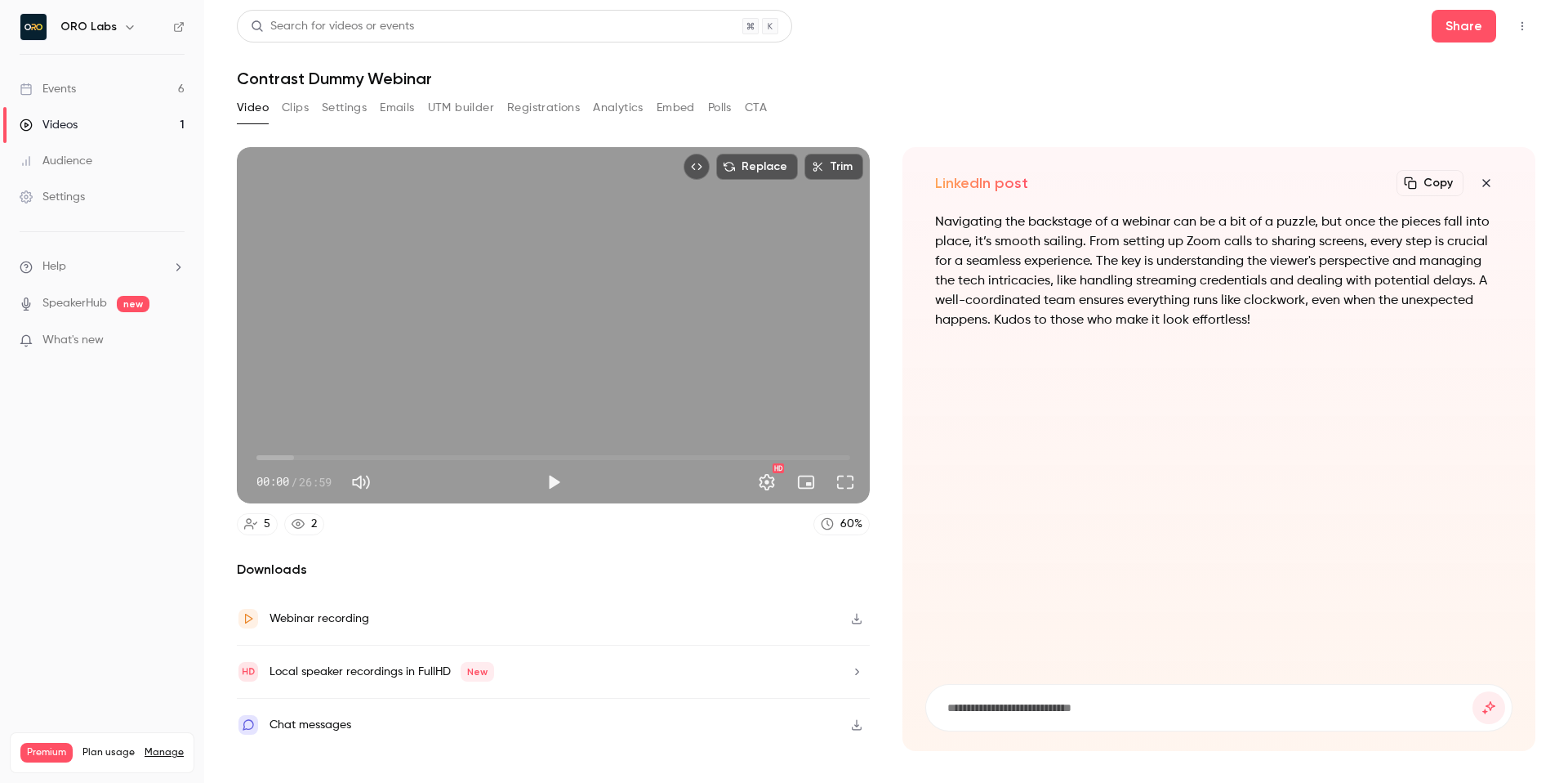
click at [1239, 353] on div "Navigating the backstage of a webinar can be a bit of a puzzle, but once the pi…" at bounding box center [1218, 438] width 587 height 451
click at [1484, 186] on icon "button" at bounding box center [1486, 183] width 20 height 13
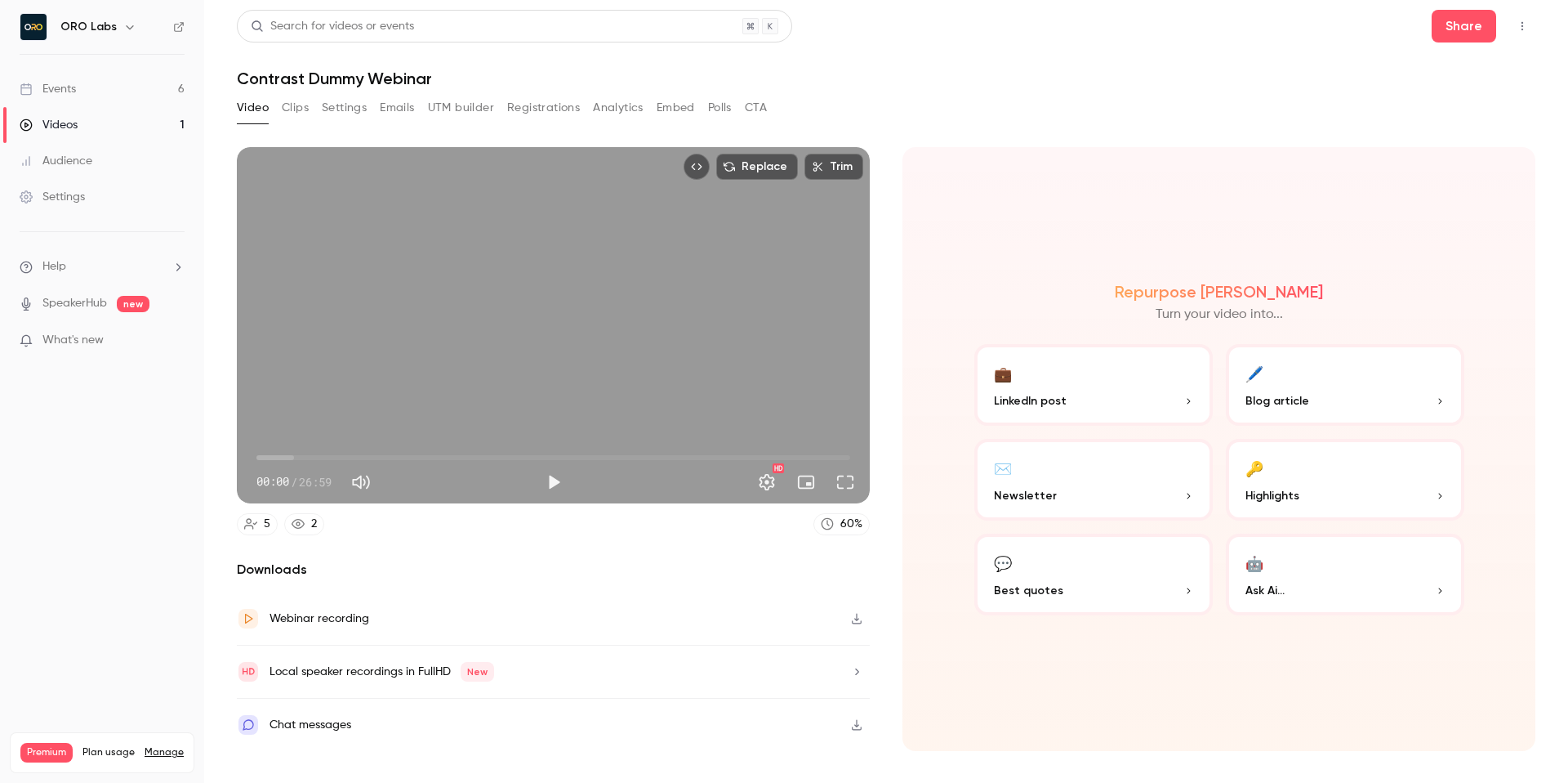
click at [1287, 374] on button "🖊️ Blog article" at bounding box center [1345, 385] width 239 height 82
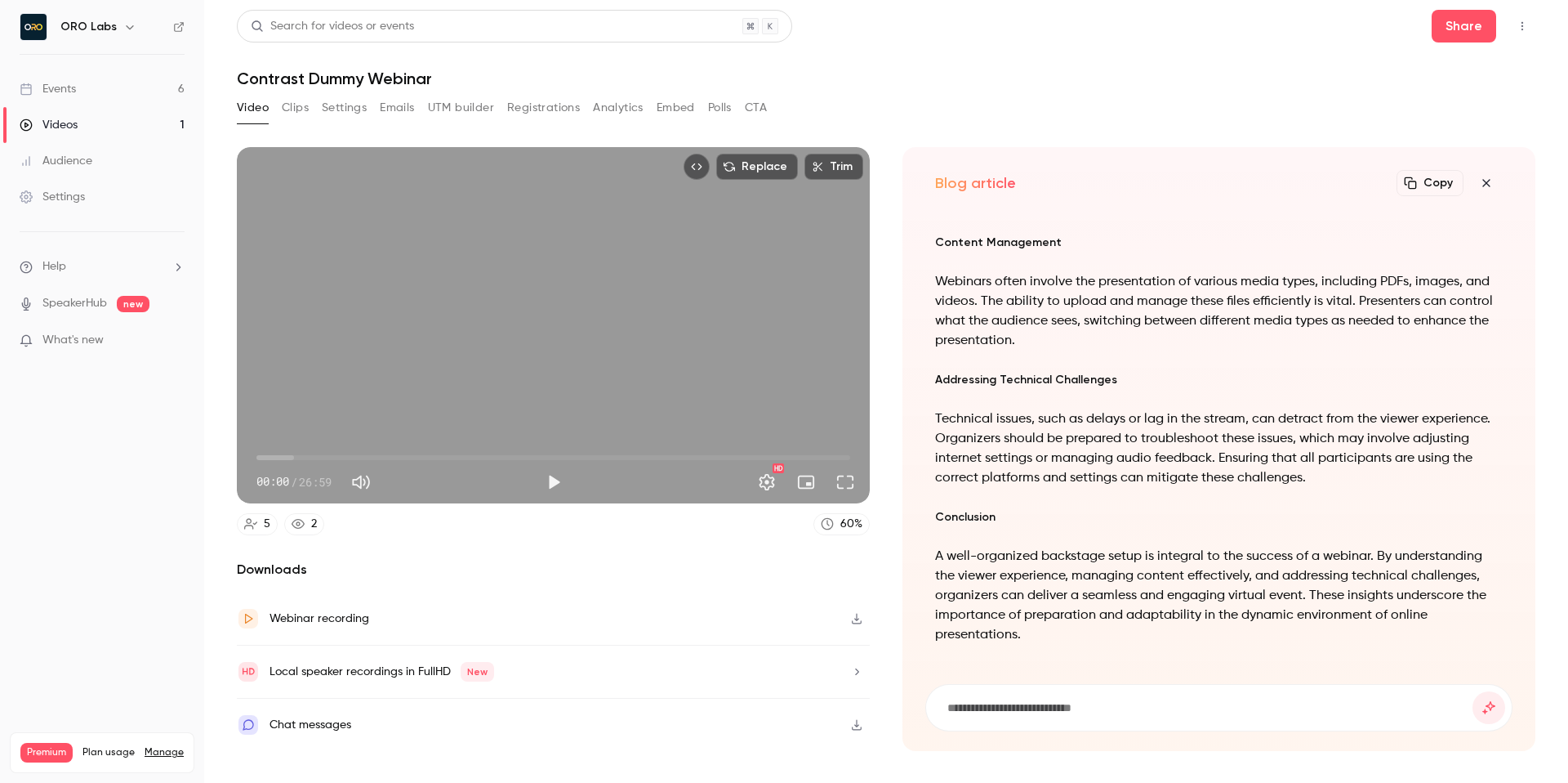
scroll to position [-571, 0]
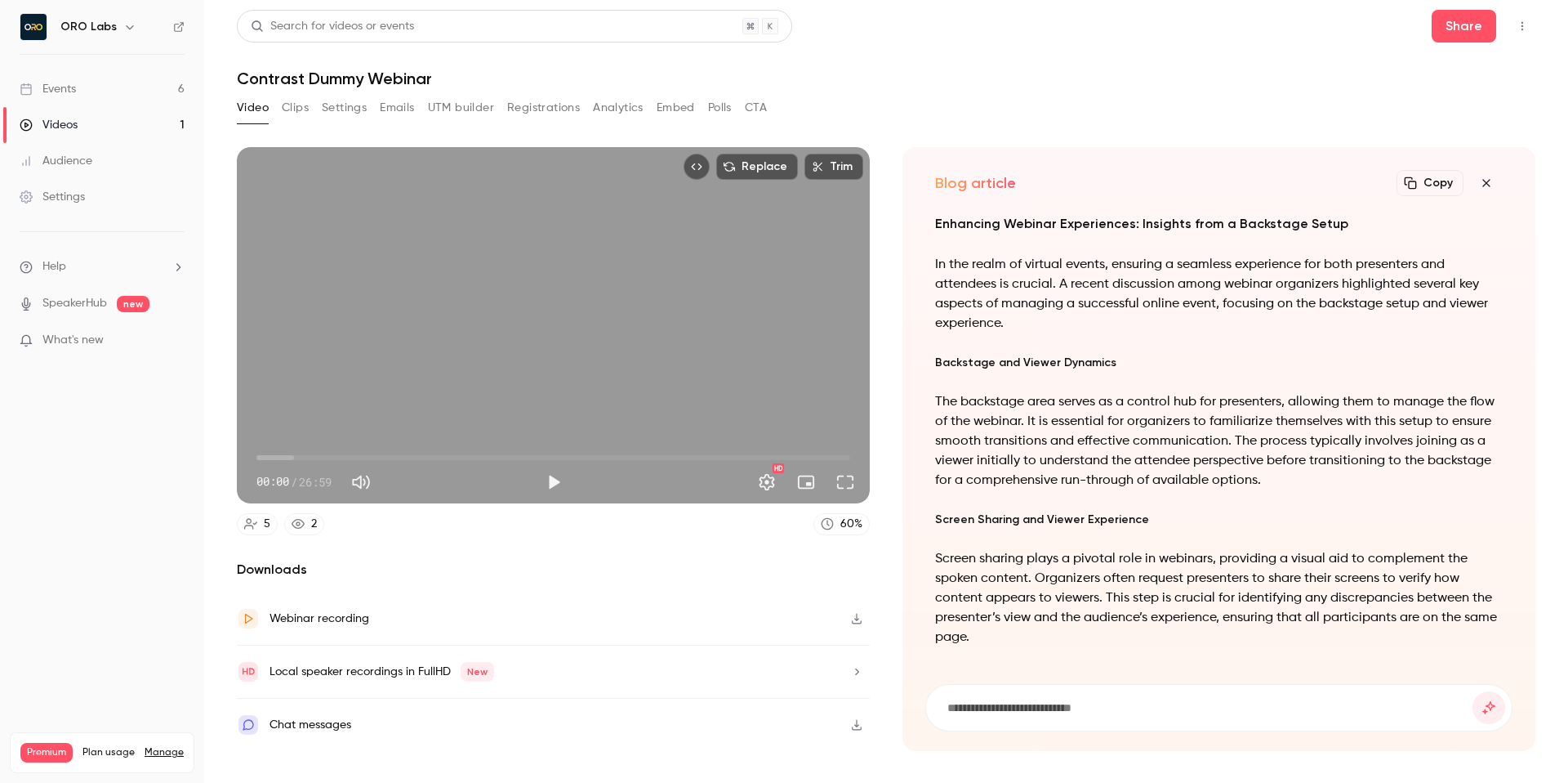
click at [1435, 181] on button "Copy" at bounding box center [1430, 183] width 67 height 26
click at [1487, 182] on icon "button" at bounding box center [1486, 183] width 7 height 7
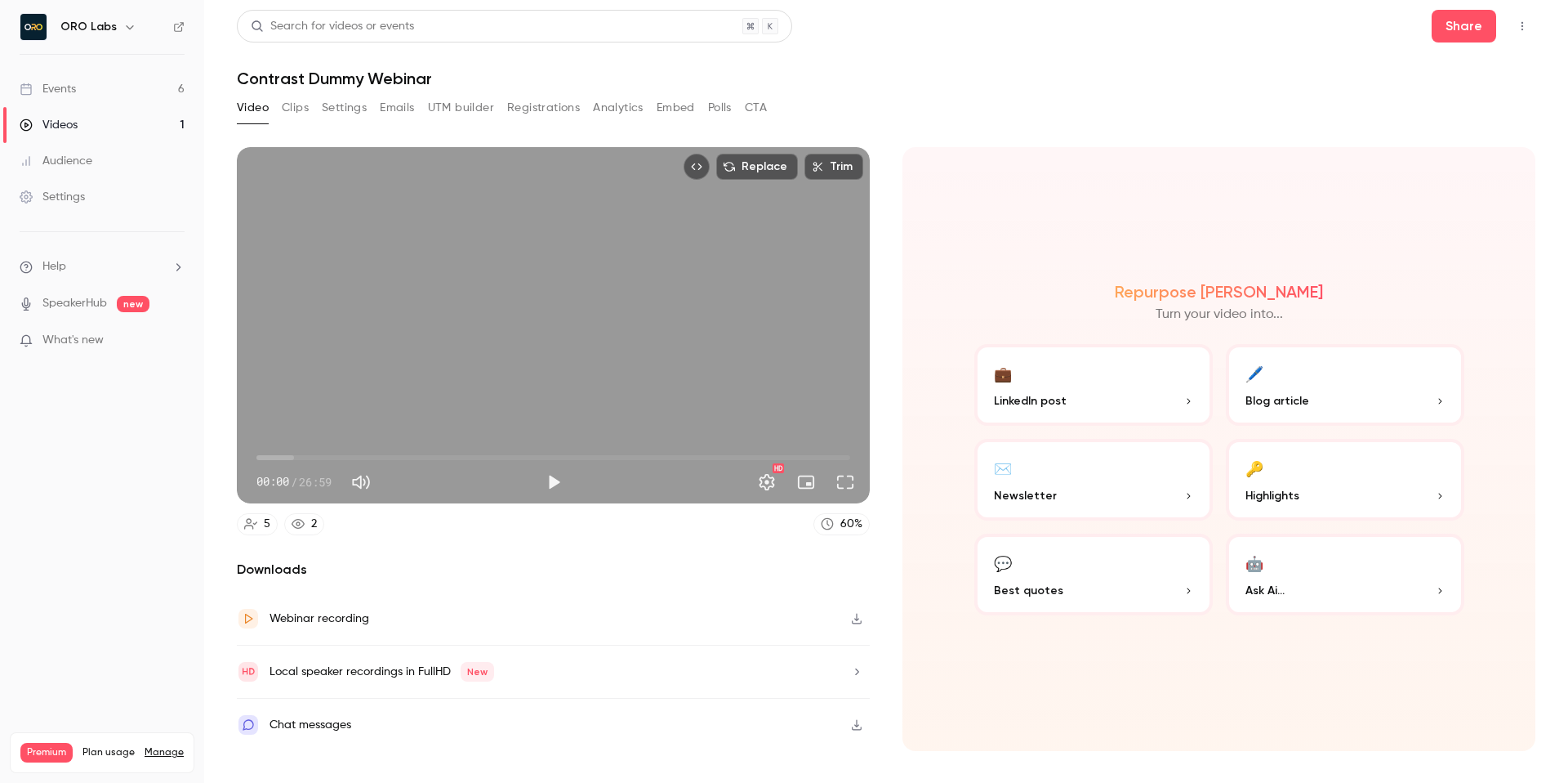
click at [1141, 575] on button "💬 Best quotes" at bounding box center [1093, 574] width 239 height 82
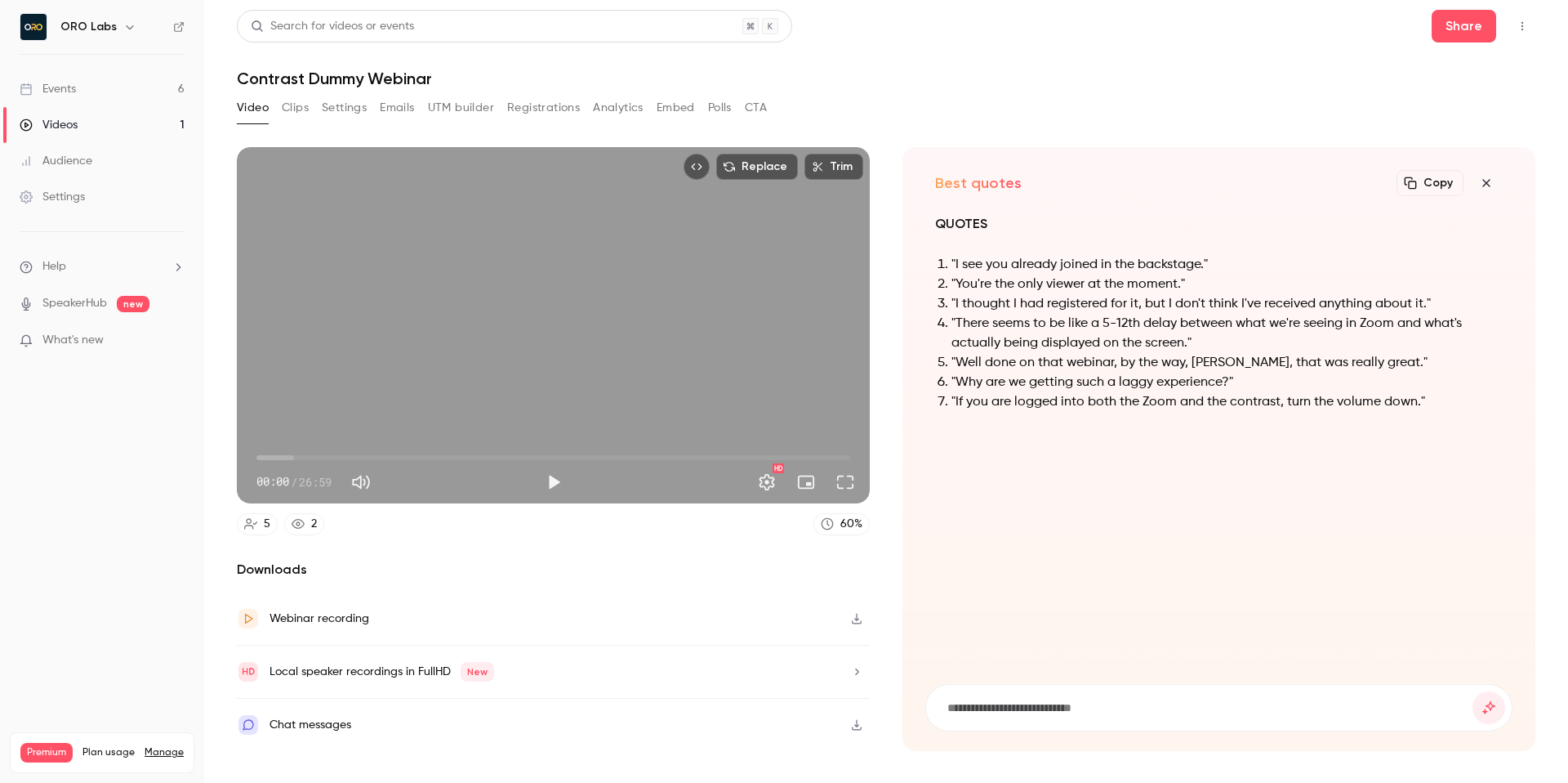
click at [1492, 174] on button "button" at bounding box center [1486, 183] width 33 height 33
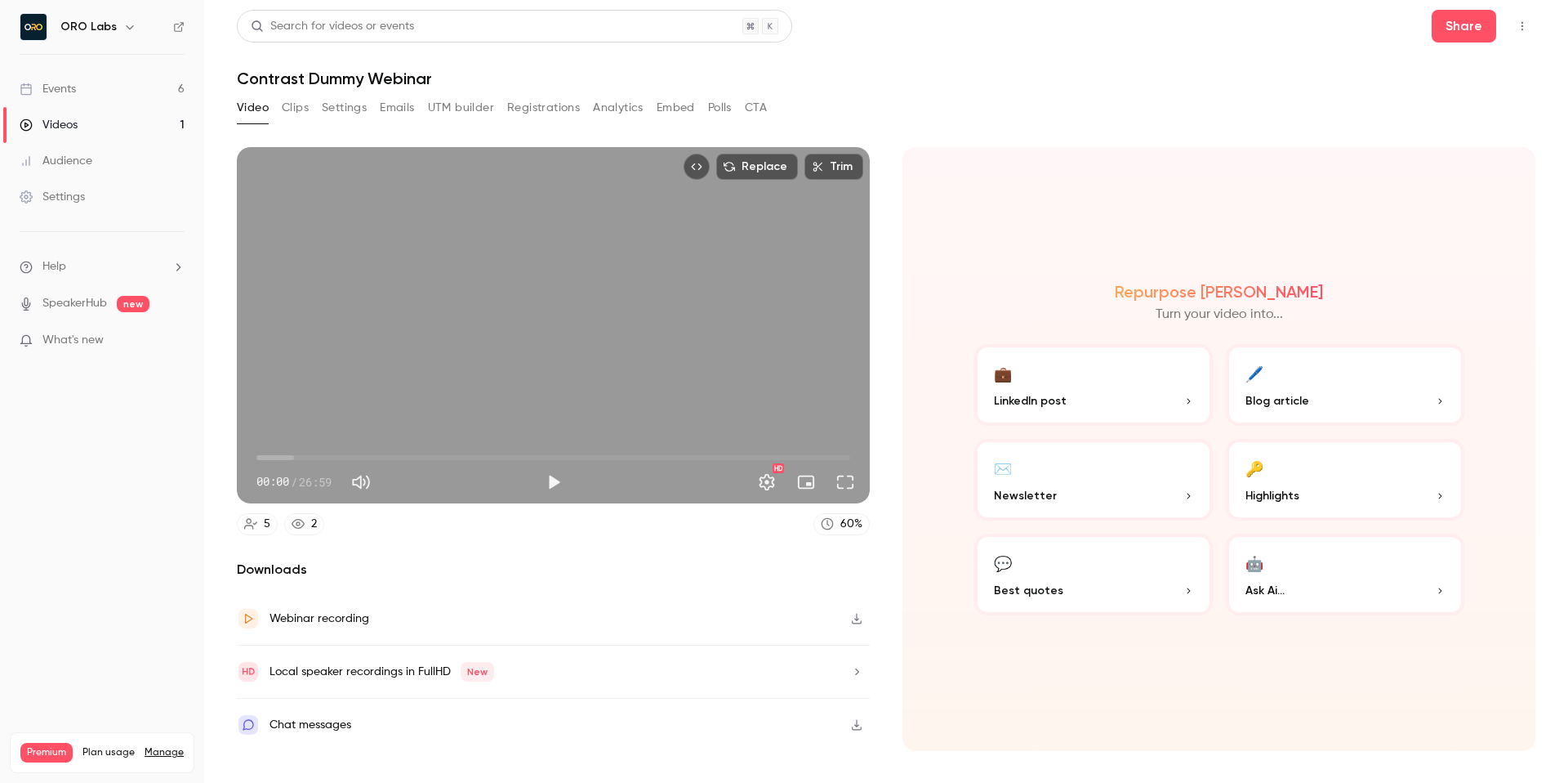
click at [1295, 477] on button "🔑 Highlights" at bounding box center [1345, 480] width 239 height 82
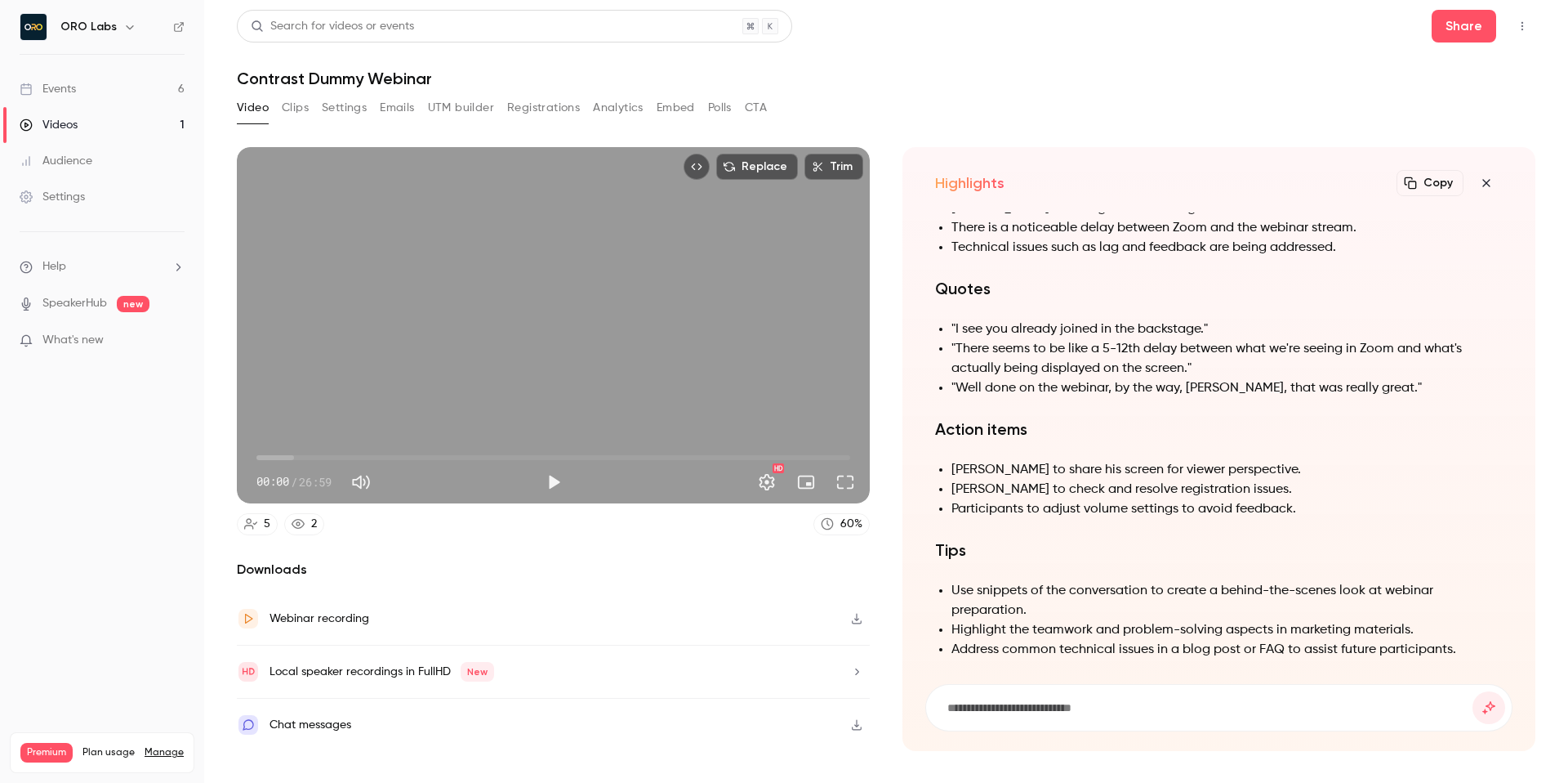
scroll to position [0, 0]
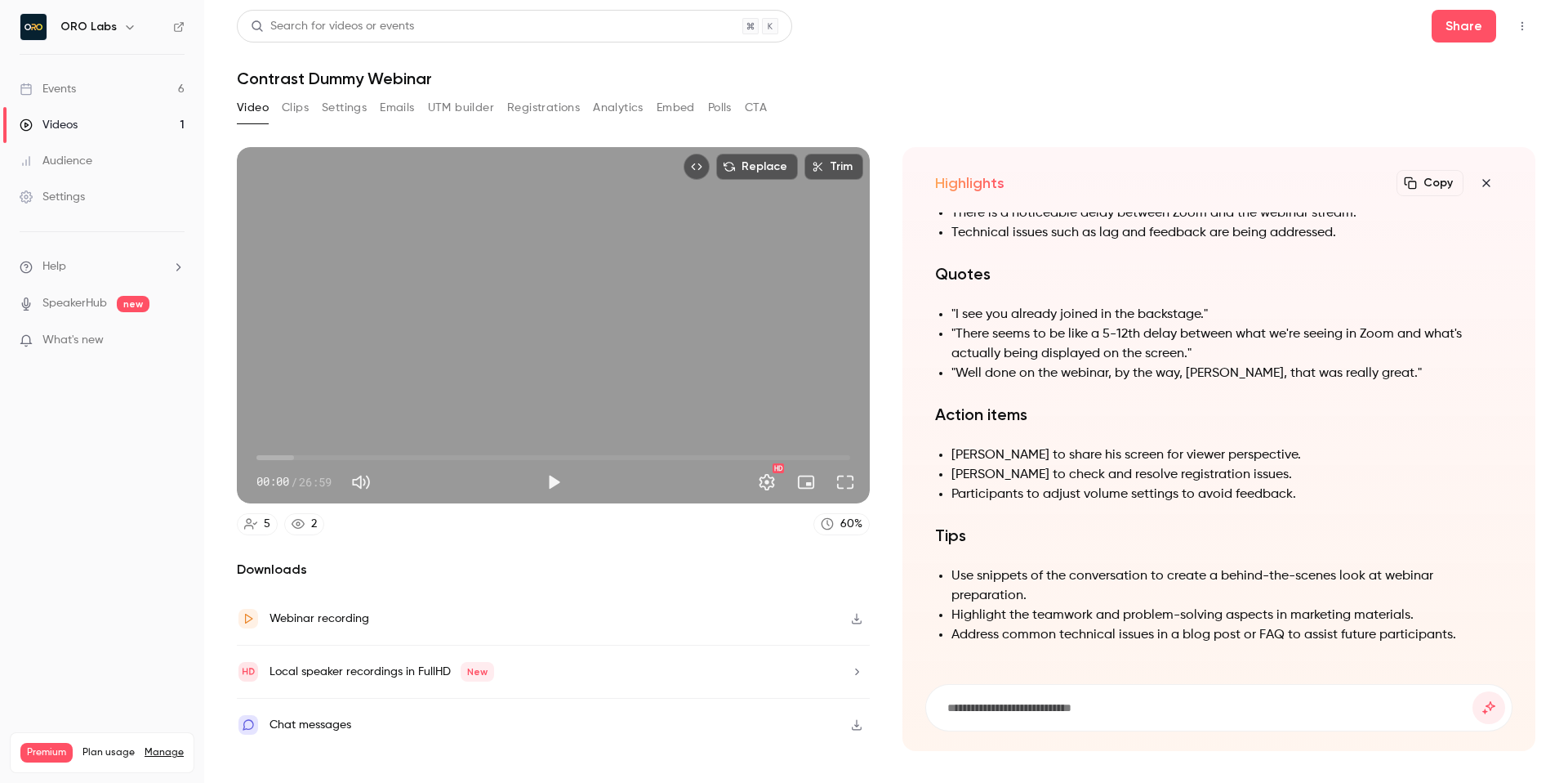
click at [111, 80] on link "Events 6" at bounding box center [102, 89] width 204 height 36
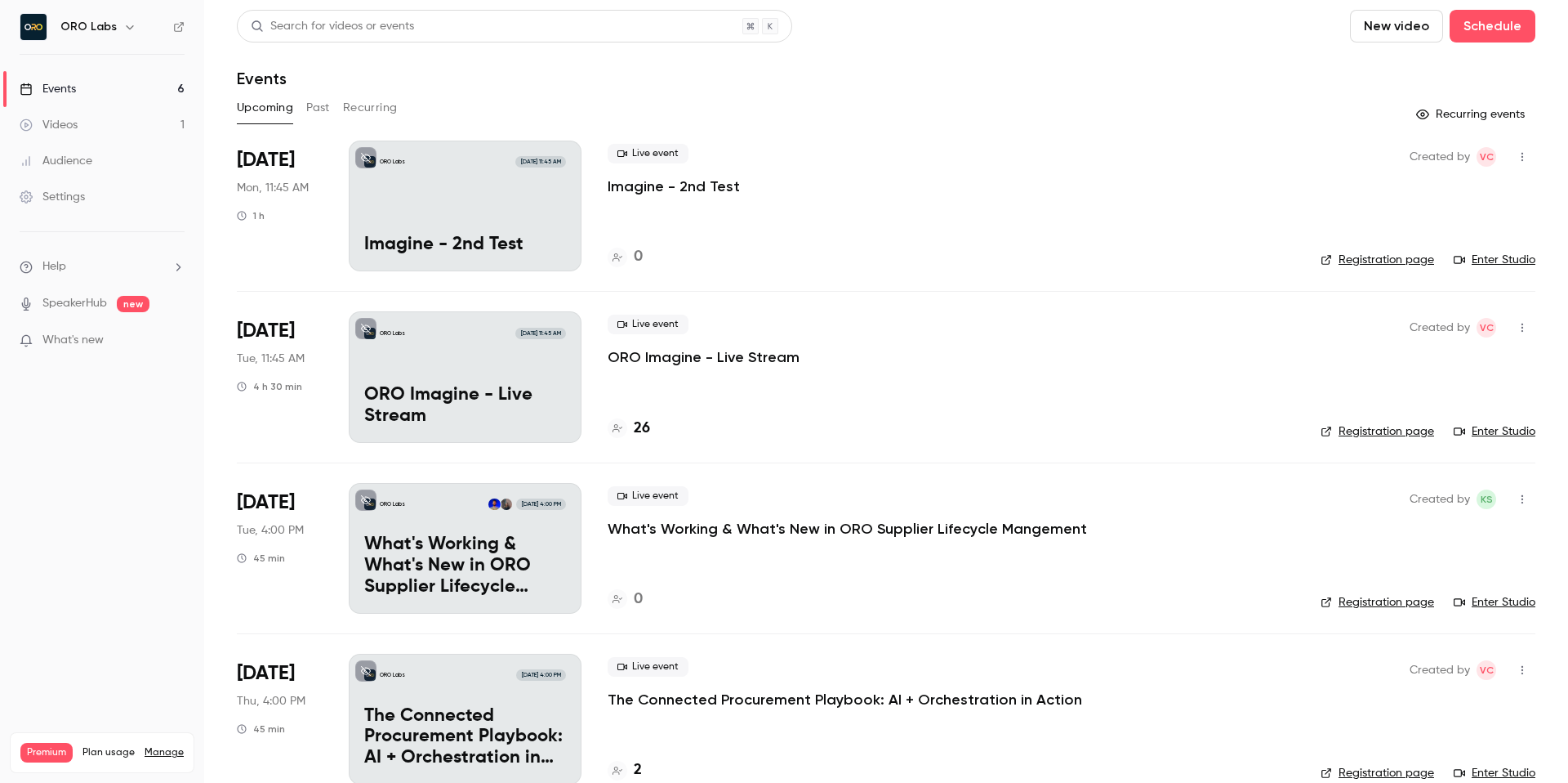
click at [947, 132] on div "Search for videos or events New video Schedule Events Upcoming Past Recurring R…" at bounding box center [886, 492] width 1298 height 966
